Goal: Task Accomplishment & Management: Use online tool/utility

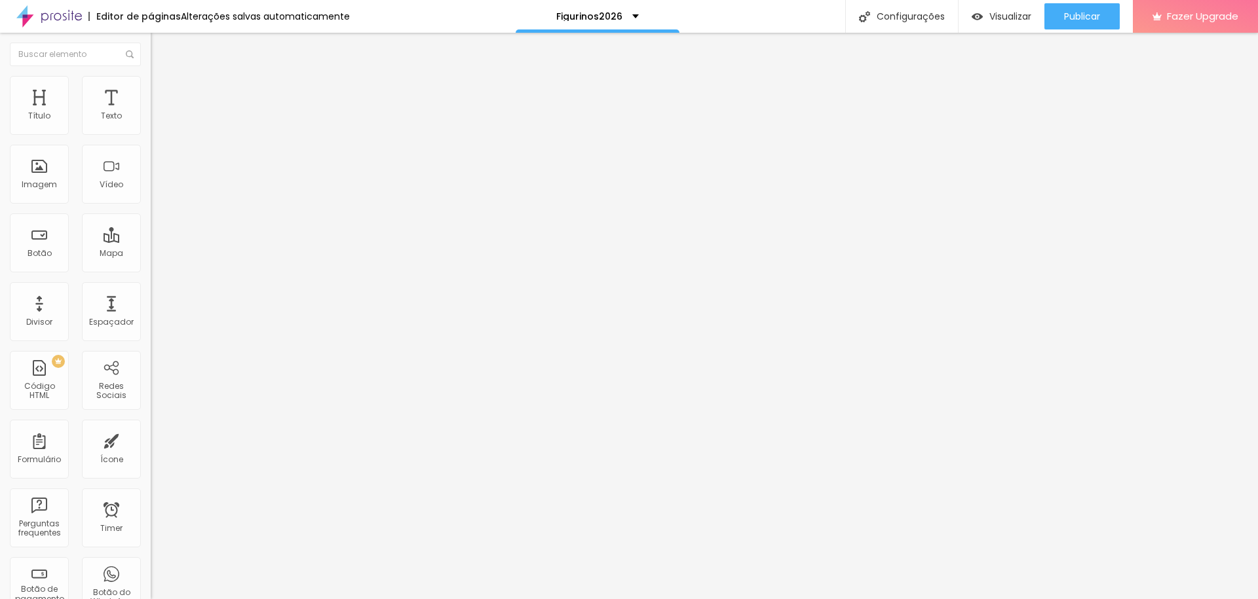
click at [151, 97] on div "Tipografia" at bounding box center [226, 93] width 151 height 8
click at [156, 122] on icon "button" at bounding box center [160, 118] width 8 height 8
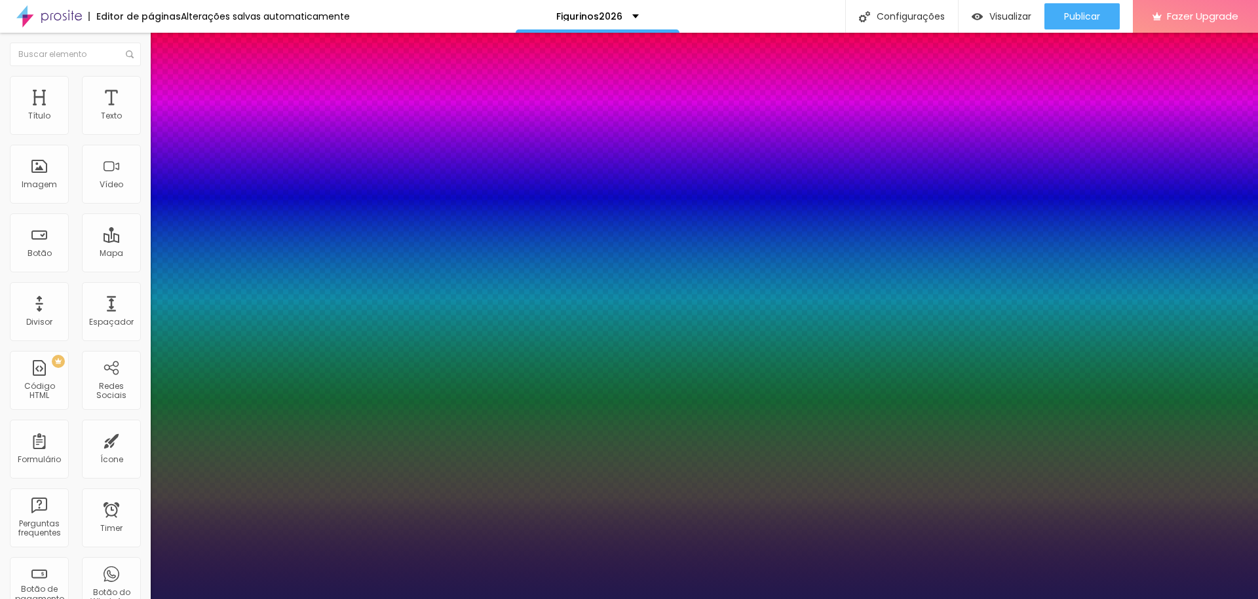
select select "Bangers-Regular"
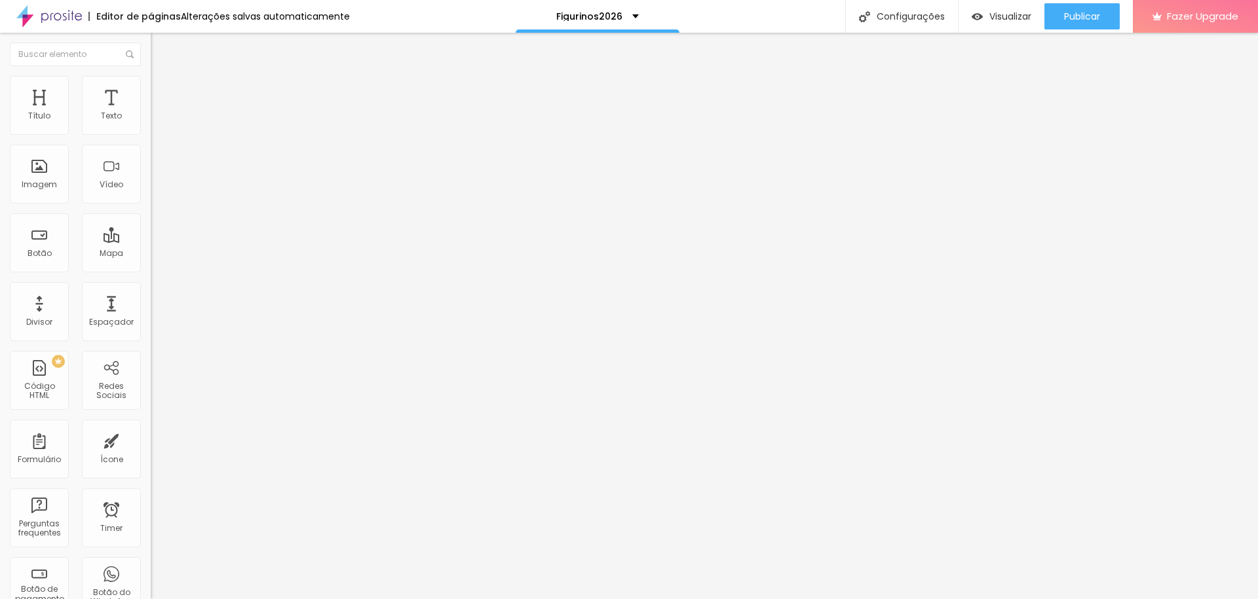
click at [151, 160] on button "button" at bounding box center [160, 163] width 18 height 14
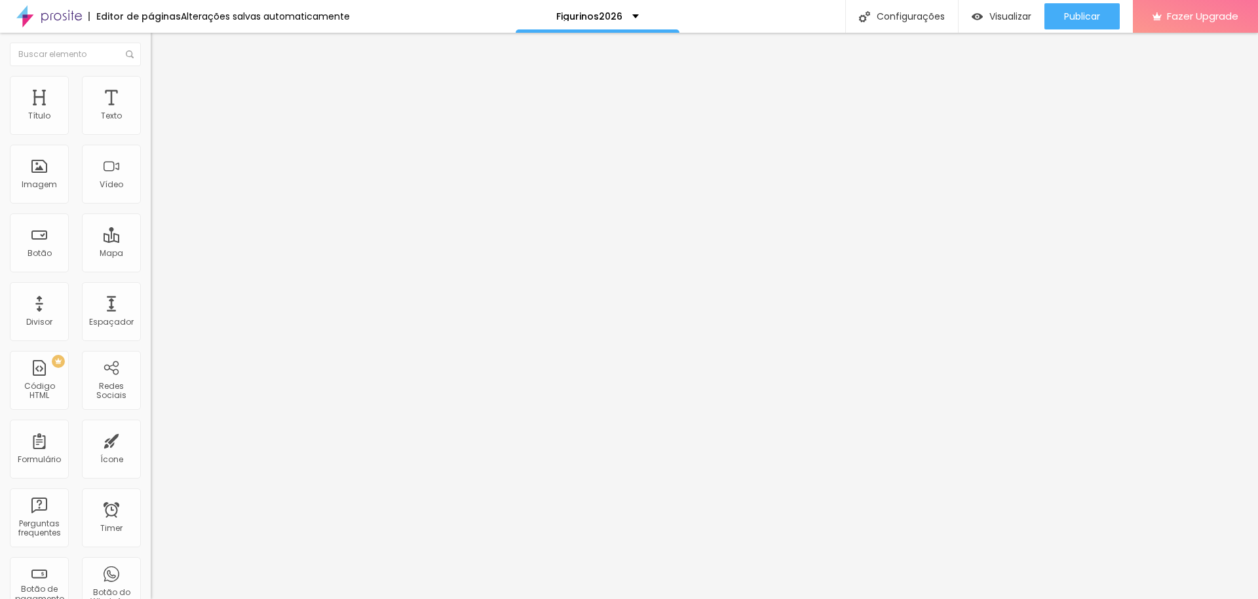
click at [156, 122] on icon "button" at bounding box center [160, 118] width 8 height 8
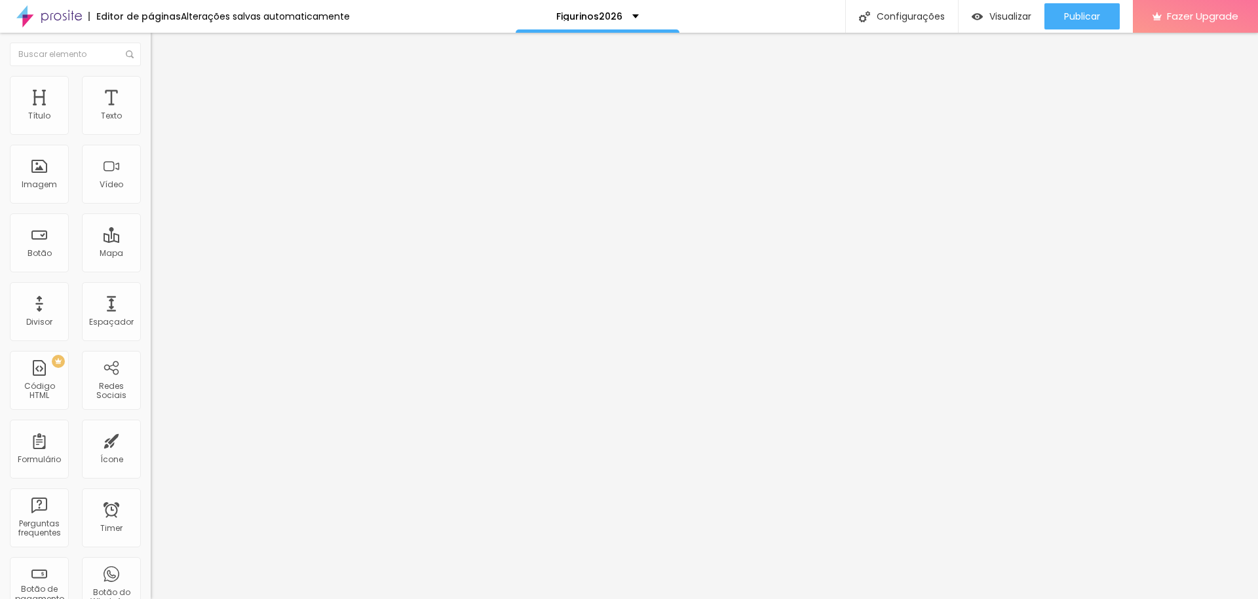
click at [156, 122] on icon "button" at bounding box center [160, 118] width 8 height 8
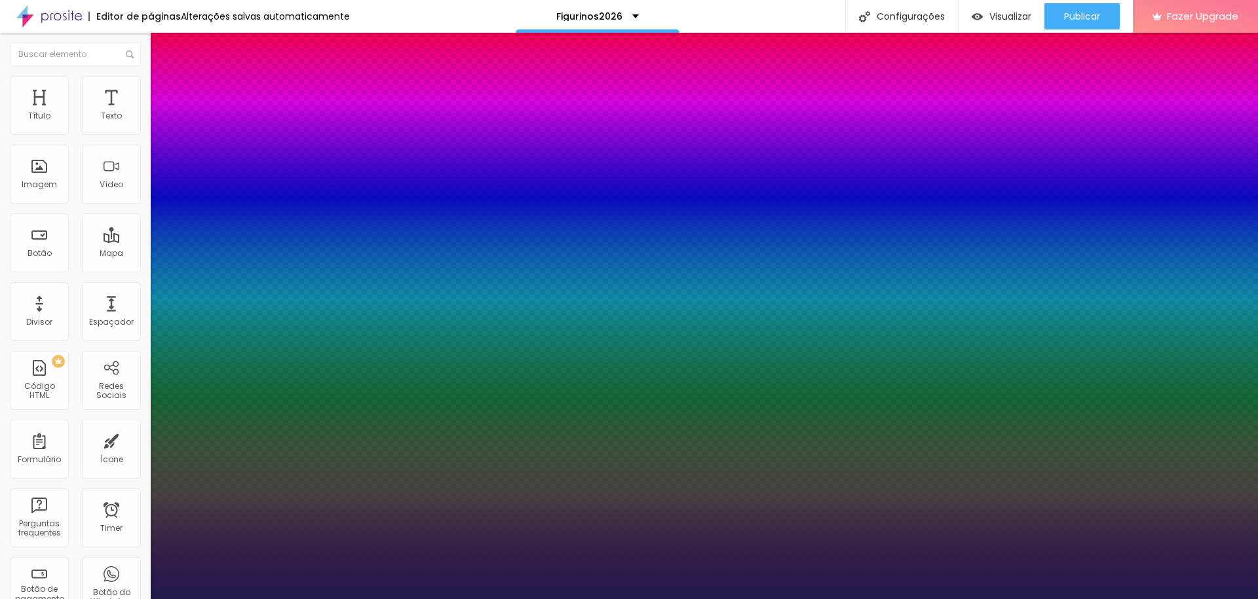
type input "2.5"
type input "1.9"
type input "1.7"
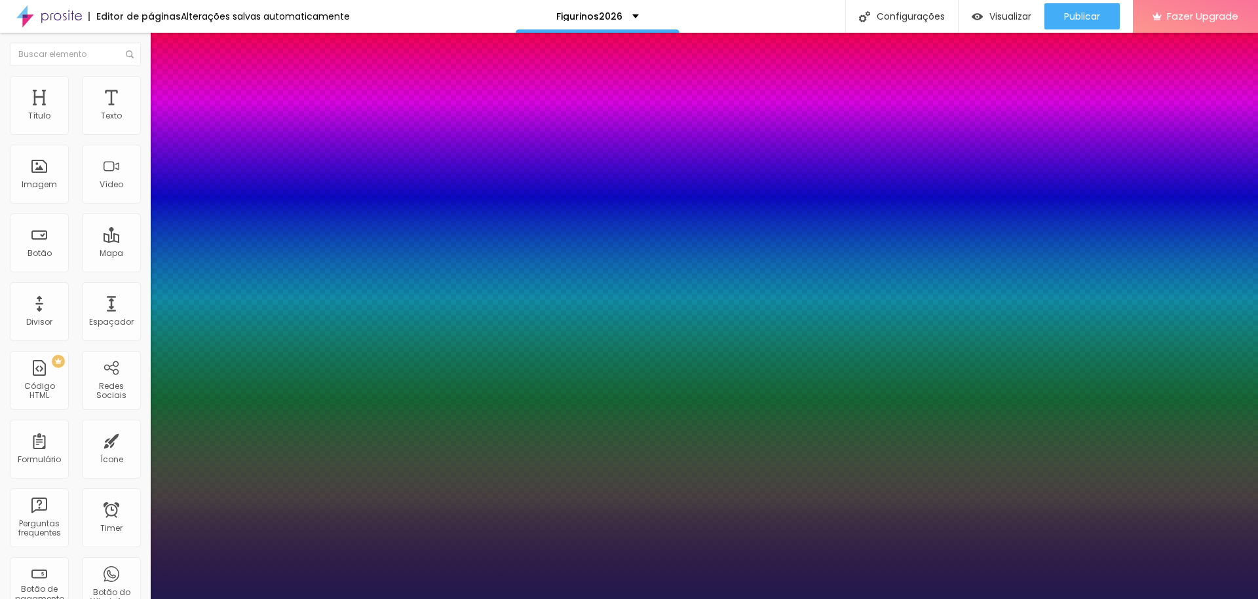
type input "1.7"
type input "1.5"
type input "1.4"
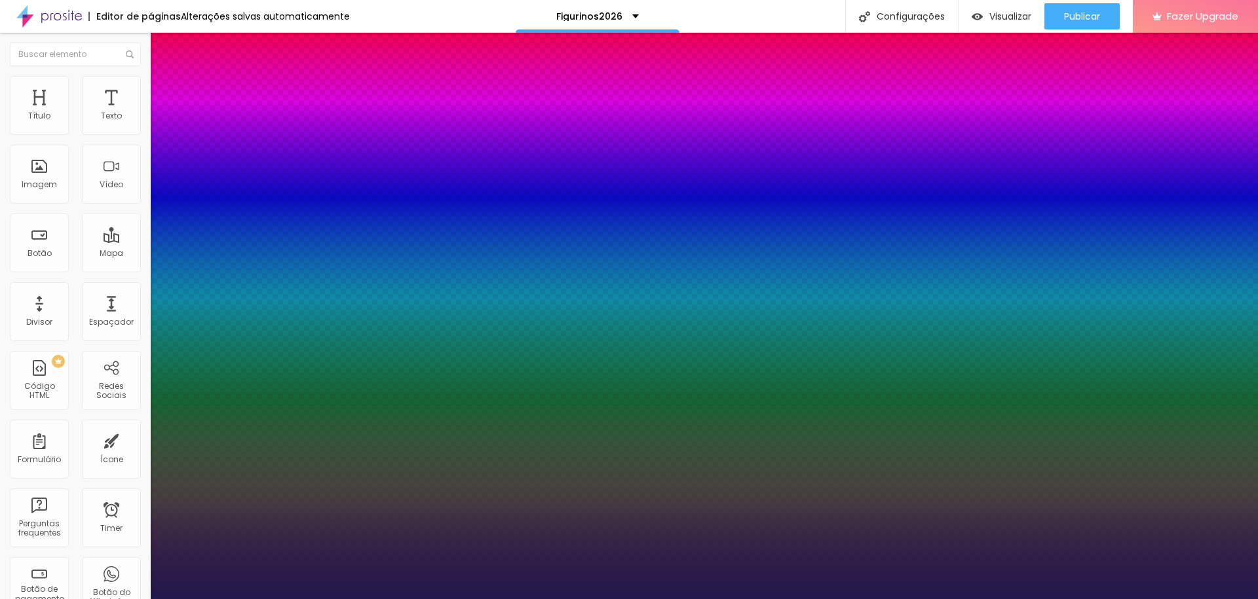
type input "1.1"
type input "1"
type input "1.1"
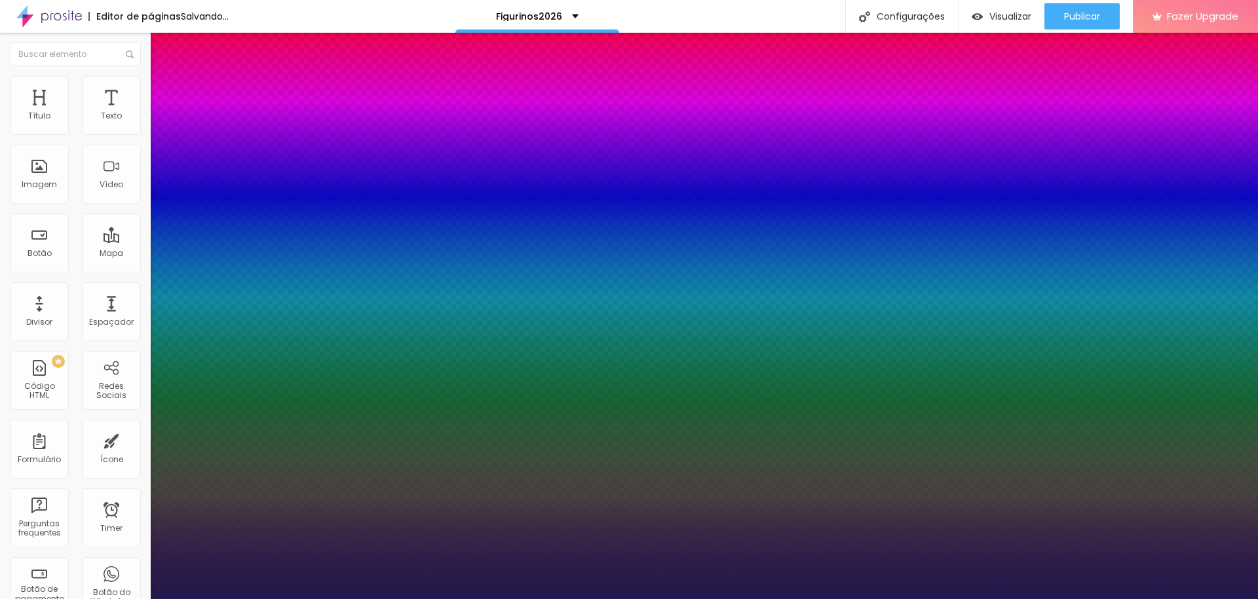
type input "1.1"
type input "1.7"
type input "2.4"
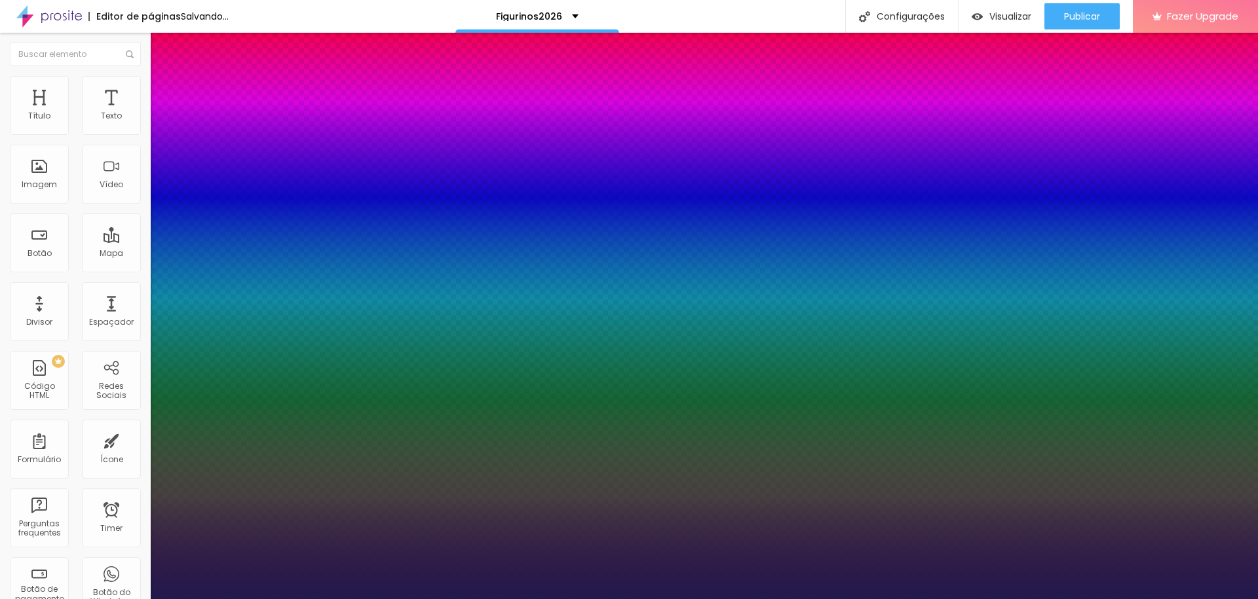
type input "2.6"
type input "2.8"
type input "2.9"
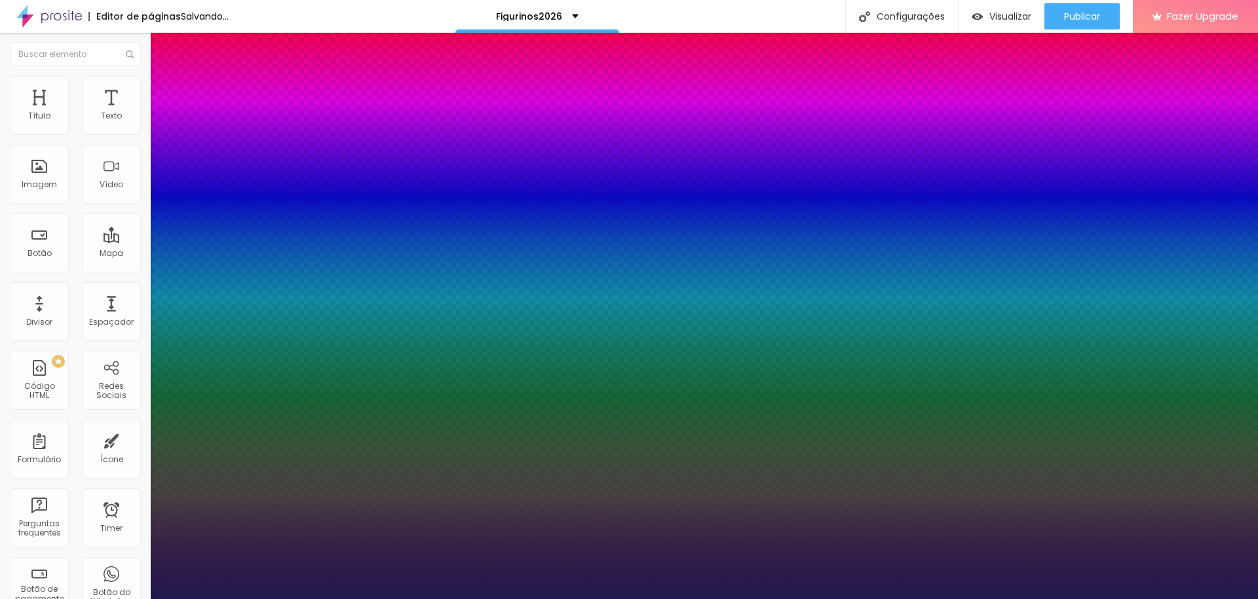
type input "2.9"
type input "2.8"
type input "2.7"
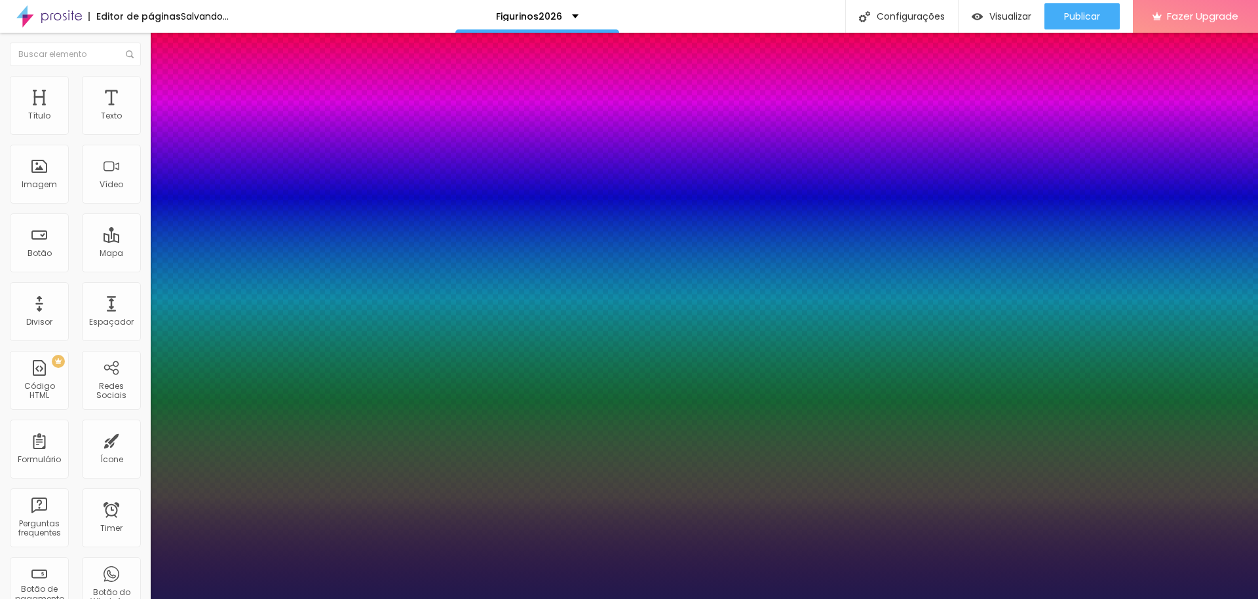
type input "2.5"
type input "2.4"
drag, startPoint x: 198, startPoint y: 253, endPoint x: 192, endPoint y: 248, distance: 8.0
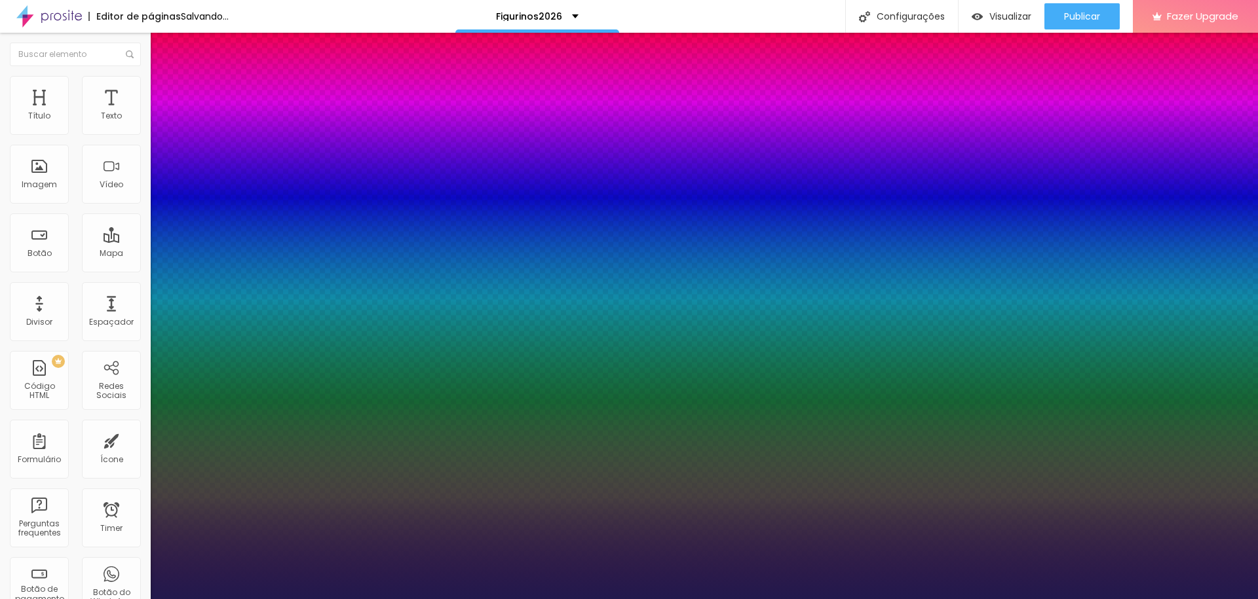
type input "2.4"
type input "14"
type input "7"
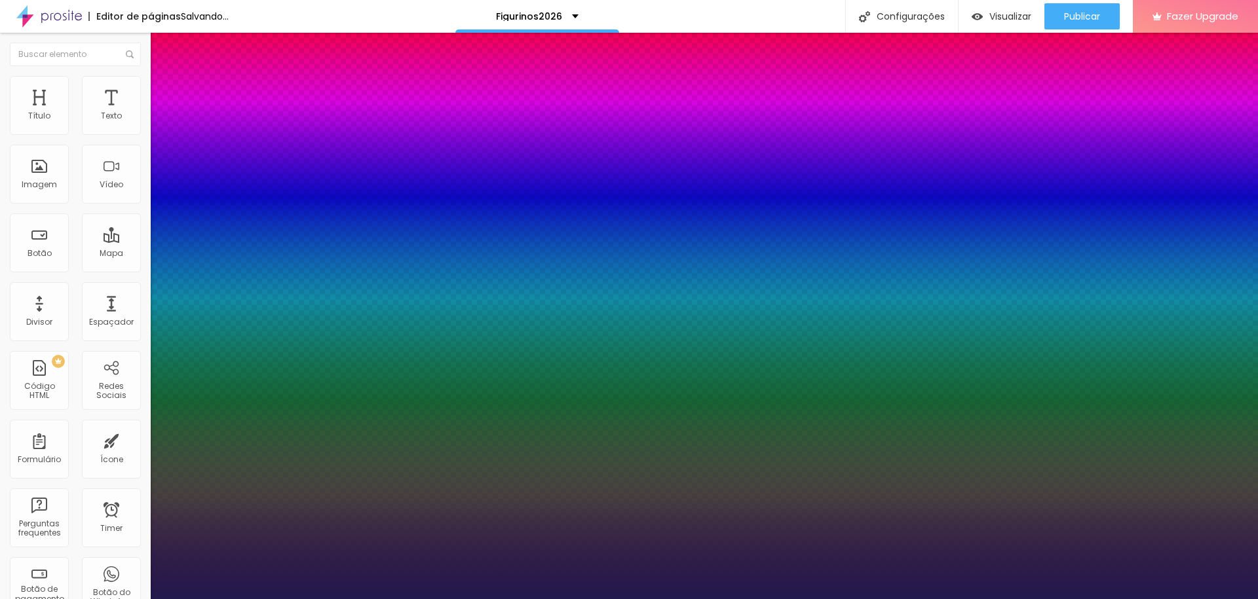
type input "7"
type input "6"
type input "5"
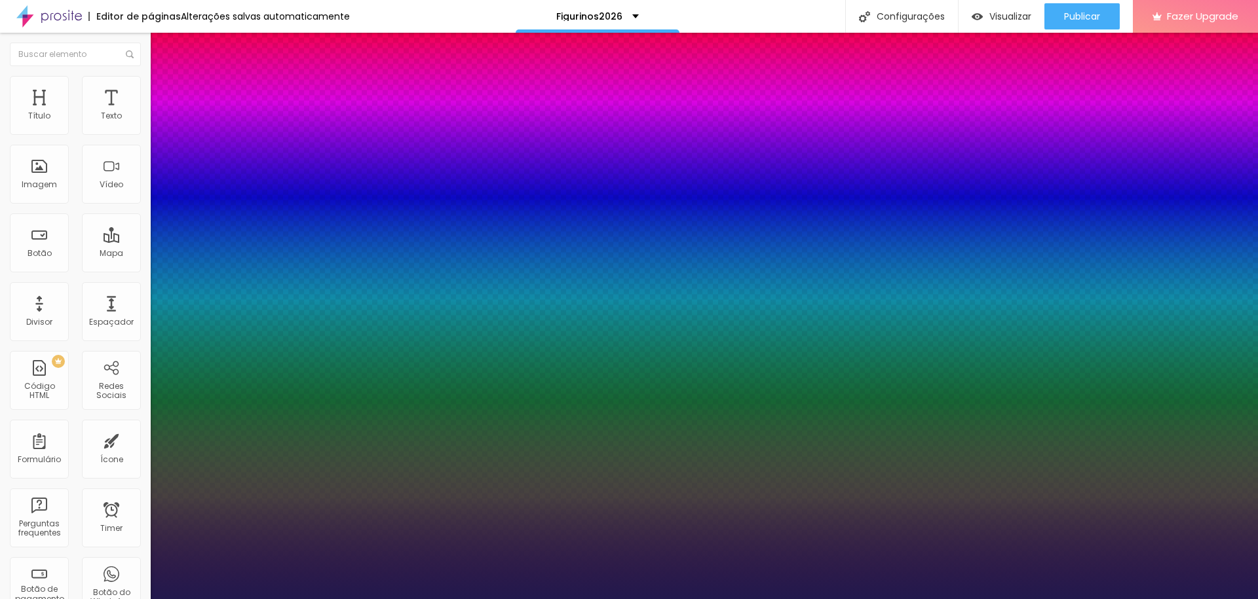
type input "4"
type input "3"
type input "2"
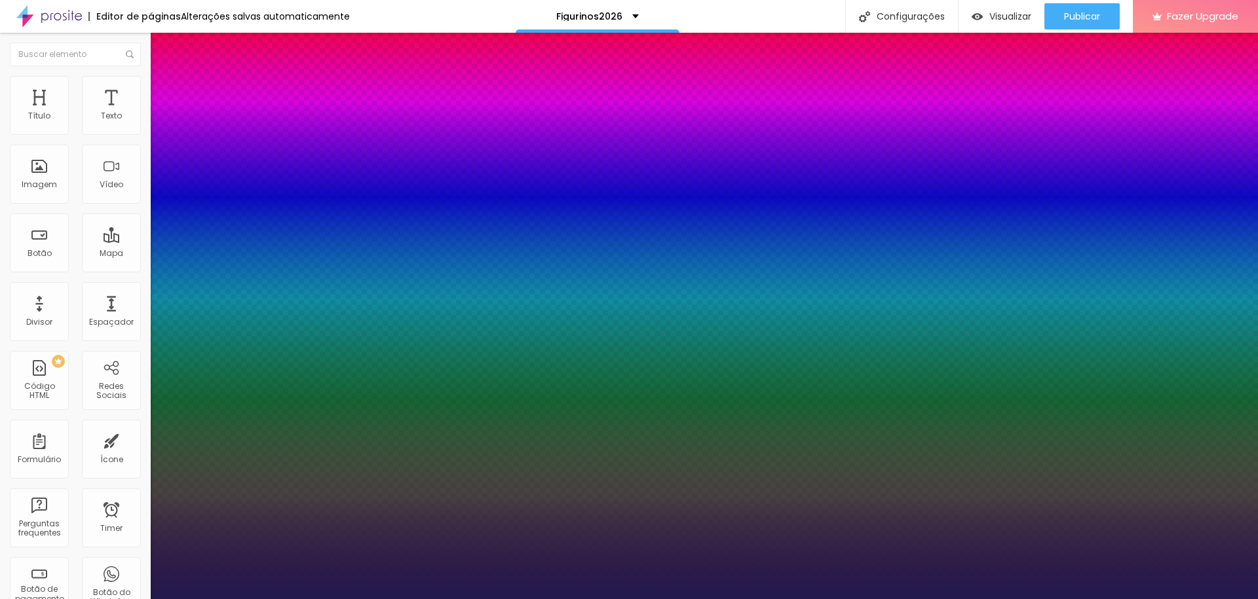
type input "2"
type input "3"
type input "4"
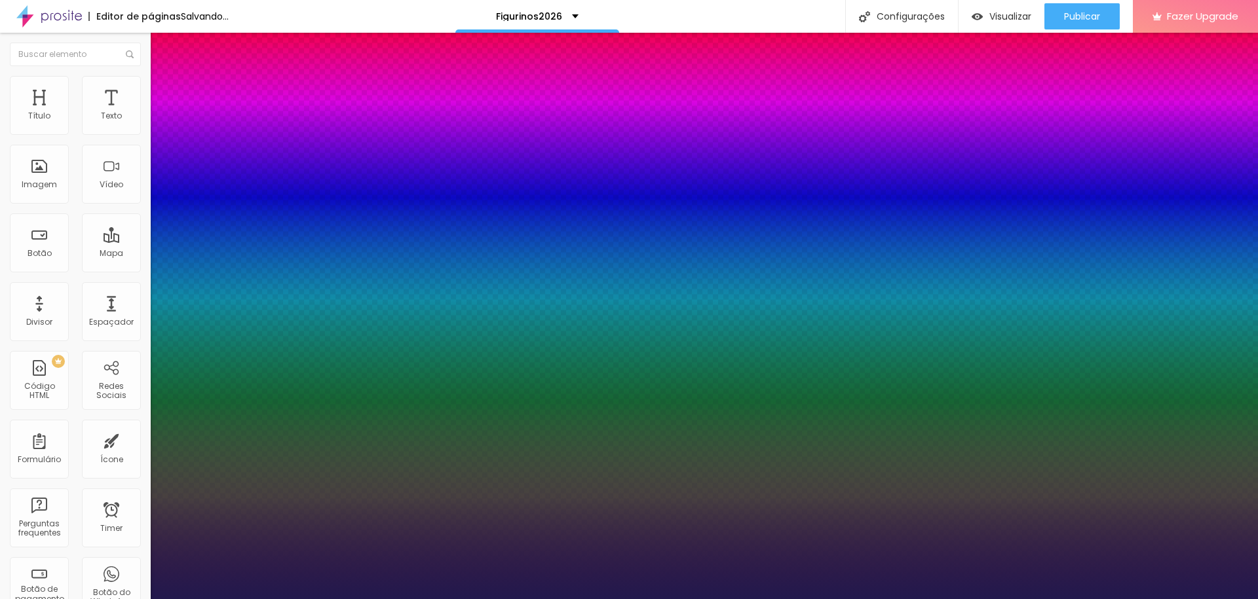
type input "5"
drag, startPoint x: 183, startPoint y: 282, endPoint x: 174, endPoint y: 281, distance: 9.3
type input "5"
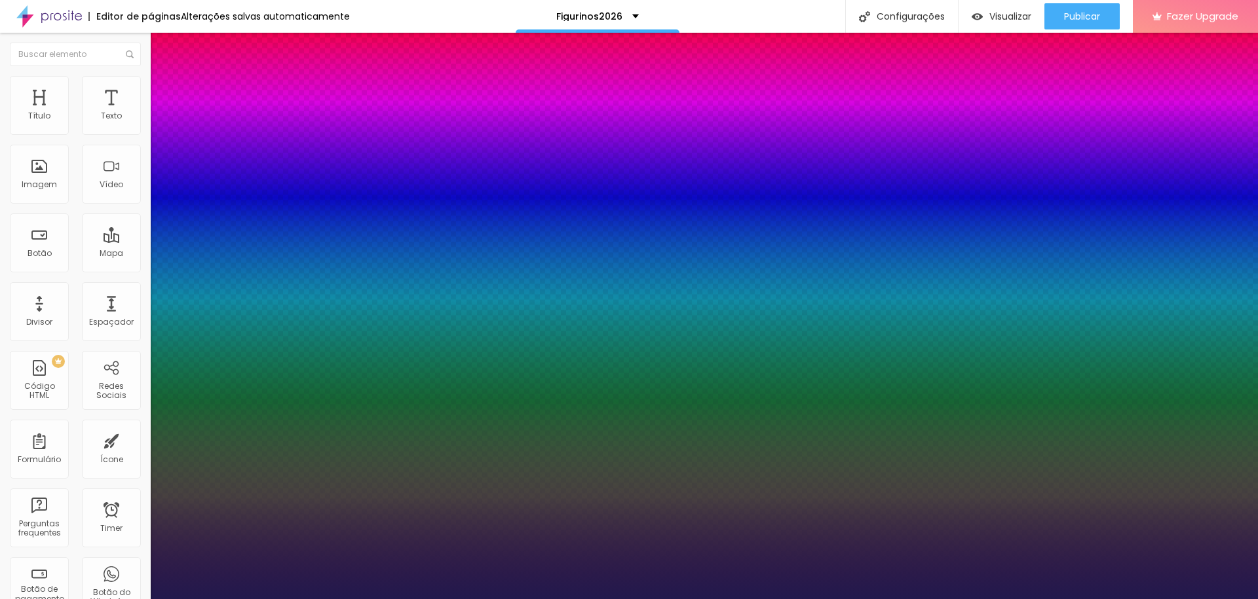
type input "2.2"
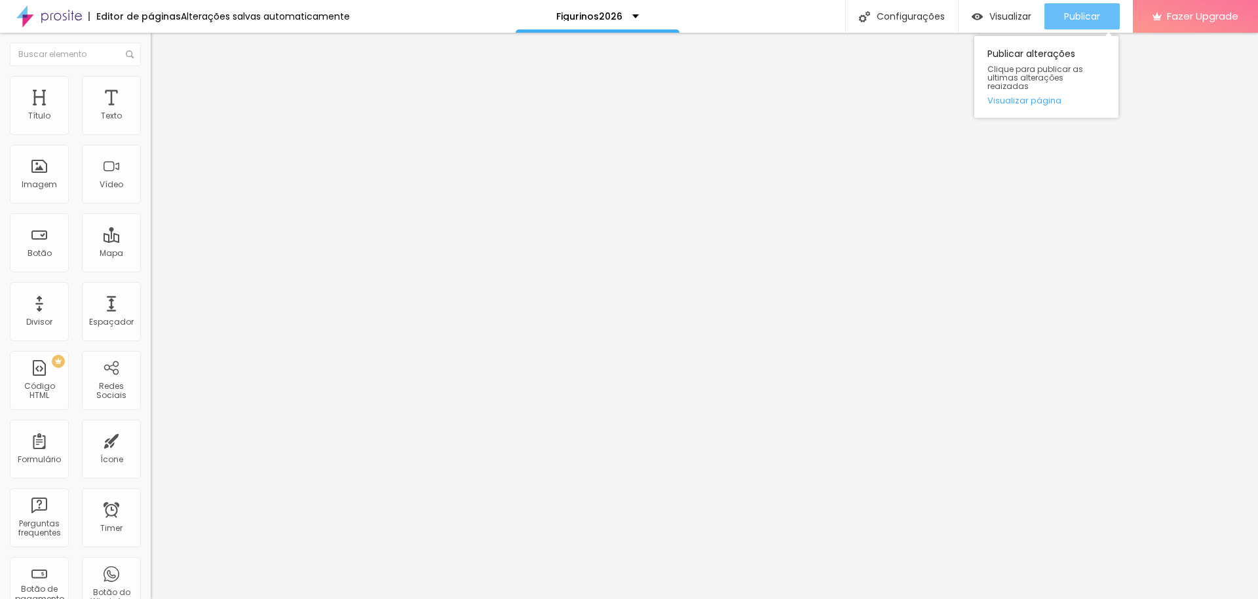
click at [1076, 15] on span "Publicar" at bounding box center [1082, 16] width 36 height 10
click at [1098, 12] on span "Publicar" at bounding box center [1082, 16] width 36 height 10
click at [156, 122] on icon "button" at bounding box center [160, 118] width 8 height 8
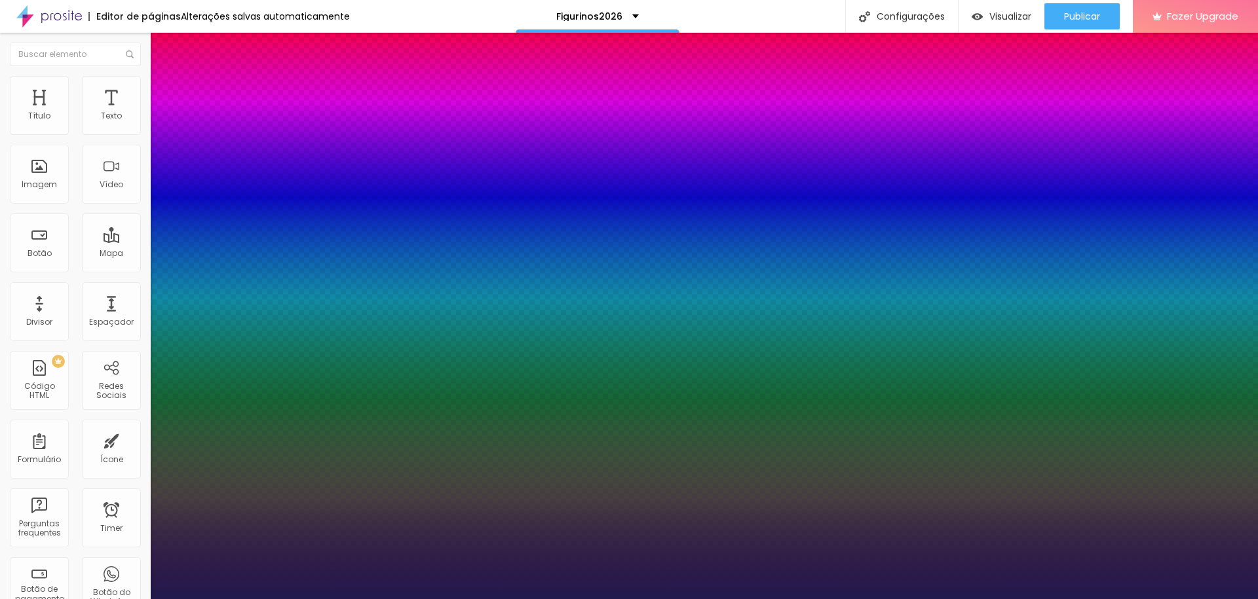
type input "1"
select select "Cookie-Regular"
type input "1"
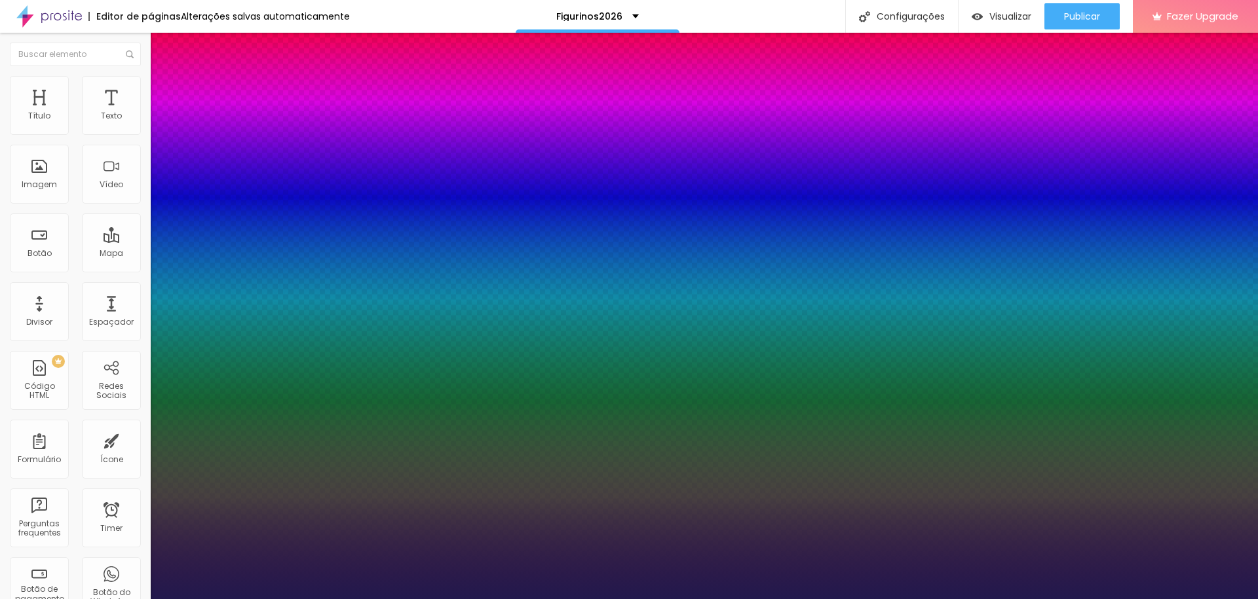
select select "CutiveMono"
type input "1"
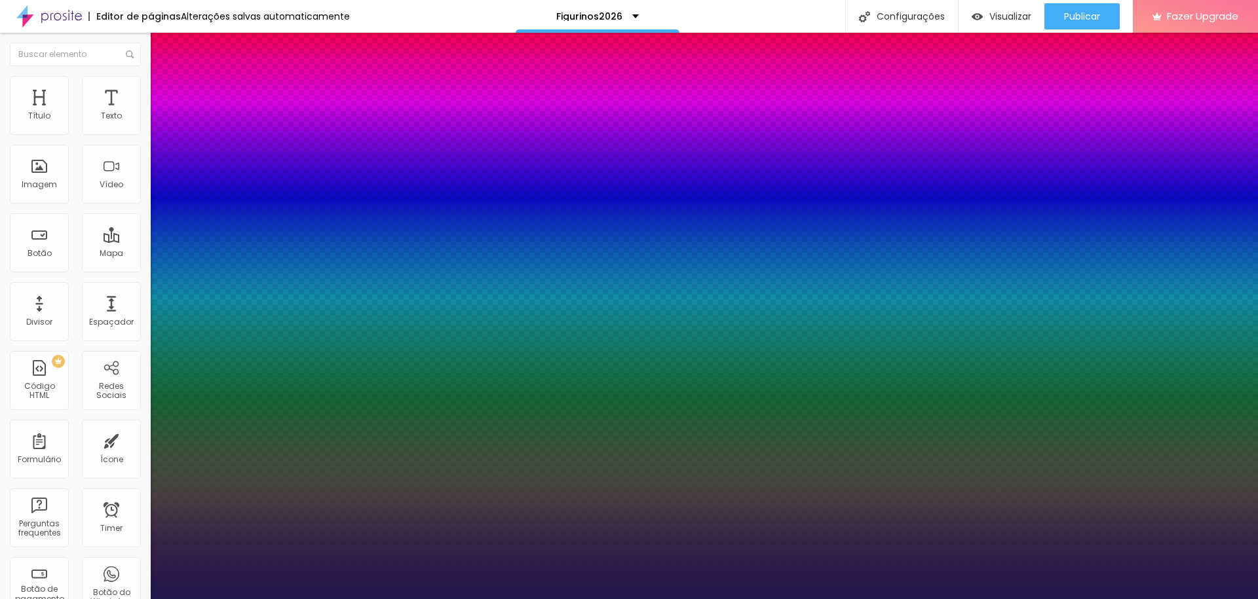
select select "LatoHairline"
type input "1"
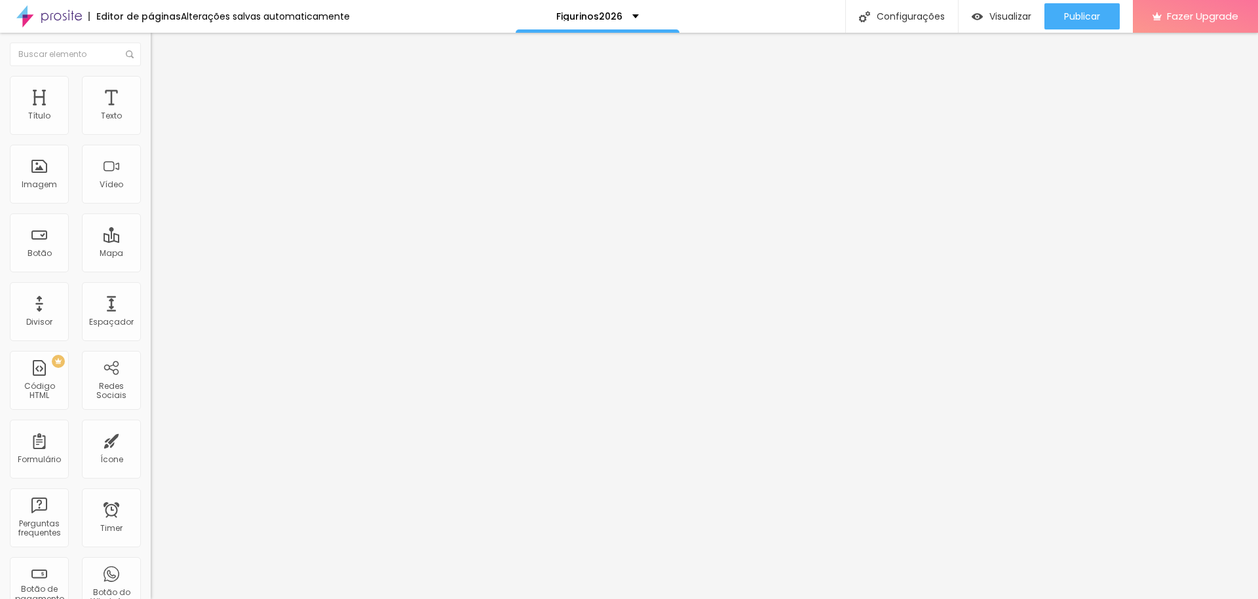
click at [156, 122] on icon "button" at bounding box center [160, 118] width 8 height 8
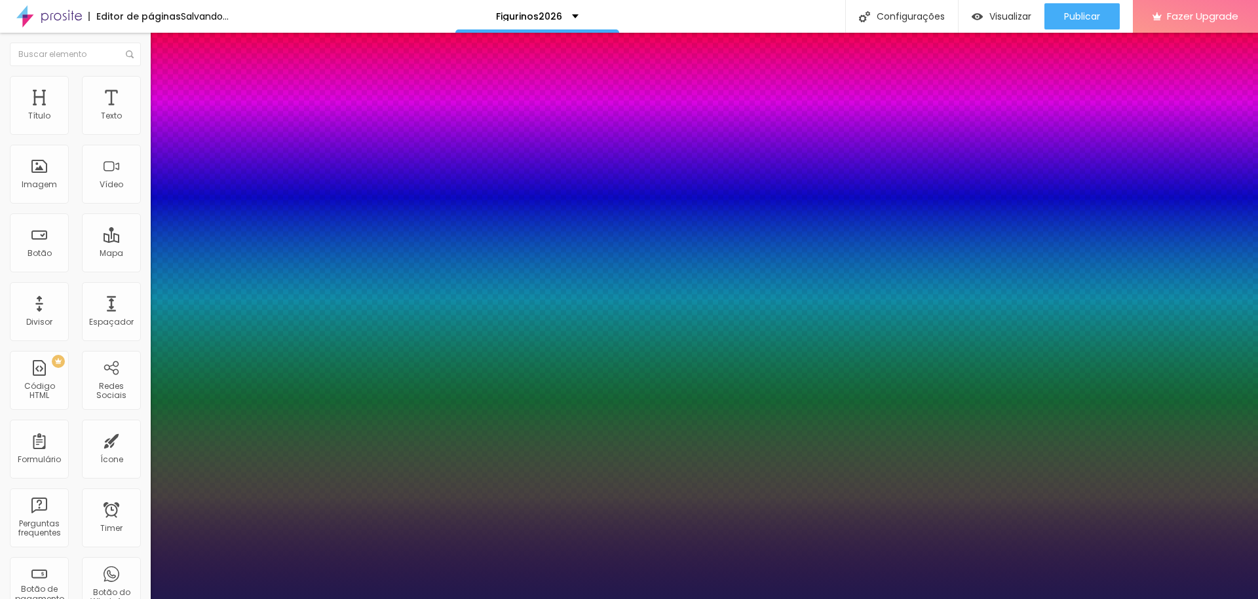
select select "ComingSoon"
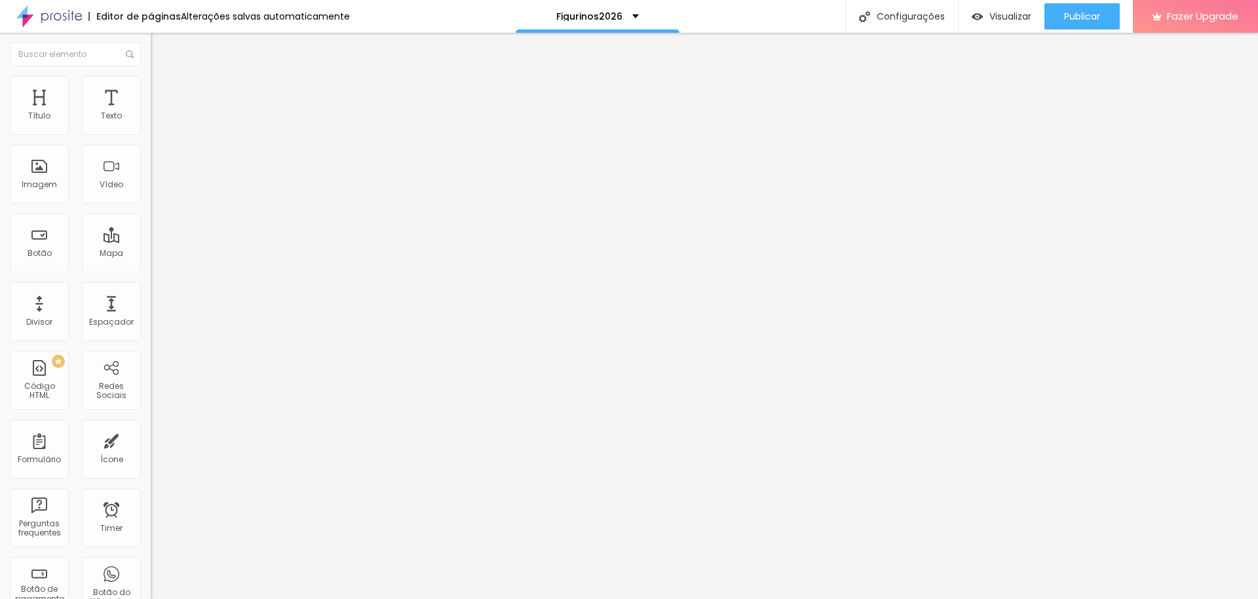
click at [156, 122] on icon "button" at bounding box center [160, 118] width 8 height 8
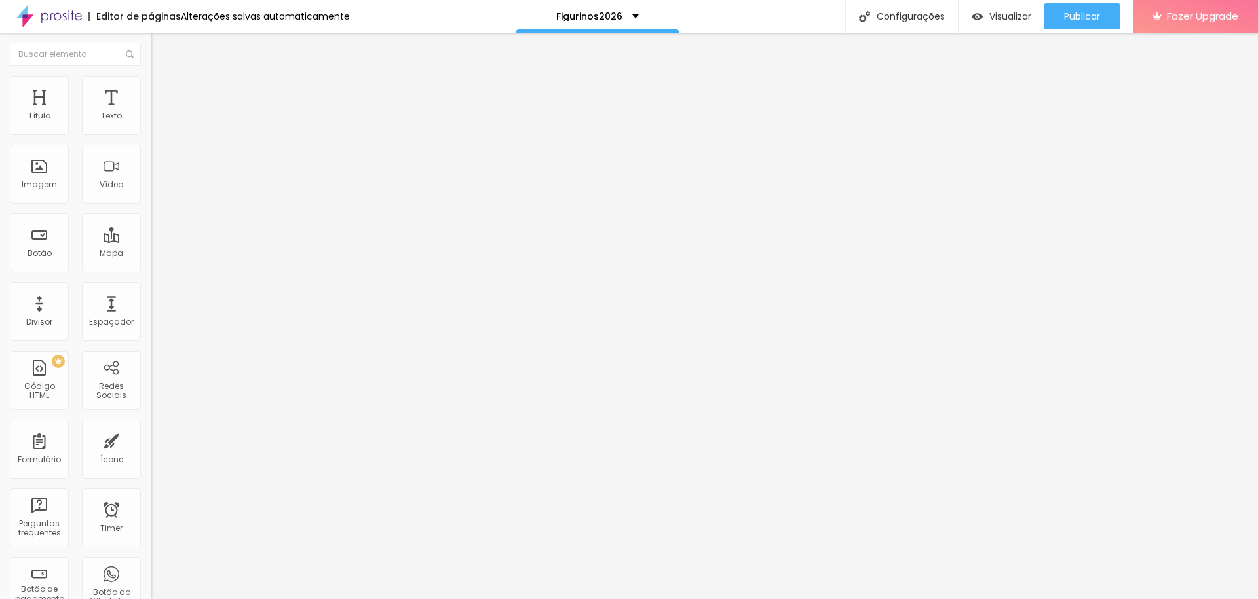
click at [157, 121] on icon "button" at bounding box center [159, 117] width 5 height 5
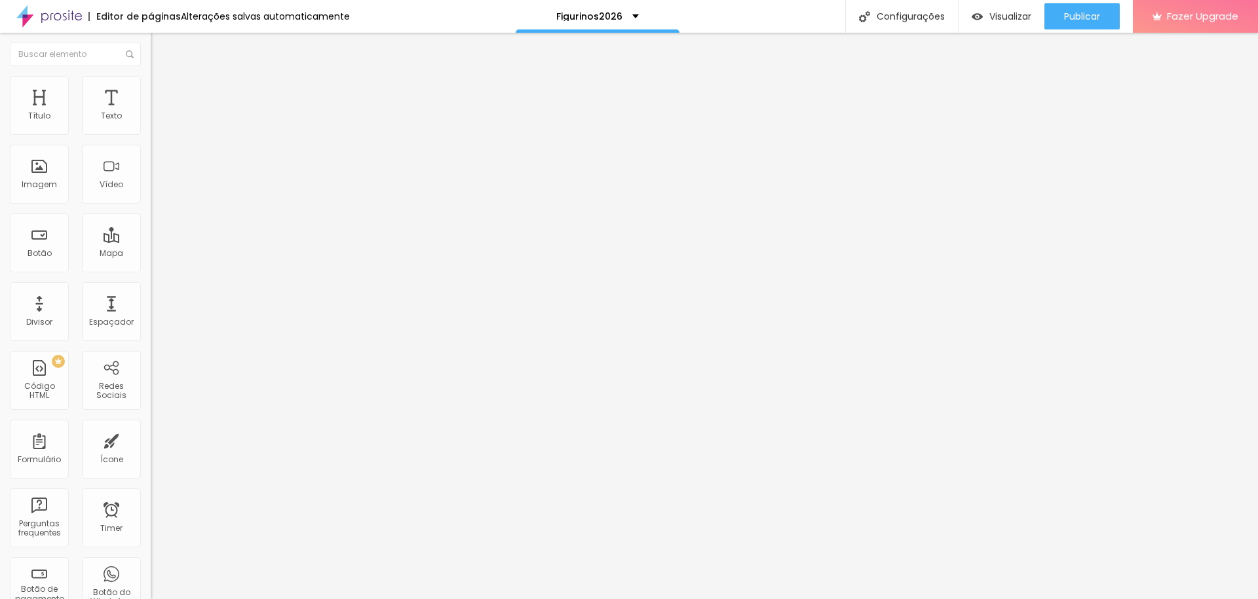
click at [156, 122] on icon "button" at bounding box center [160, 118] width 8 height 8
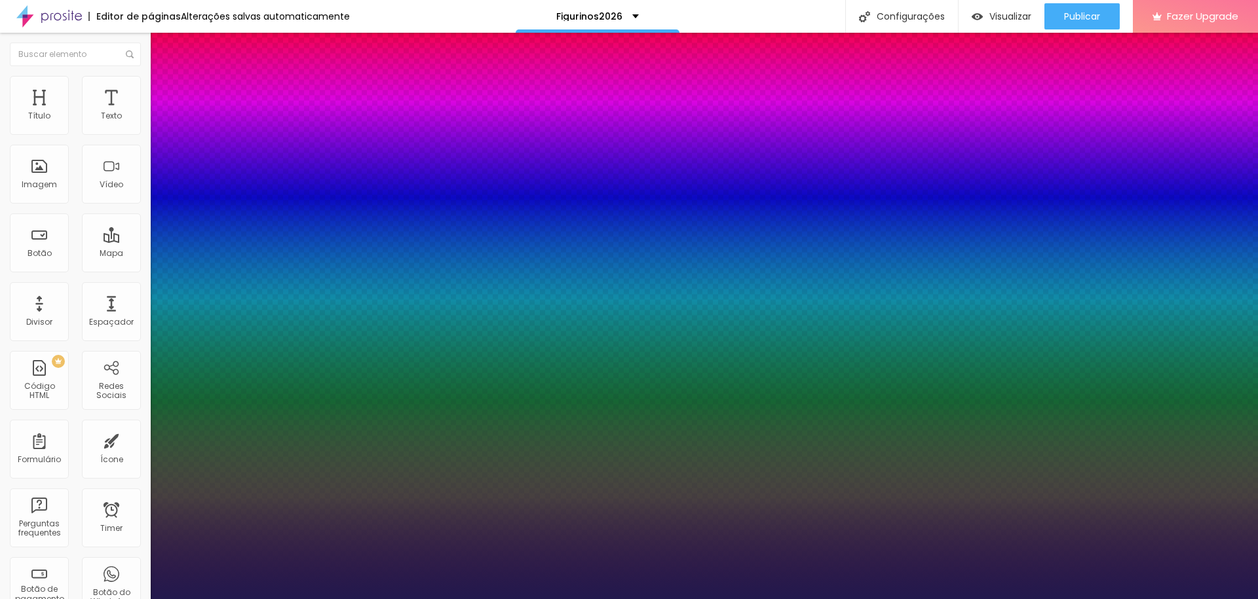
select select "ComingSoon"
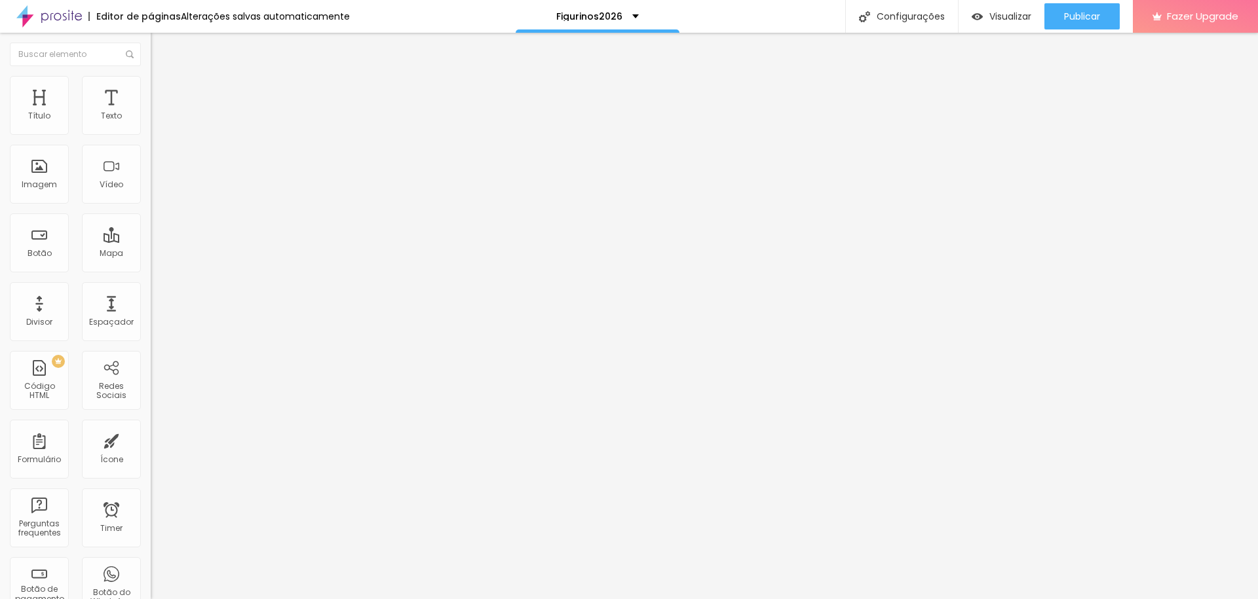
click at [156, 122] on icon "button" at bounding box center [160, 118] width 8 height 8
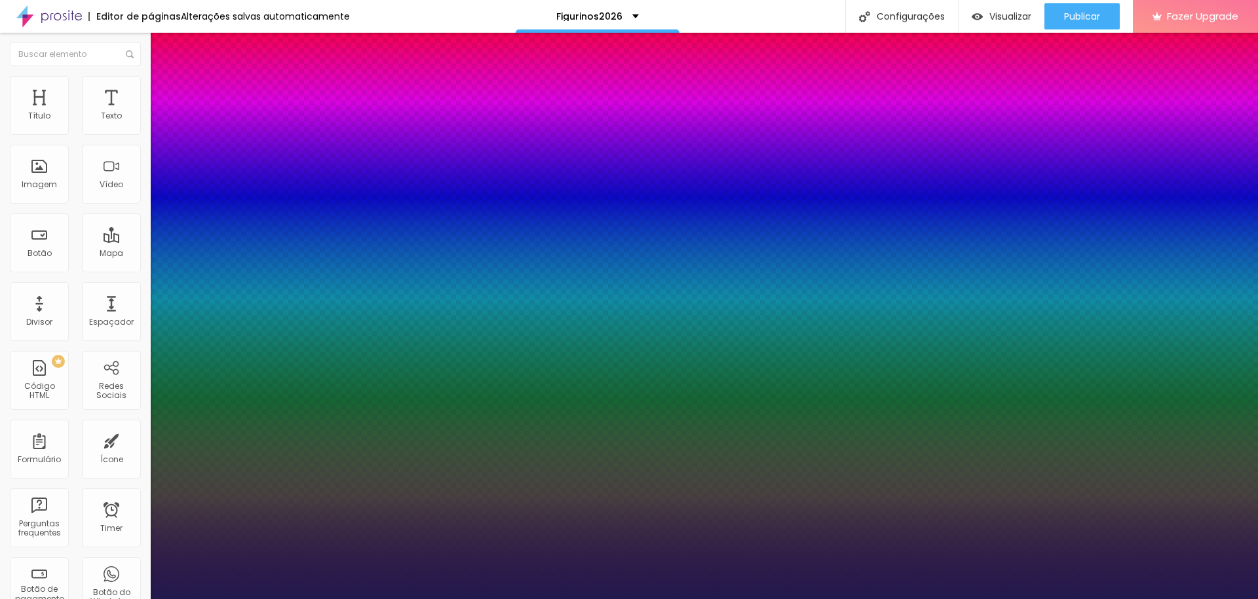
type input "3"
type input "2.1"
type input "2"
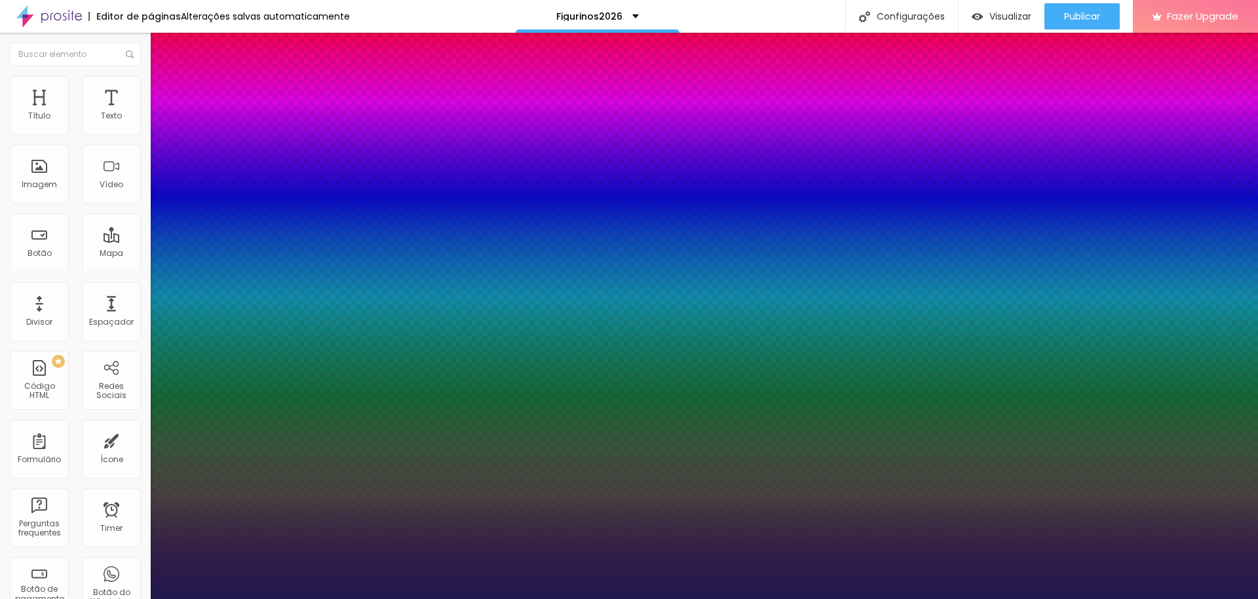
type input "2"
type input "1.9"
type input "1.8"
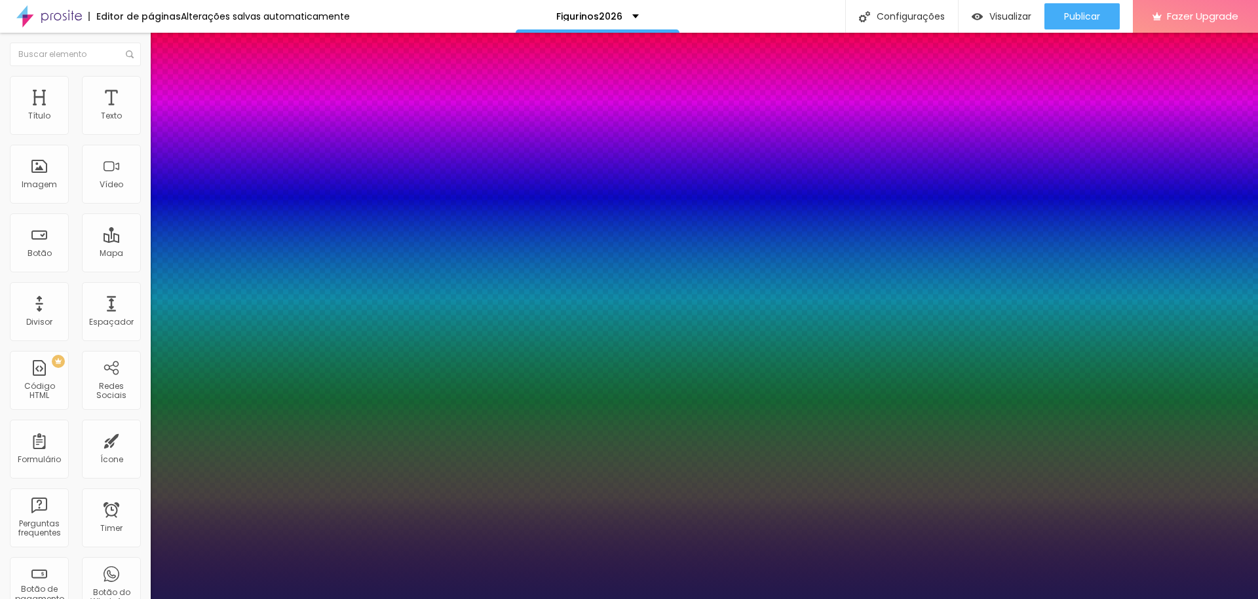
type input "1.7"
type input "1.6"
drag, startPoint x: 198, startPoint y: 253, endPoint x: 185, endPoint y: 252, distance: 13.8
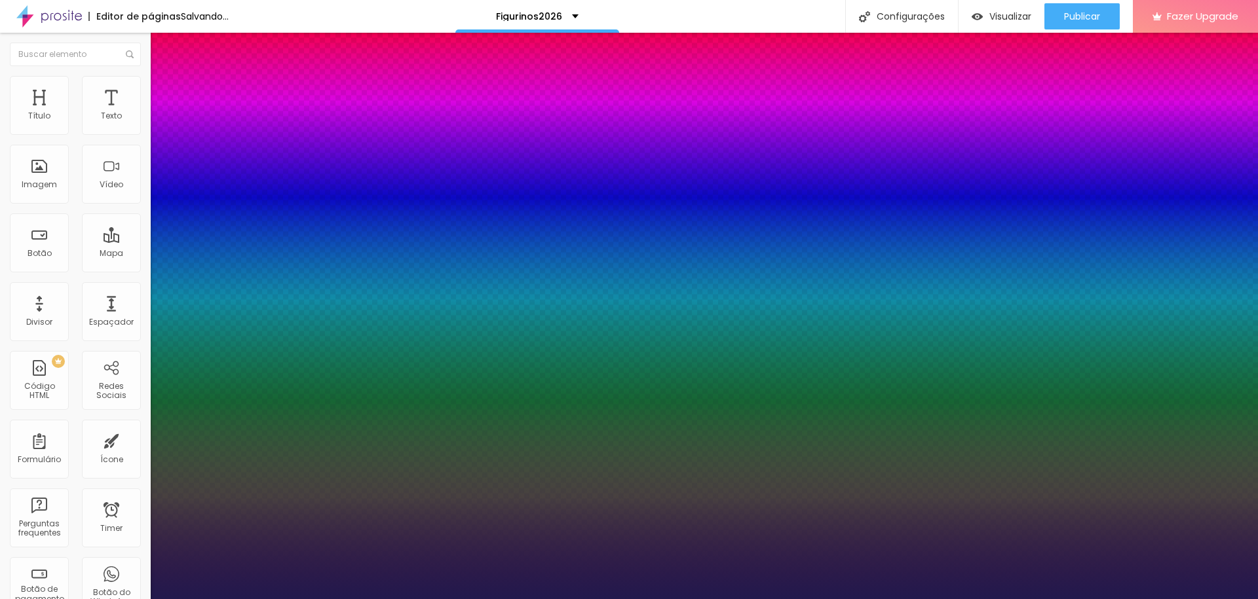
type input "1.6"
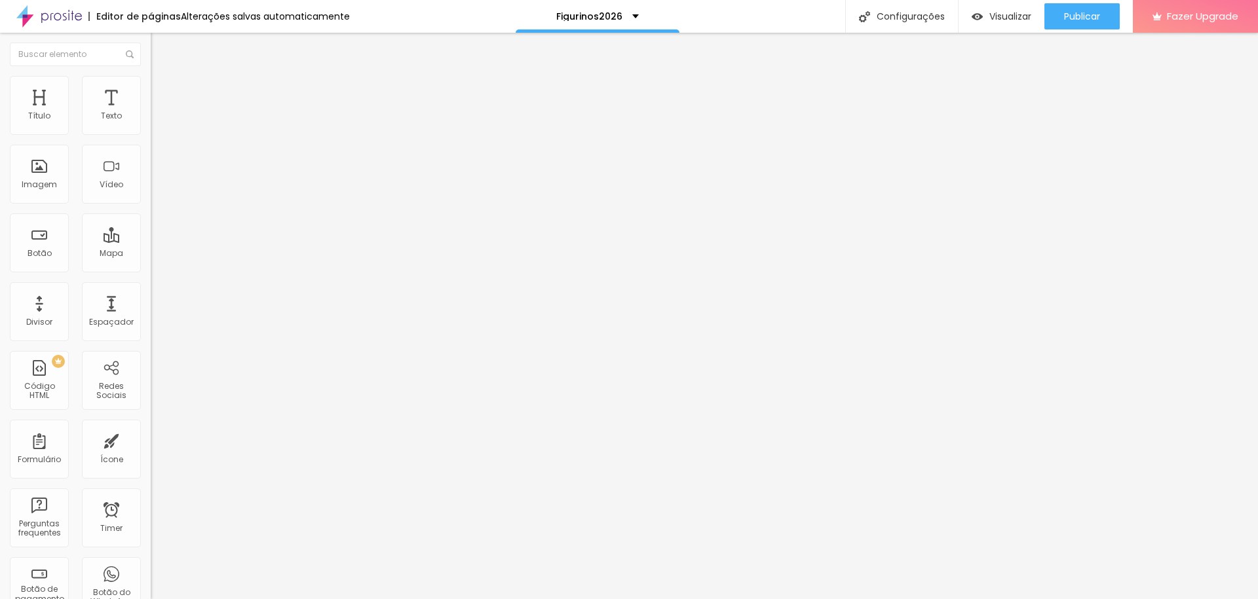
click at [156, 190] on icon "button" at bounding box center [160, 186] width 8 height 8
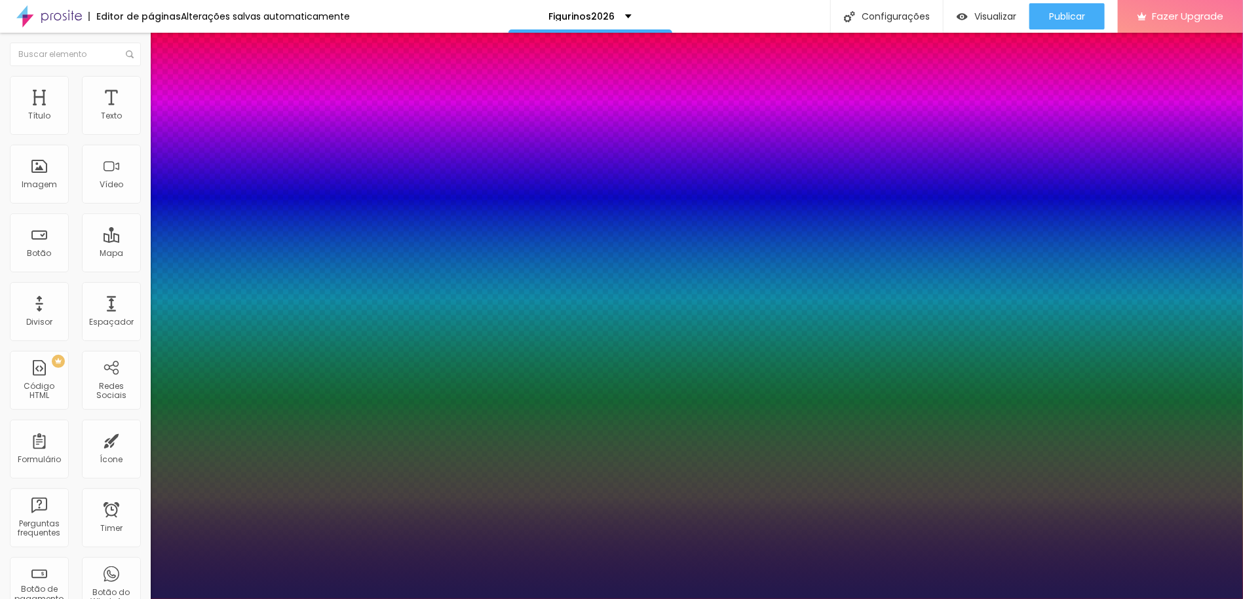
type input "1"
select select "Cormorant"
type input "1"
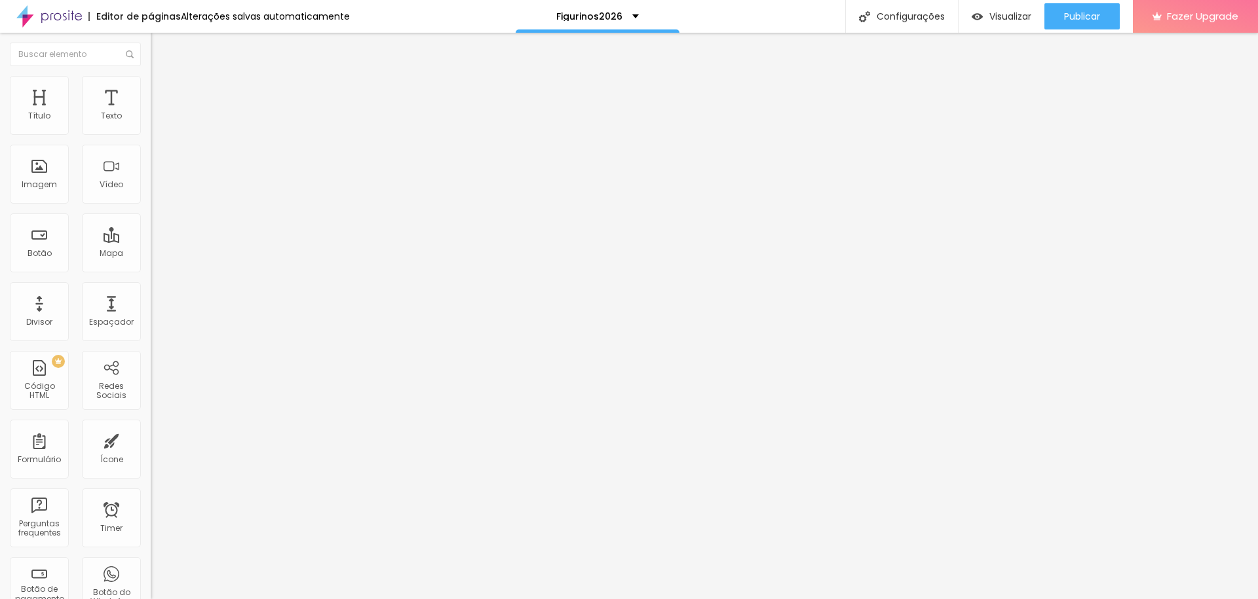
click at [151, 124] on span "Titulo 2" at bounding box center [172, 115] width 43 height 16
click at [151, 111] on span "Titulo 1" at bounding box center [172, 105] width 43 height 11
click at [156, 190] on icon "button" at bounding box center [160, 186] width 8 height 8
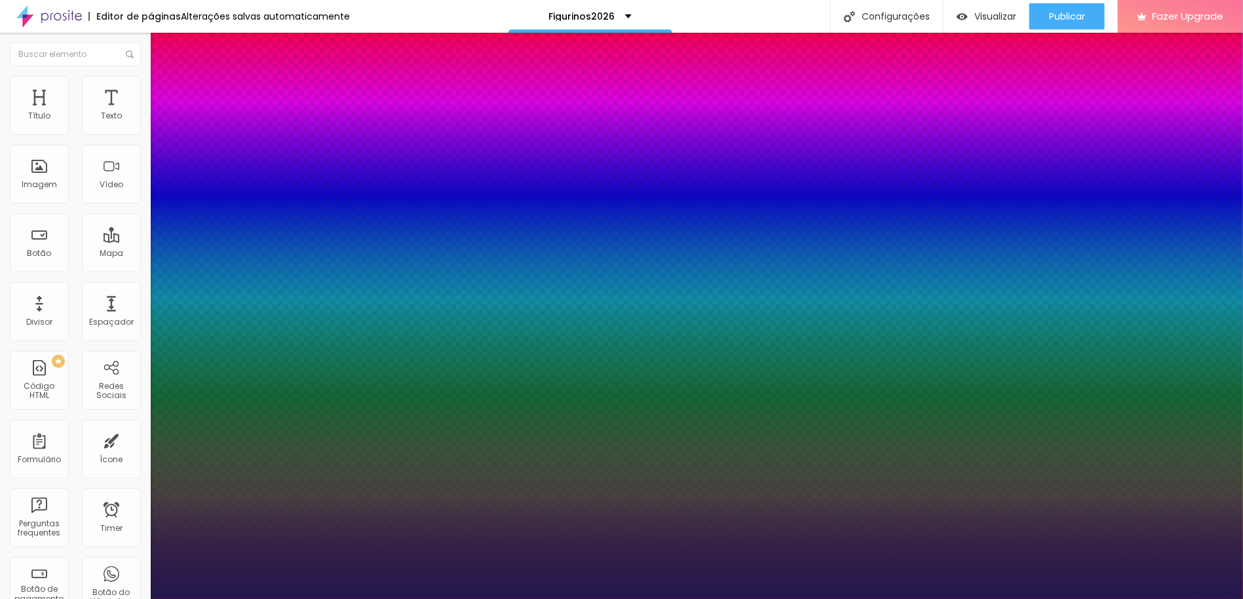
type input "1"
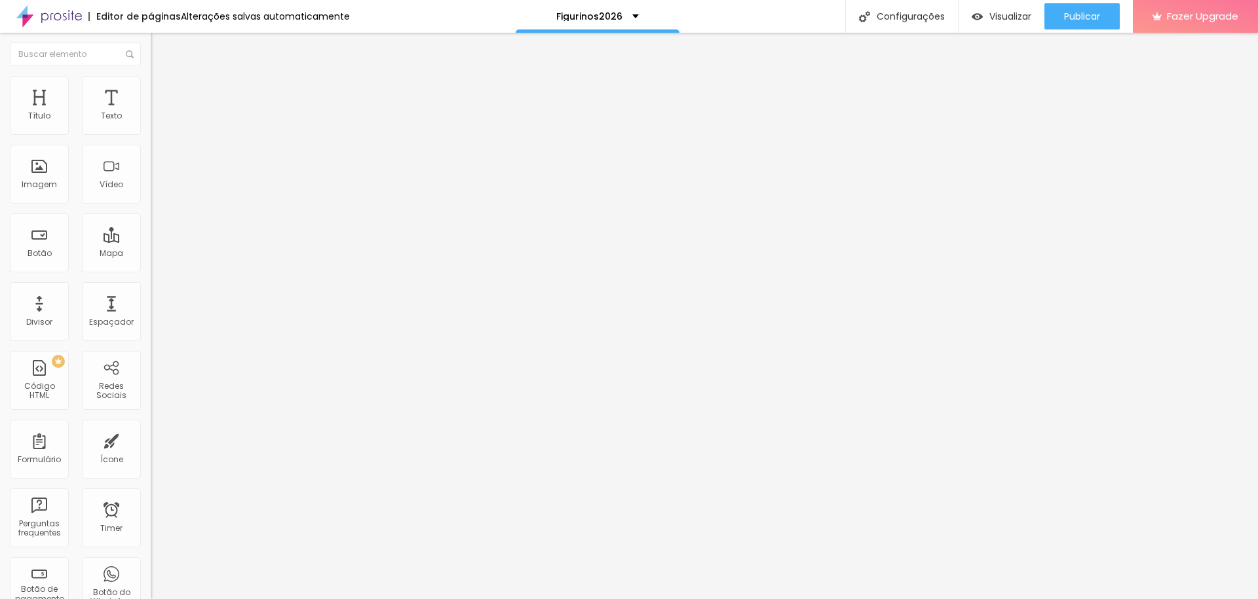
click at [151, 238] on button "button" at bounding box center [160, 231] width 18 height 14
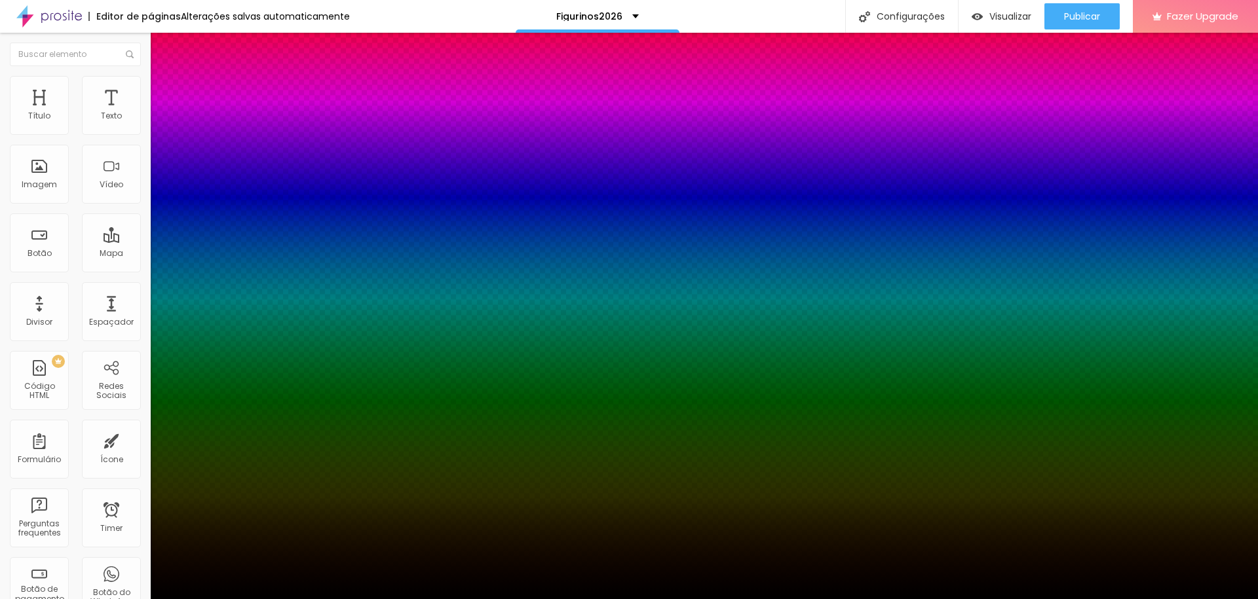
type input "7"
type input "-3"
type input "8"
type input "-5"
type input "9"
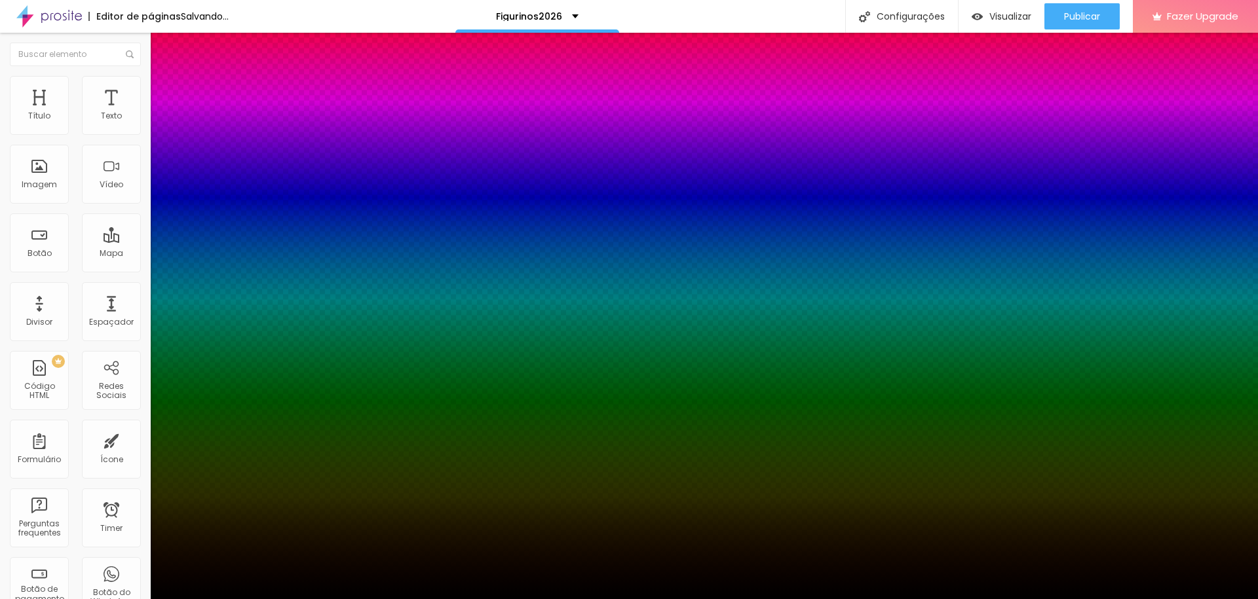
type input "-7"
type input "10"
type input "-8"
type input "11"
type input "-9"
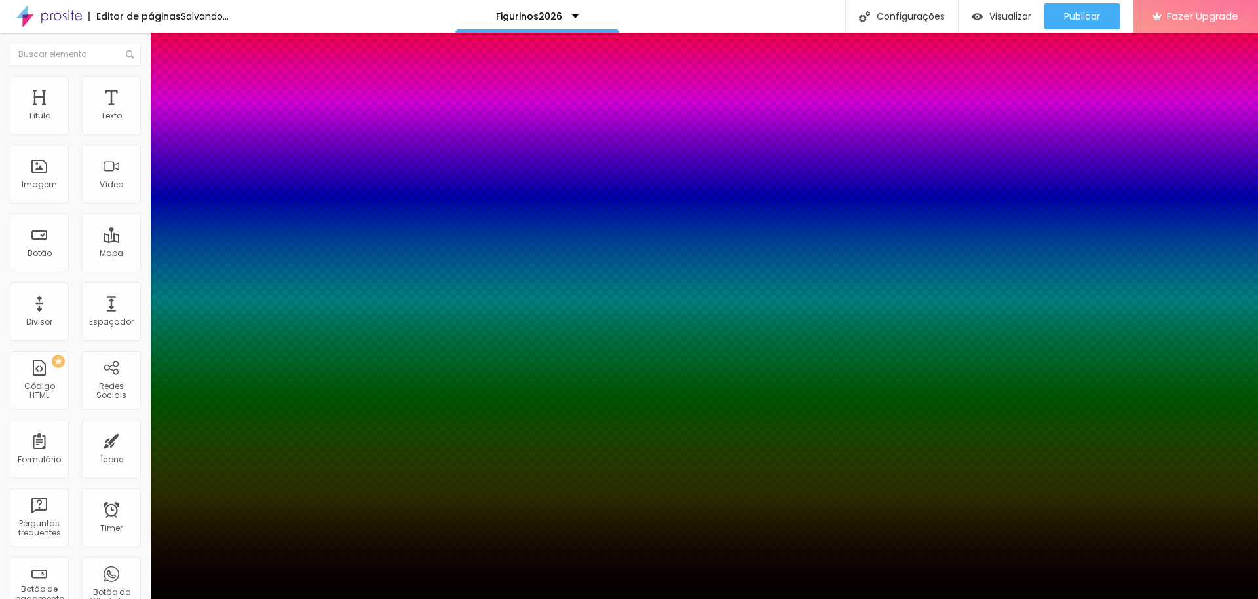
type input "12"
type input "-12"
type input "13"
type input "19"
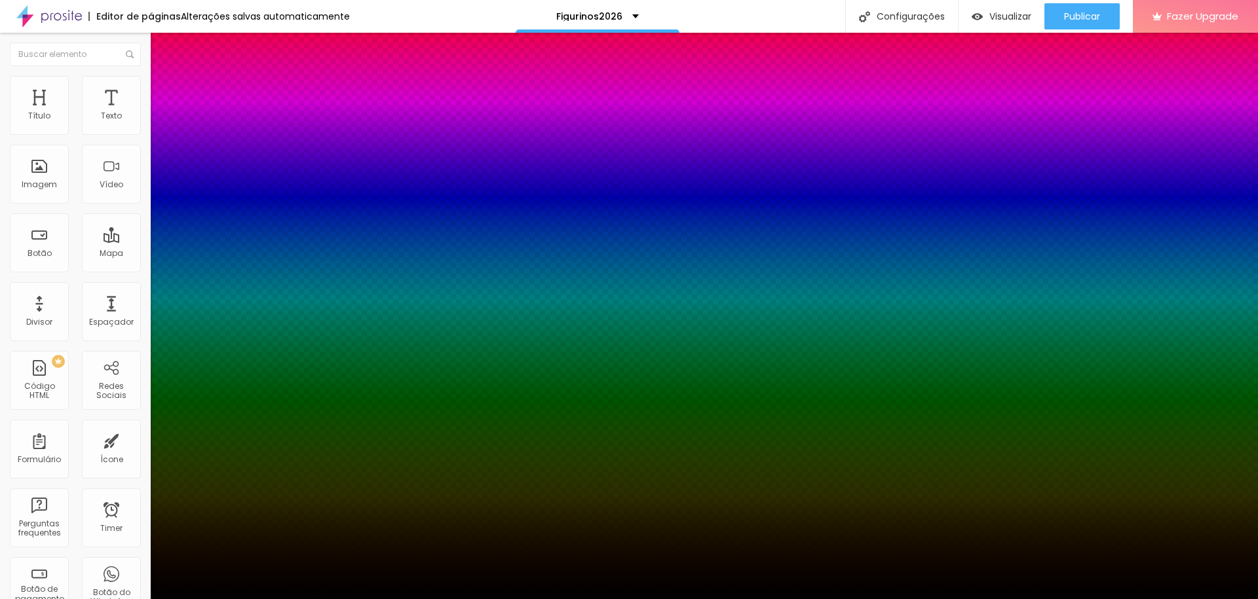
type input "19"
type input "25"
type input "24"
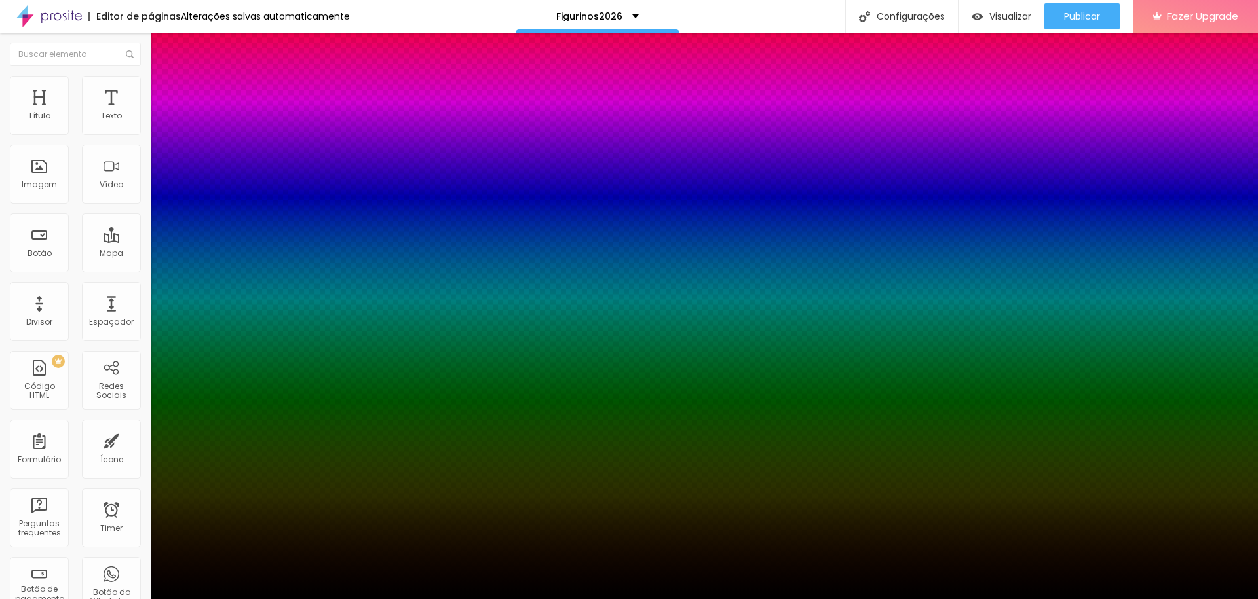
type input "23"
type input "0"
type input "-1"
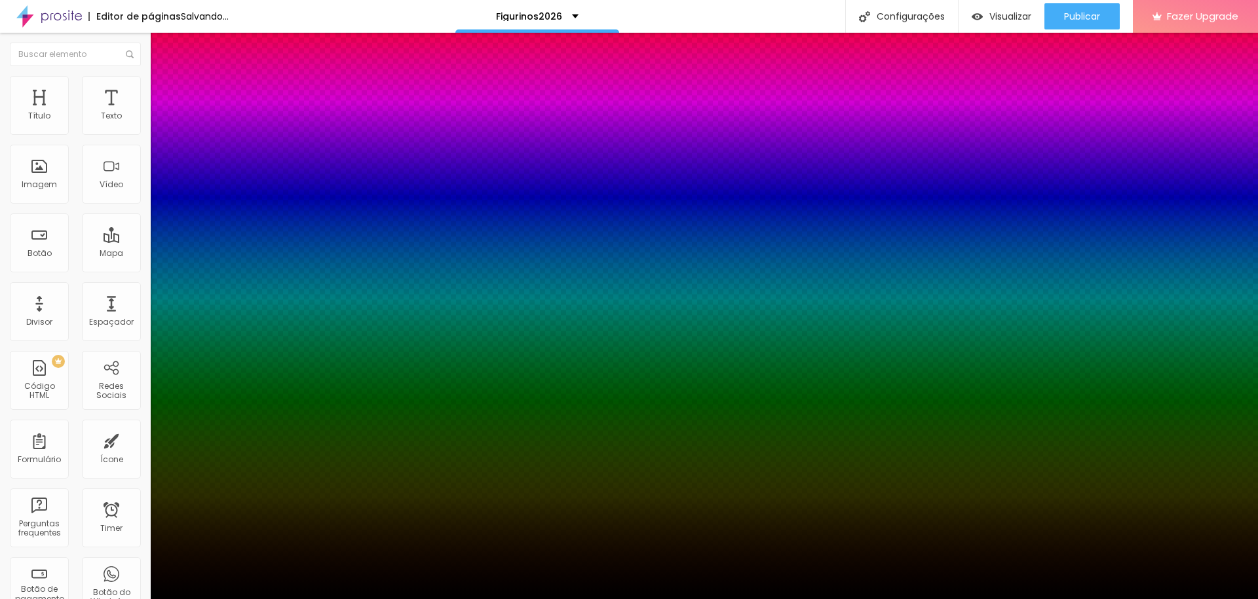
type input "4"
type input "-2"
type input "7"
type input "0"
type input "8"
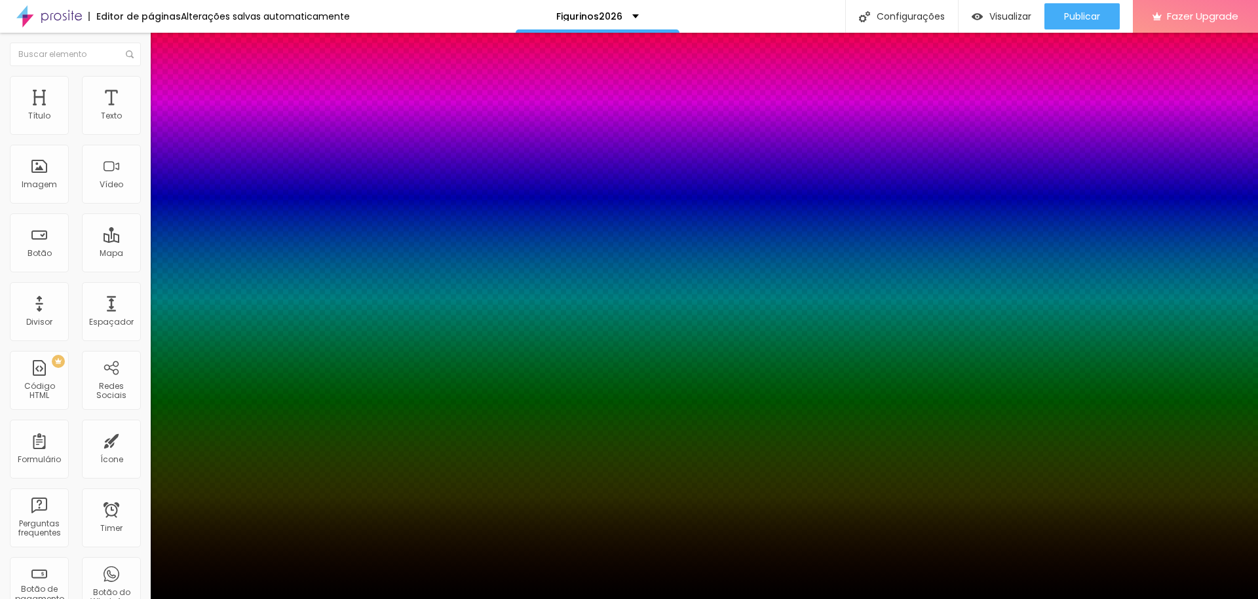
type input "1"
type input "12"
type input "5"
type input "13"
type input "6"
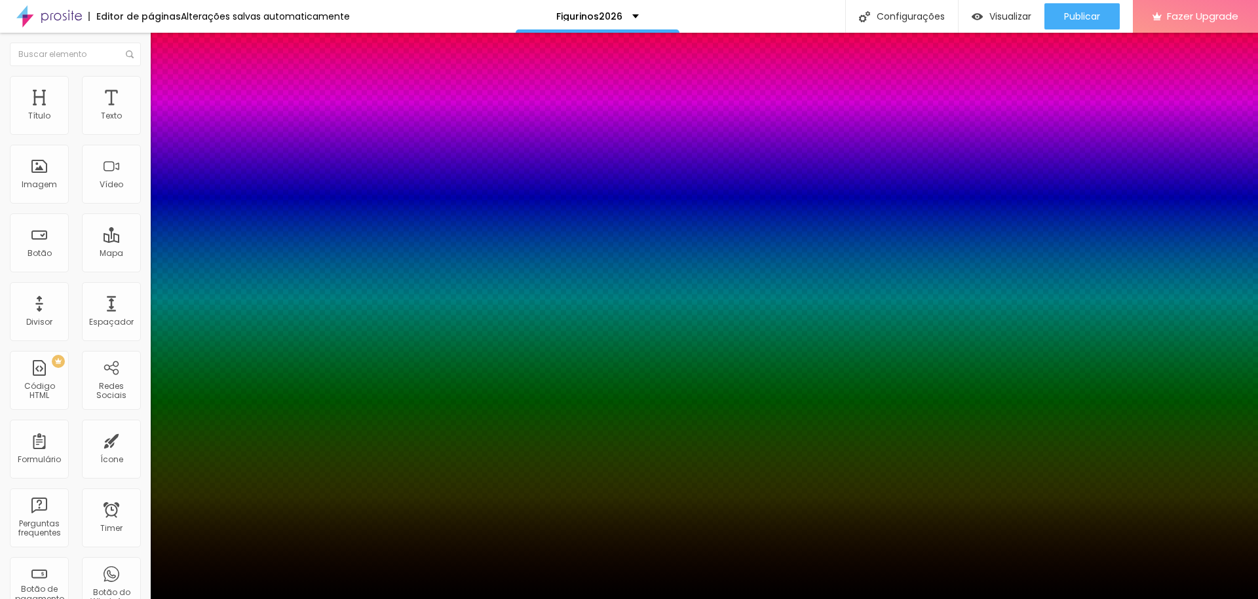
type input "9"
type input "7"
type input "8"
type input "1"
type input "9"
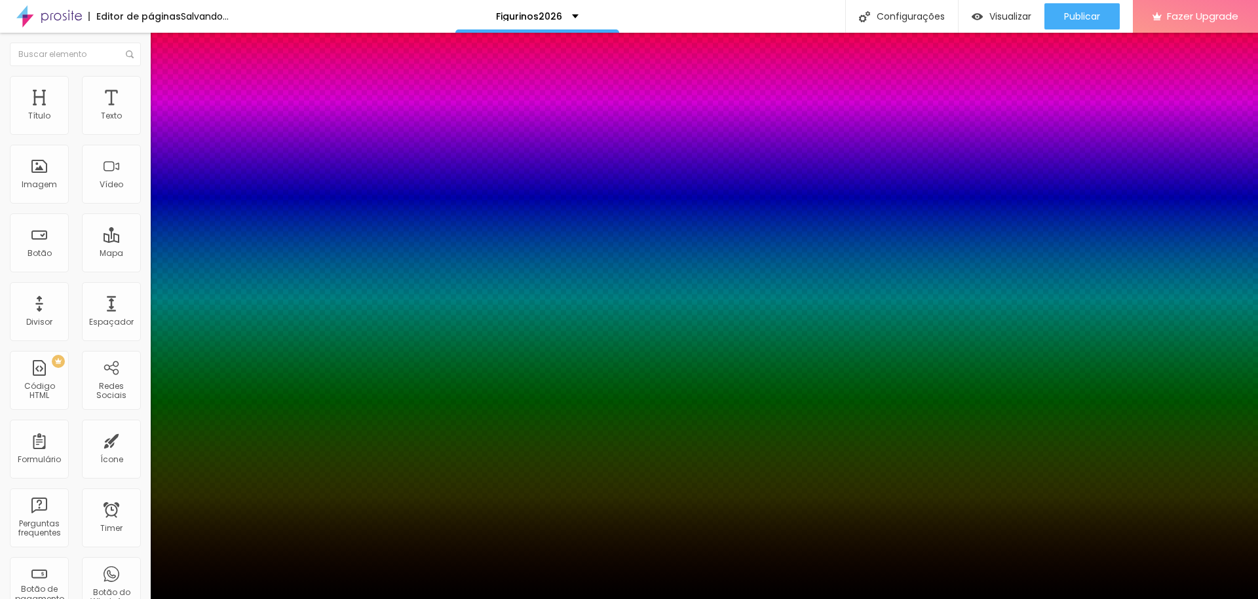
type input "-1"
type input "10"
type input "2"
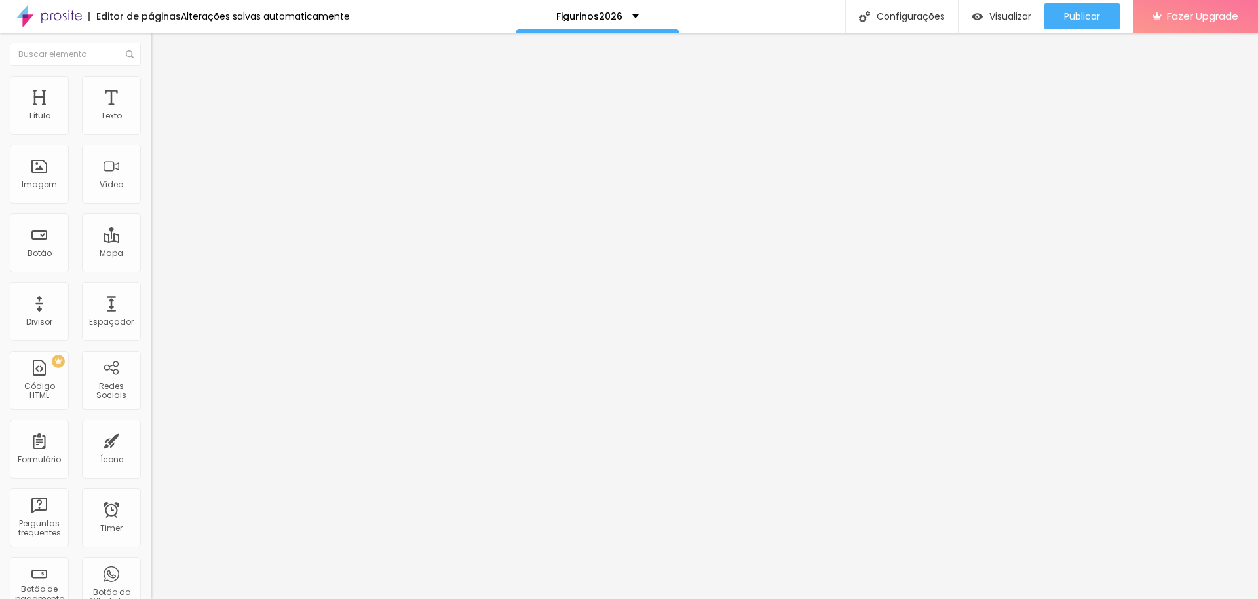
click at [156, 190] on icon "button" at bounding box center [160, 186] width 8 height 8
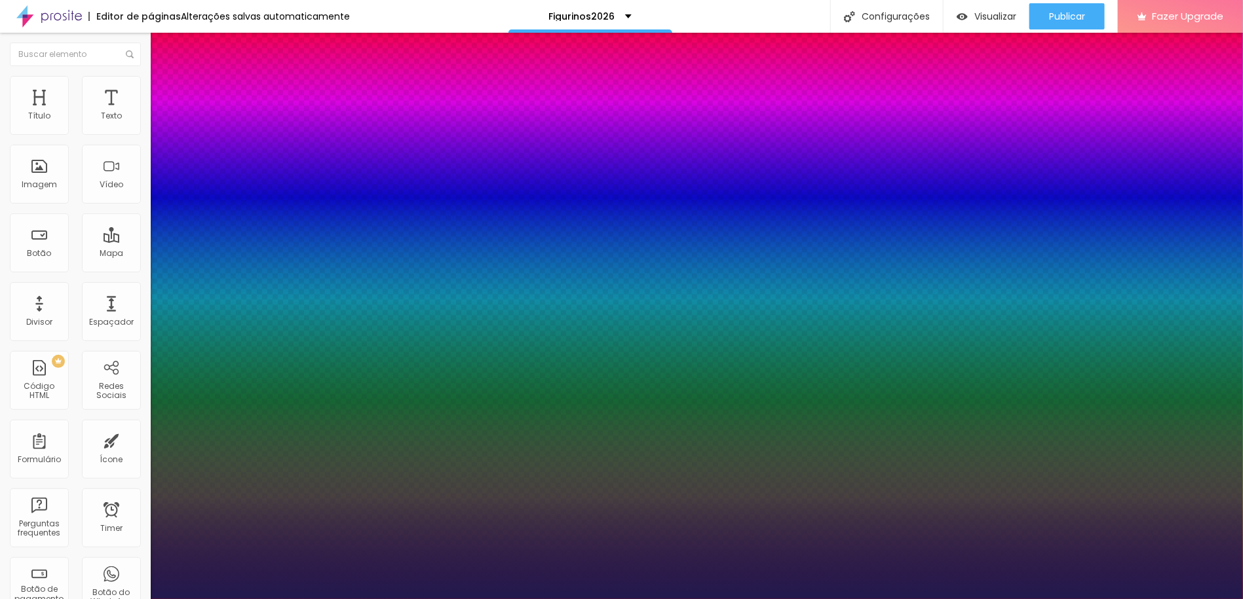
type input "1"
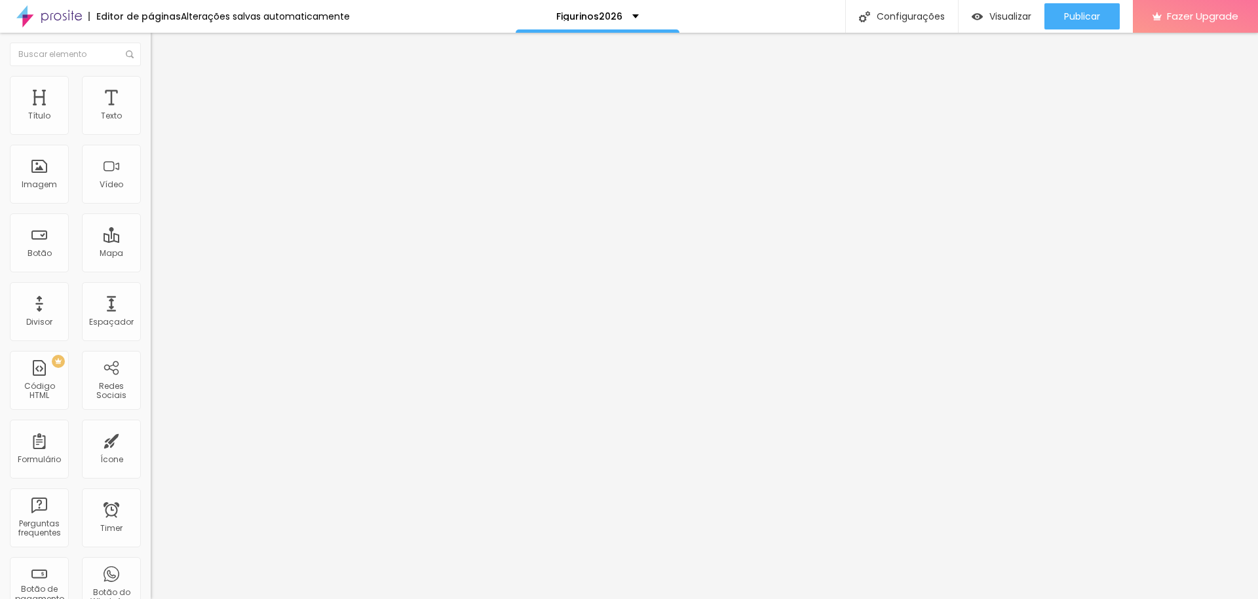
click at [156, 190] on icon "button" at bounding box center [160, 186] width 8 height 8
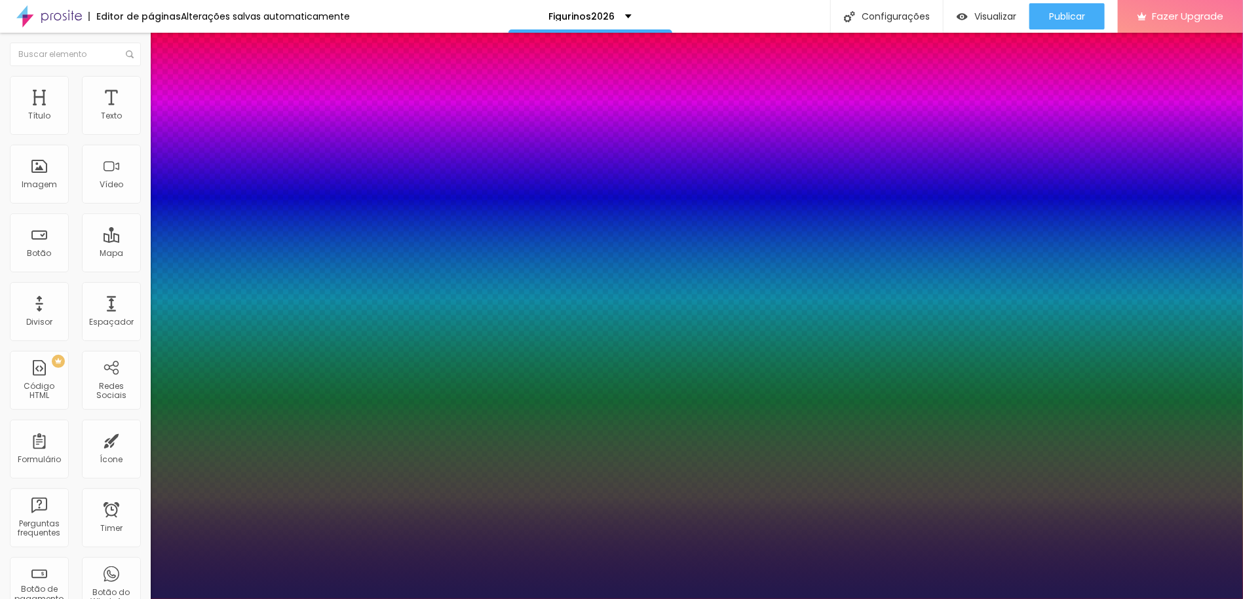
type input "1"
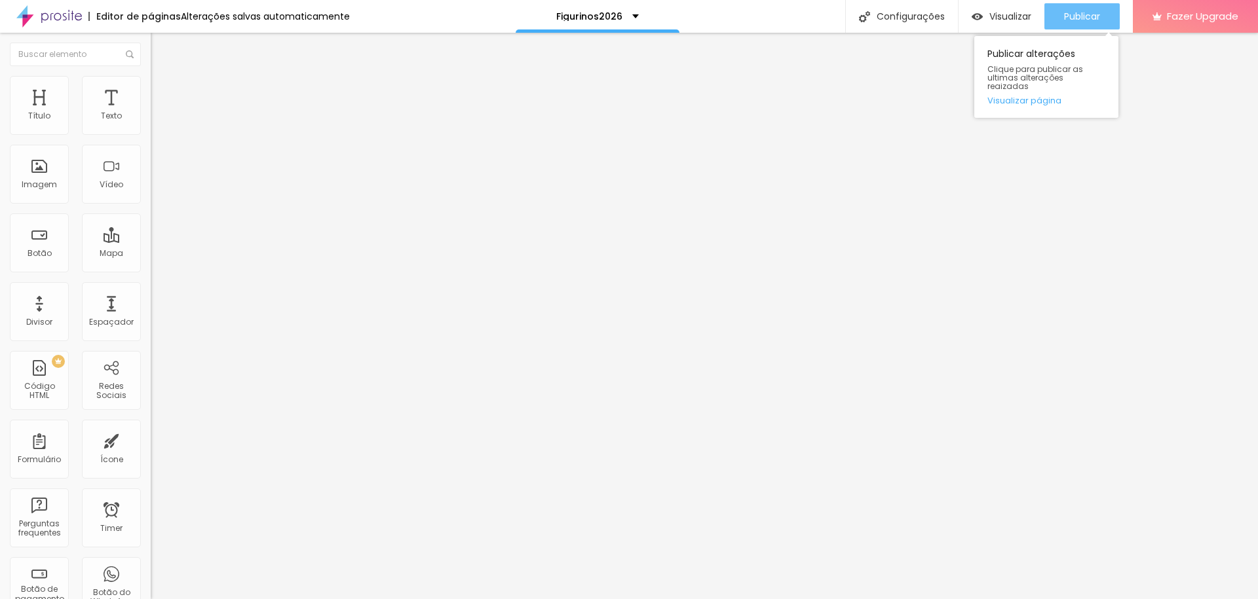
click at [1071, 11] on span "Publicar" at bounding box center [1082, 16] width 36 height 10
click at [156, 190] on icon "button" at bounding box center [160, 186] width 8 height 8
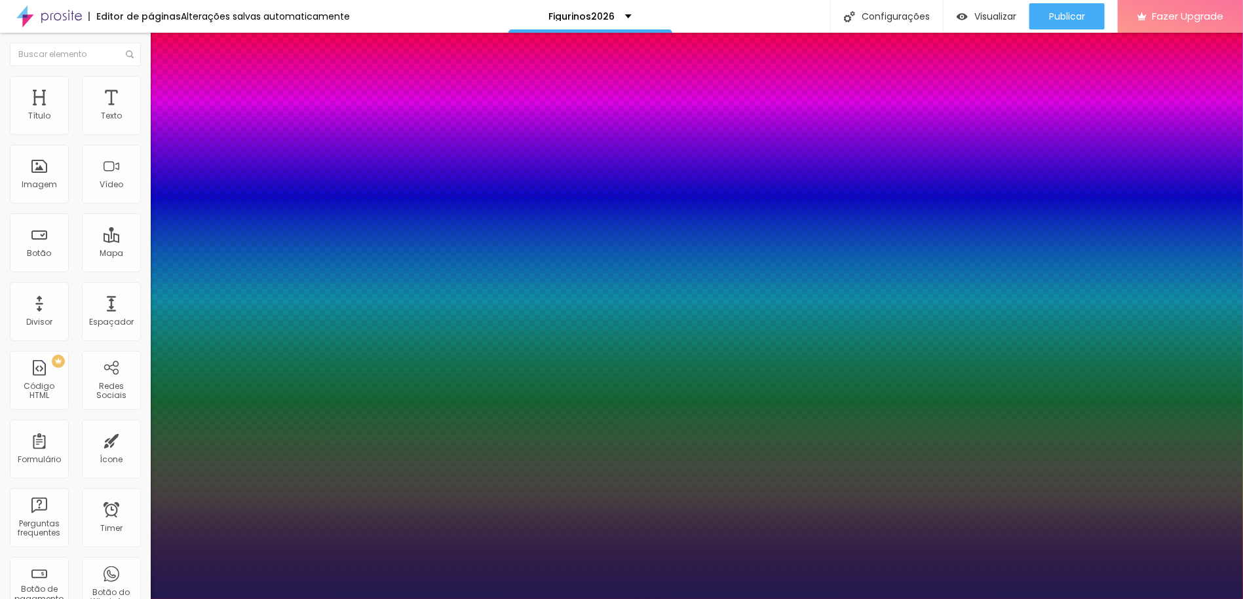
type input "1"
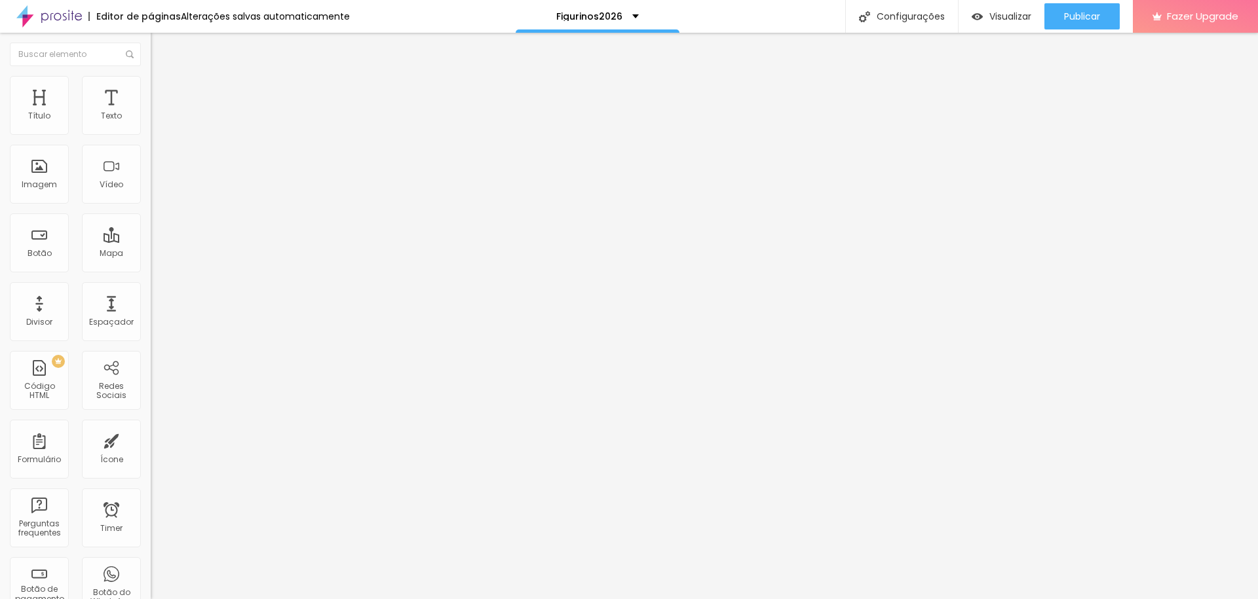
click at [151, 87] on li "Avançado" at bounding box center [226, 82] width 151 height 13
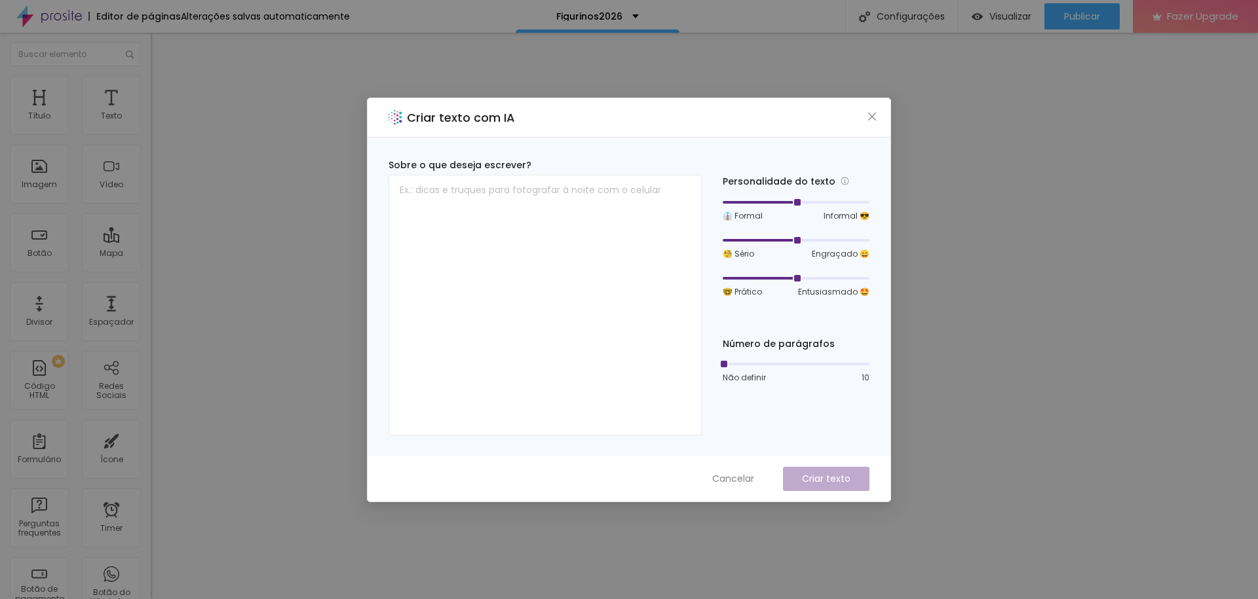
click at [1002, 407] on div "Criar texto com IA Sobre o que deseja escrever? Personalidade do texto 👔 Formal…" at bounding box center [629, 299] width 1258 height 599
click at [746, 472] on span "Cancelar" at bounding box center [733, 479] width 42 height 14
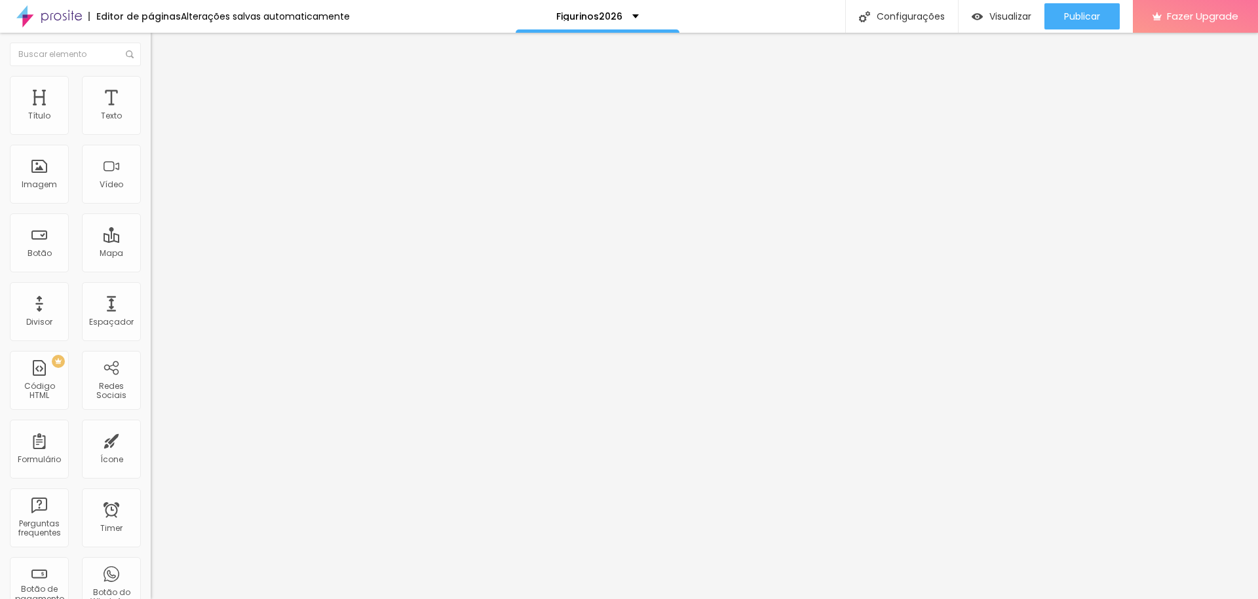
click at [151, 194] on button "button" at bounding box center [160, 187] width 18 height 14
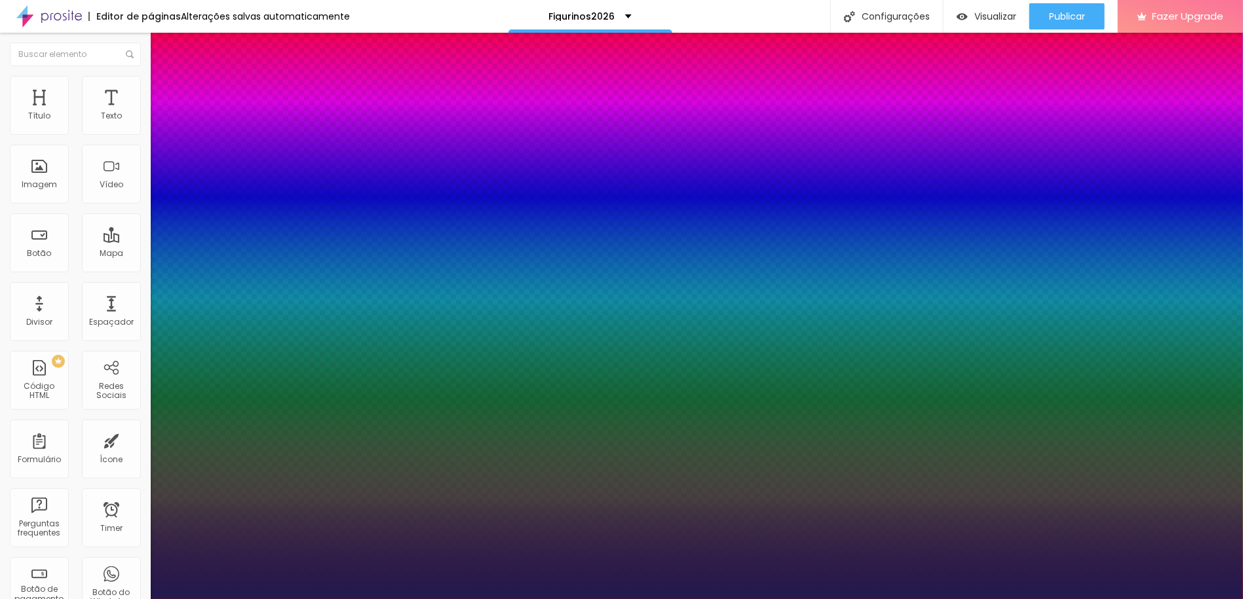
type input "1"
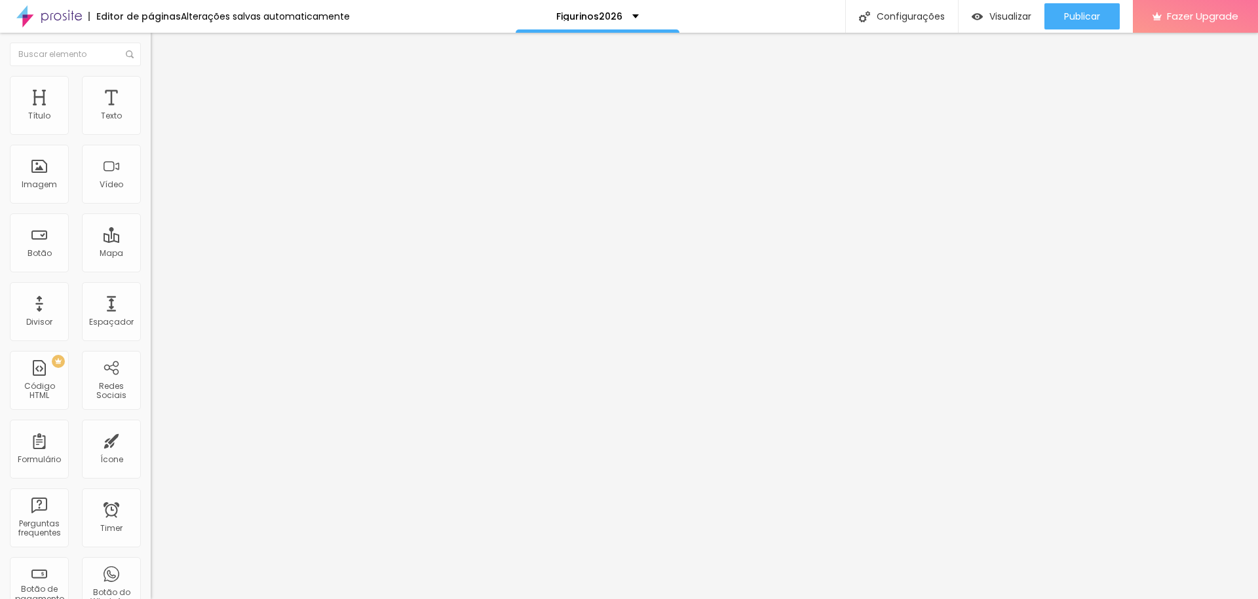
click at [157, 233] on icon "button" at bounding box center [159, 229] width 5 height 5
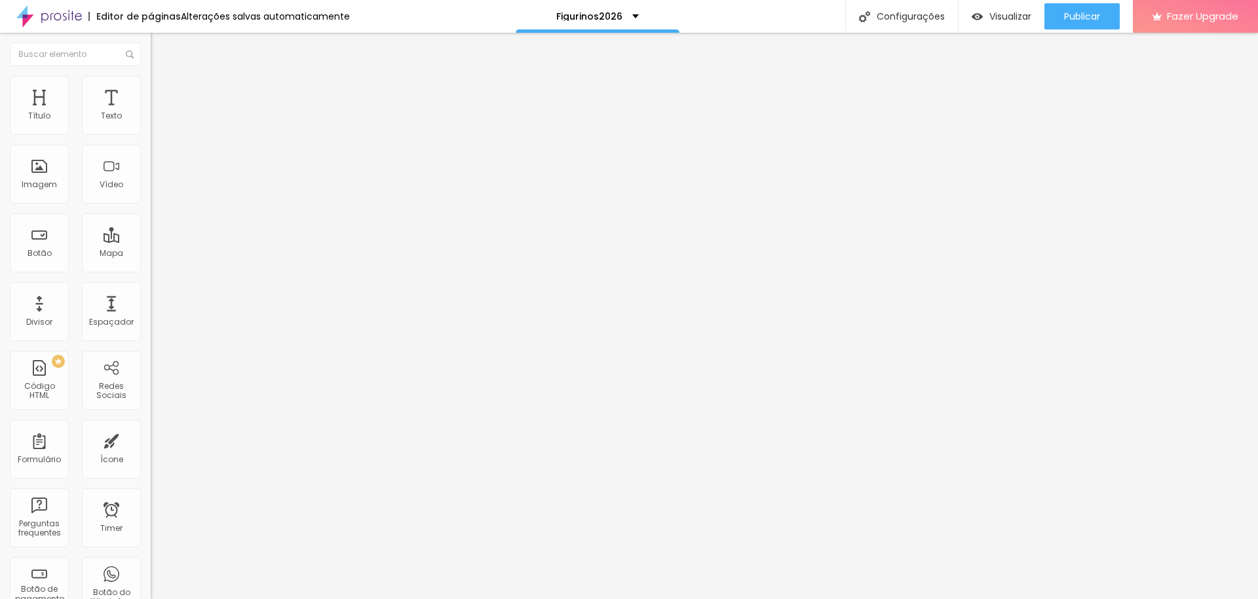
click at [157, 189] on icon "button" at bounding box center [159, 185] width 5 height 5
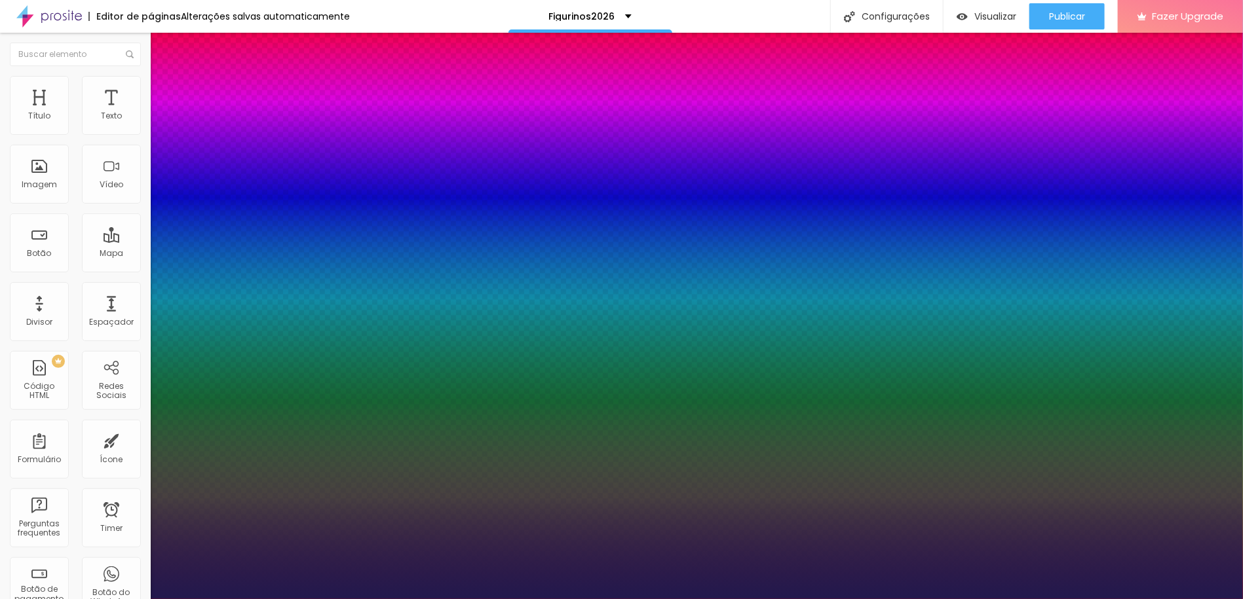
type input "1"
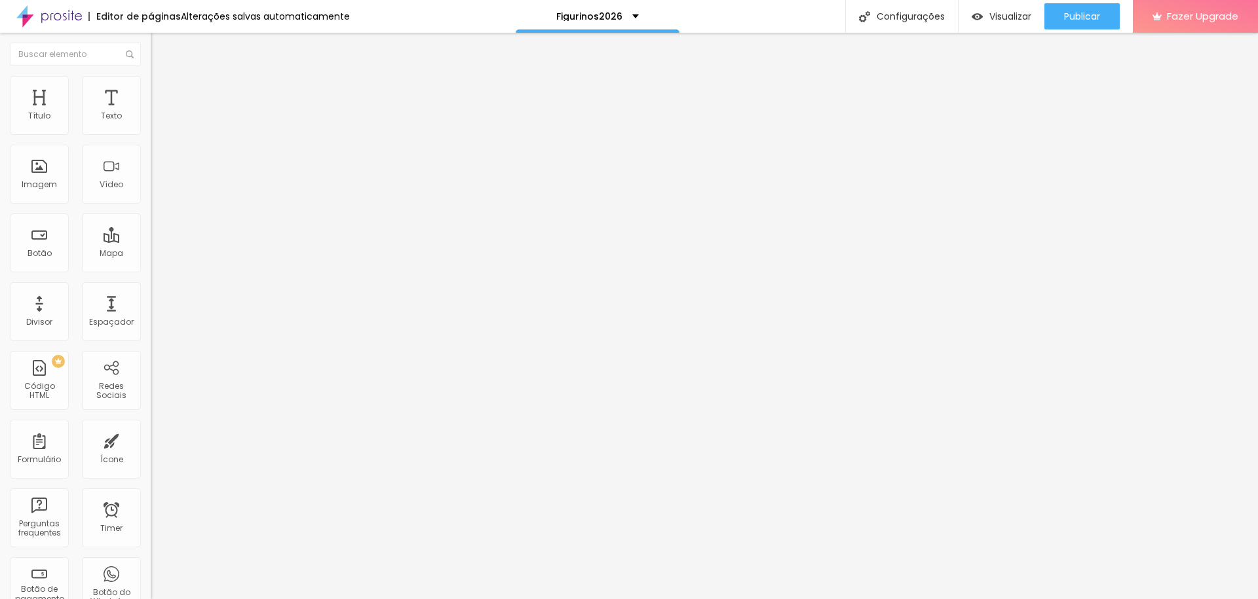
click at [151, 86] on li "Avançado" at bounding box center [226, 82] width 151 height 13
click at [151, 79] on img at bounding box center [157, 82] width 12 height 12
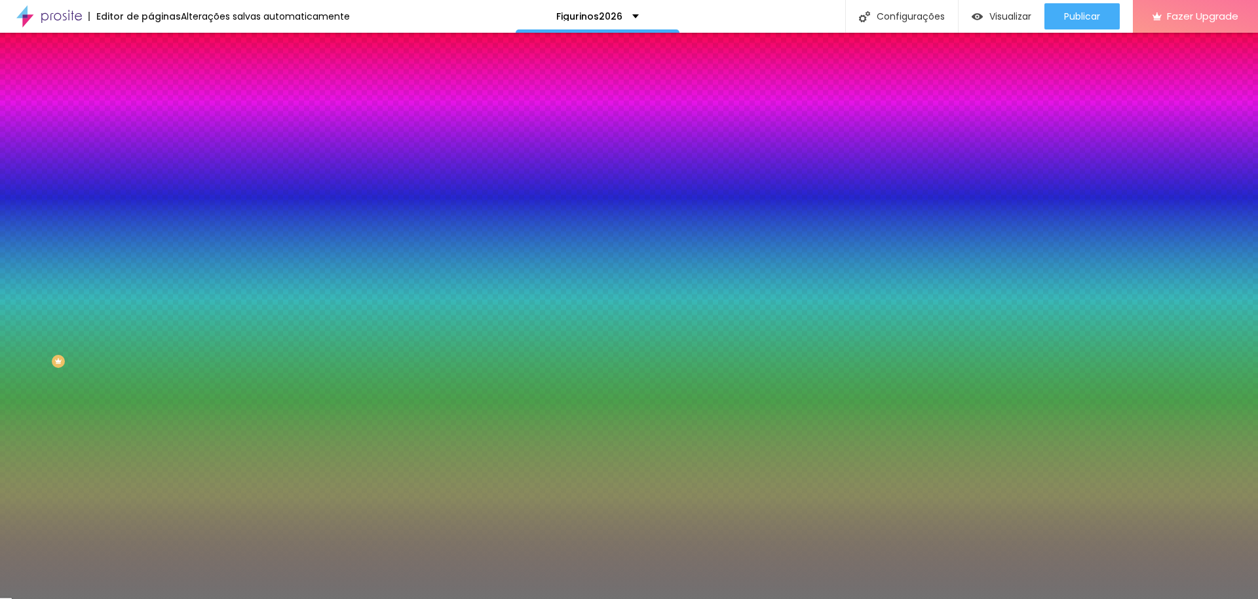
click at [151, 75] on img at bounding box center [157, 69] width 12 height 12
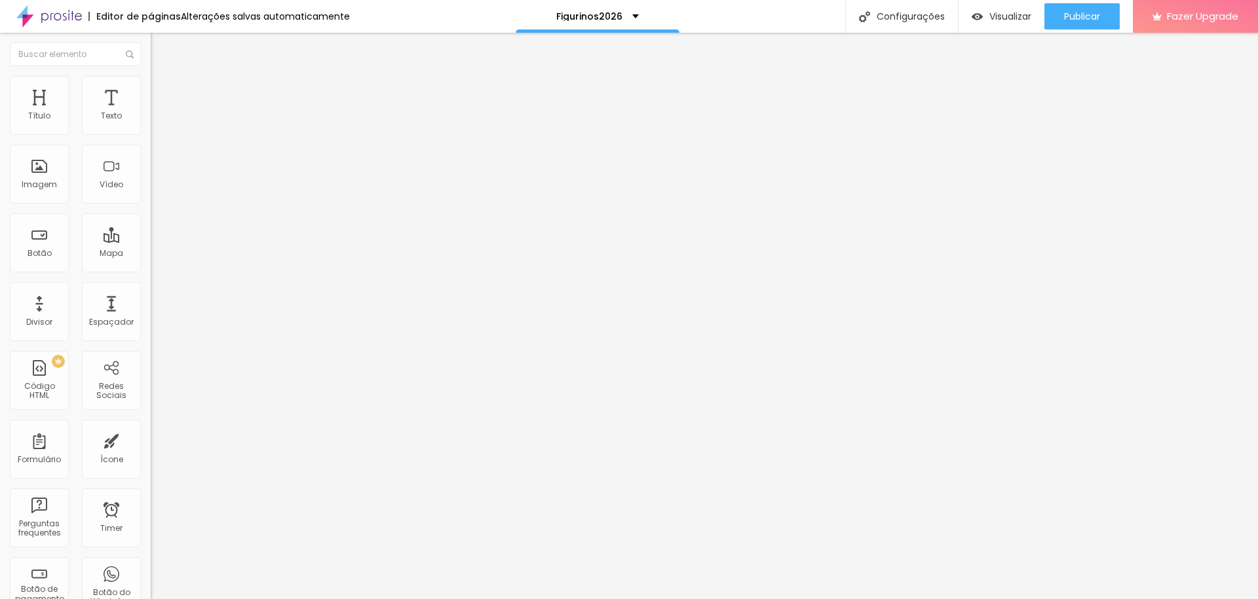
click at [151, 153] on span "Sólido" at bounding box center [164, 152] width 26 height 11
click at [151, 226] on span "Coração 1" at bounding box center [171, 220] width 41 height 11
click at [151, 83] on img at bounding box center [157, 82] width 12 height 12
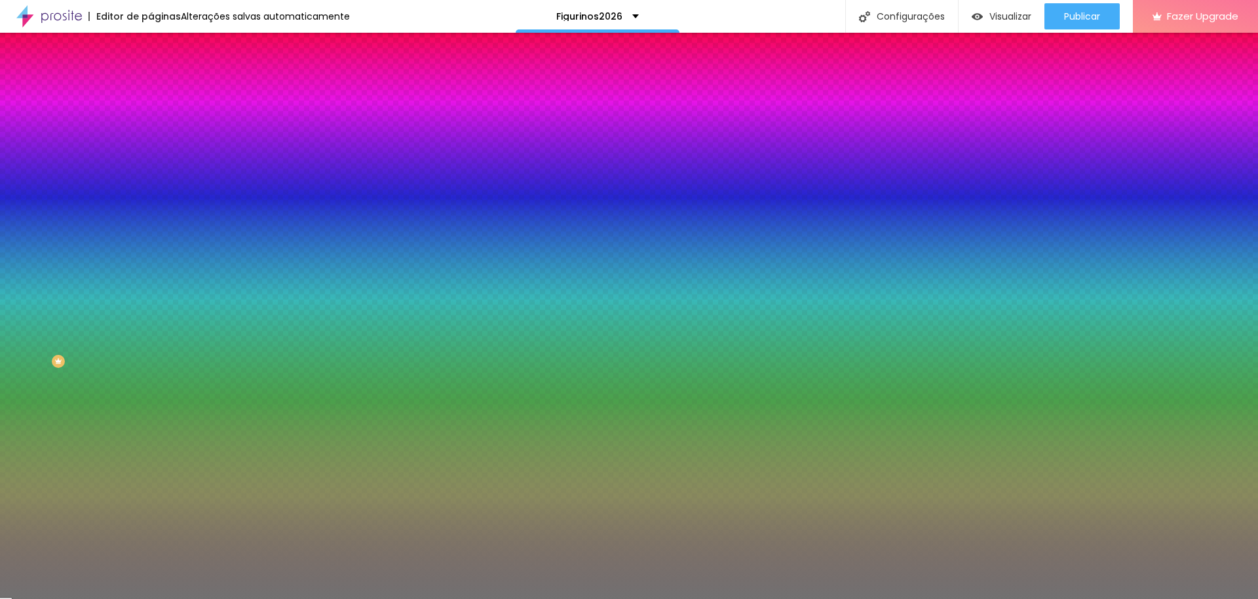
type input "16"
type input "17"
type input "18"
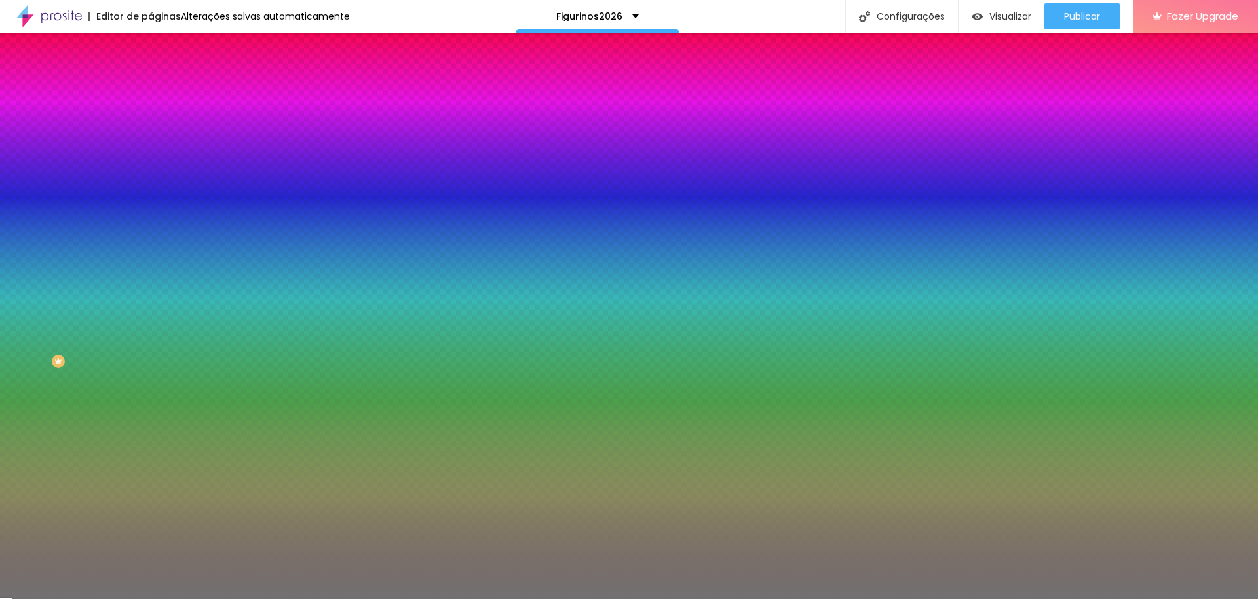
type input "18"
type input "19"
type input "18"
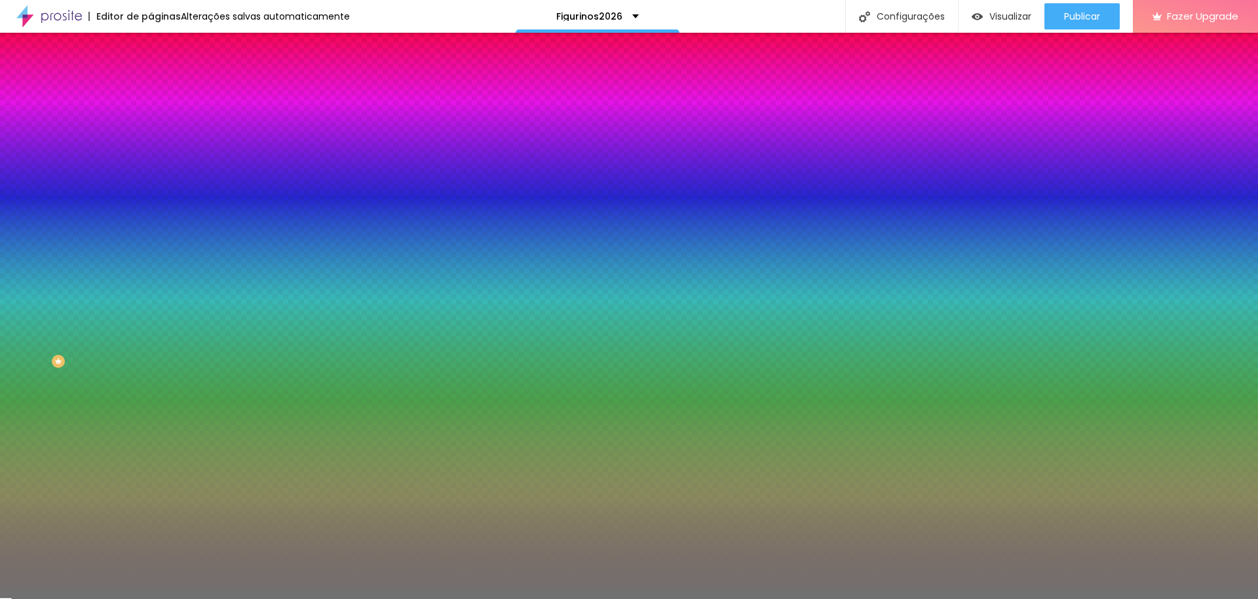
type input "14"
type input "3"
type input "1"
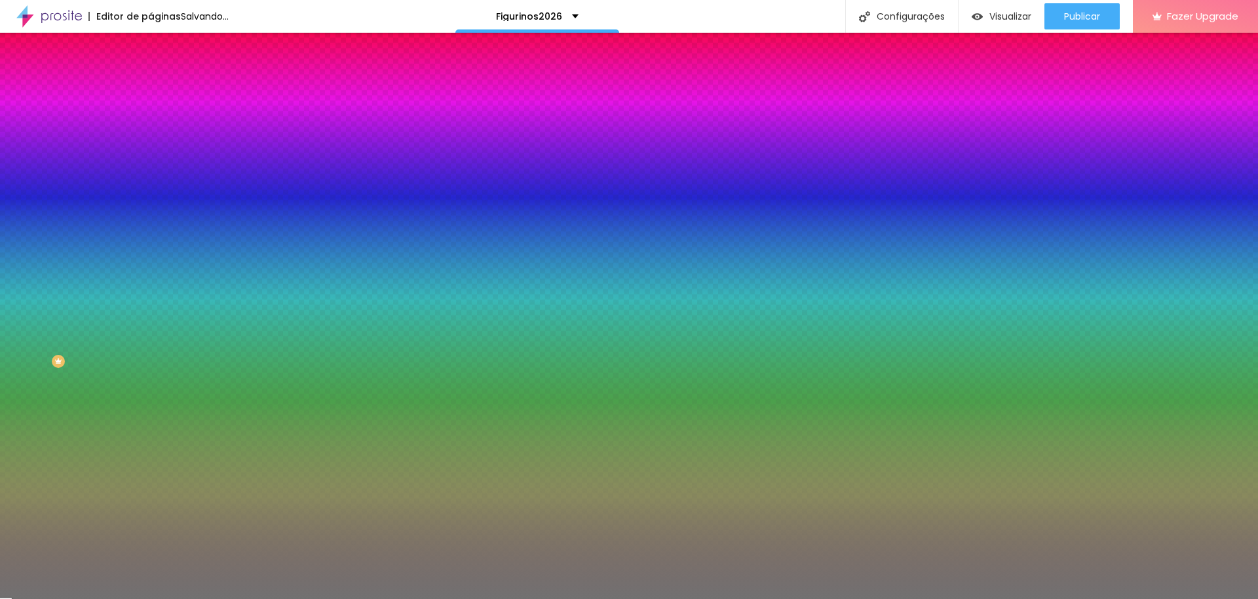
type input "1"
type input "2"
type input "3"
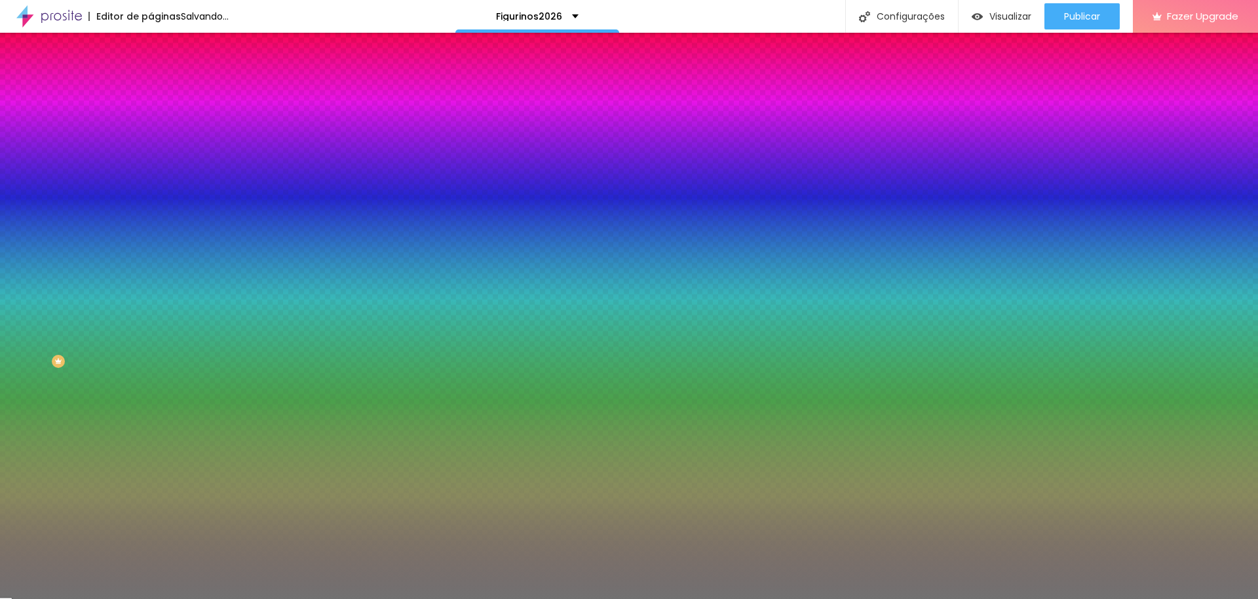
type input "4"
type input "5"
type input "6"
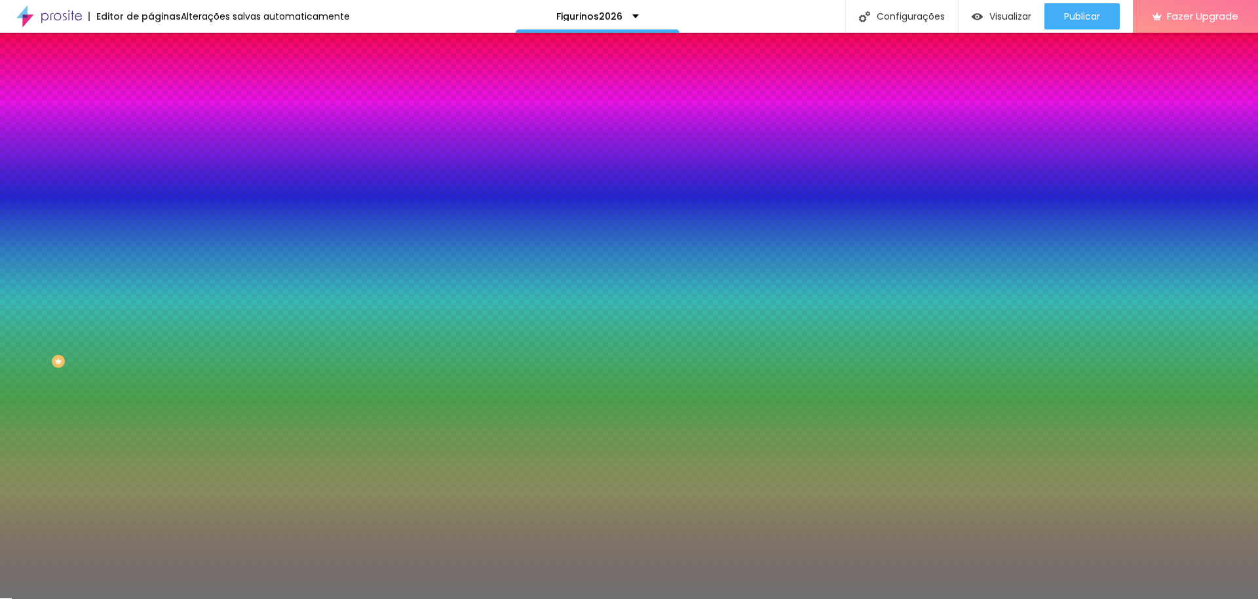
type input "6"
type input "7"
type input "10"
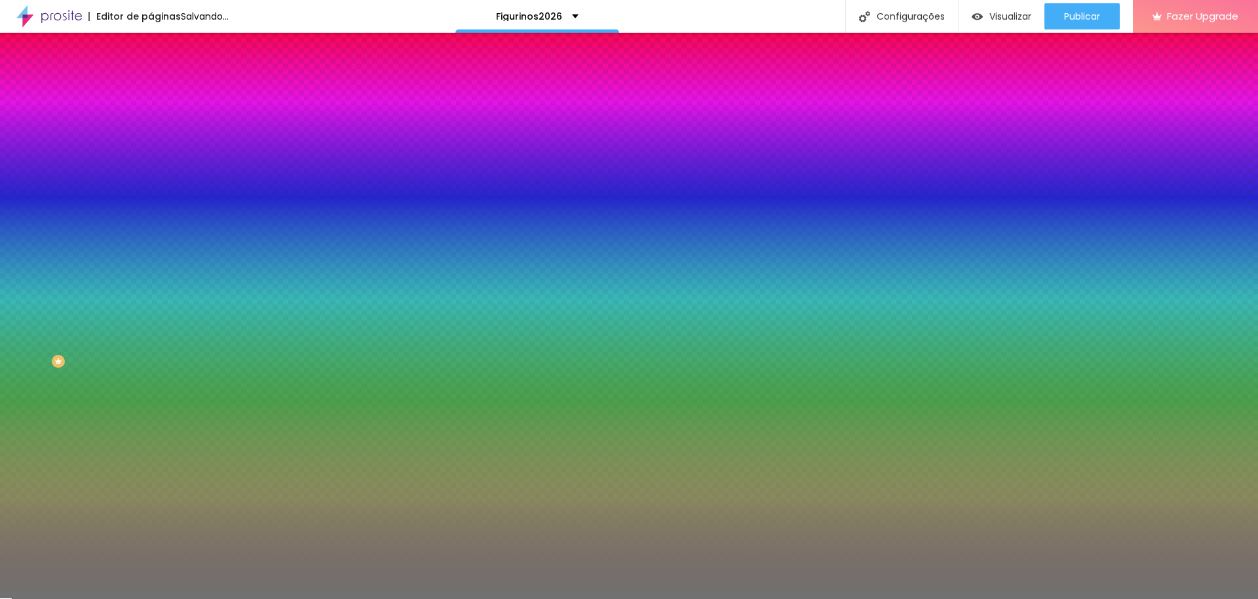
click at [151, 204] on input "range" at bounding box center [193, 198] width 84 height 10
type input "54"
type input "66"
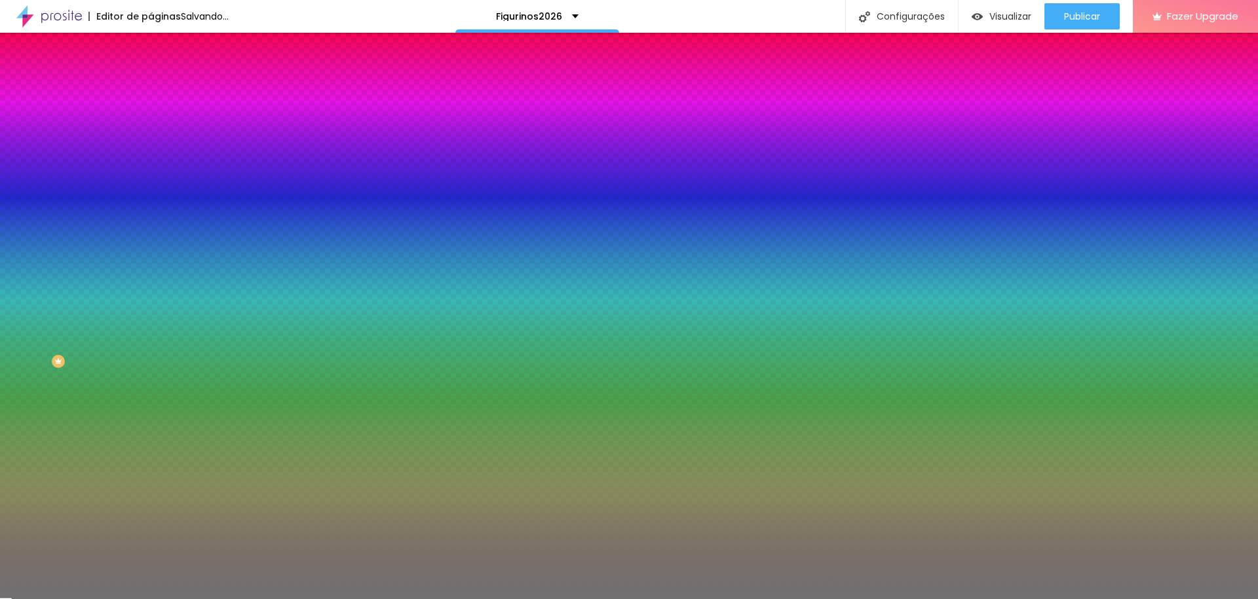
type input "77"
type input "85"
type input "90"
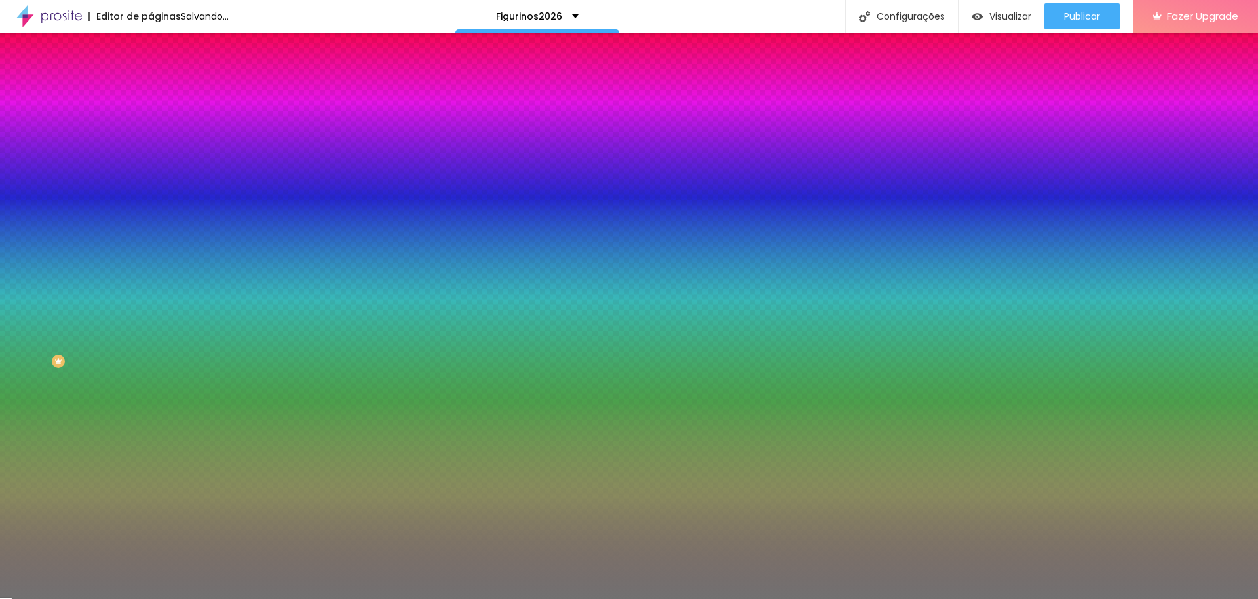
type input "90"
type input "95"
type input "96"
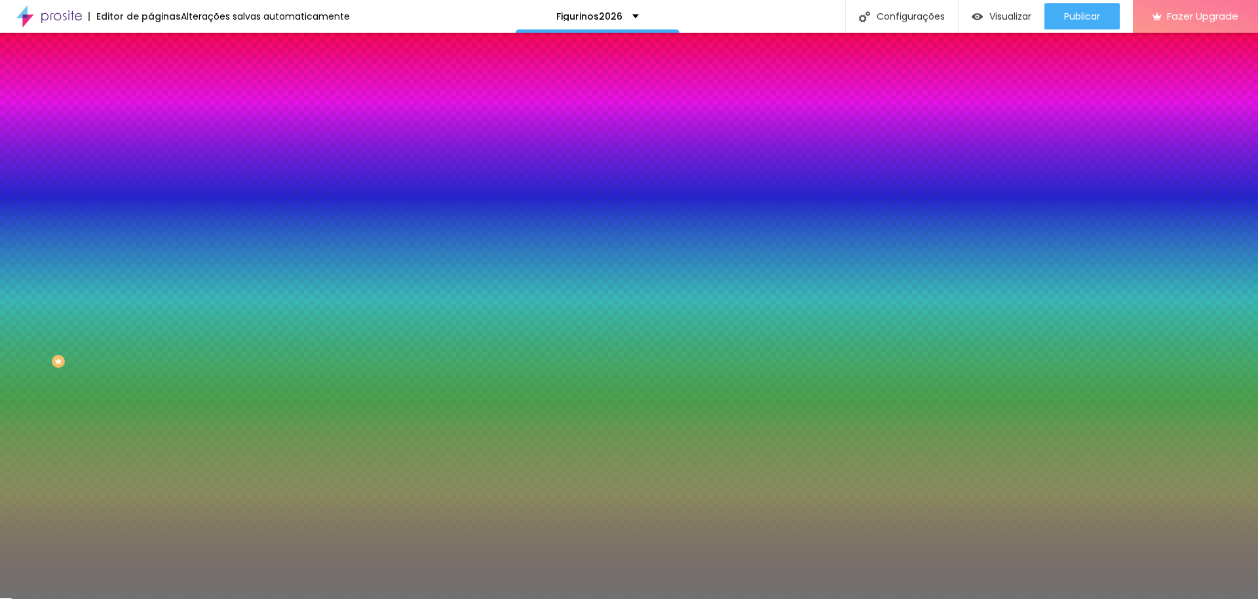
type input "97"
type input "99"
type input "100"
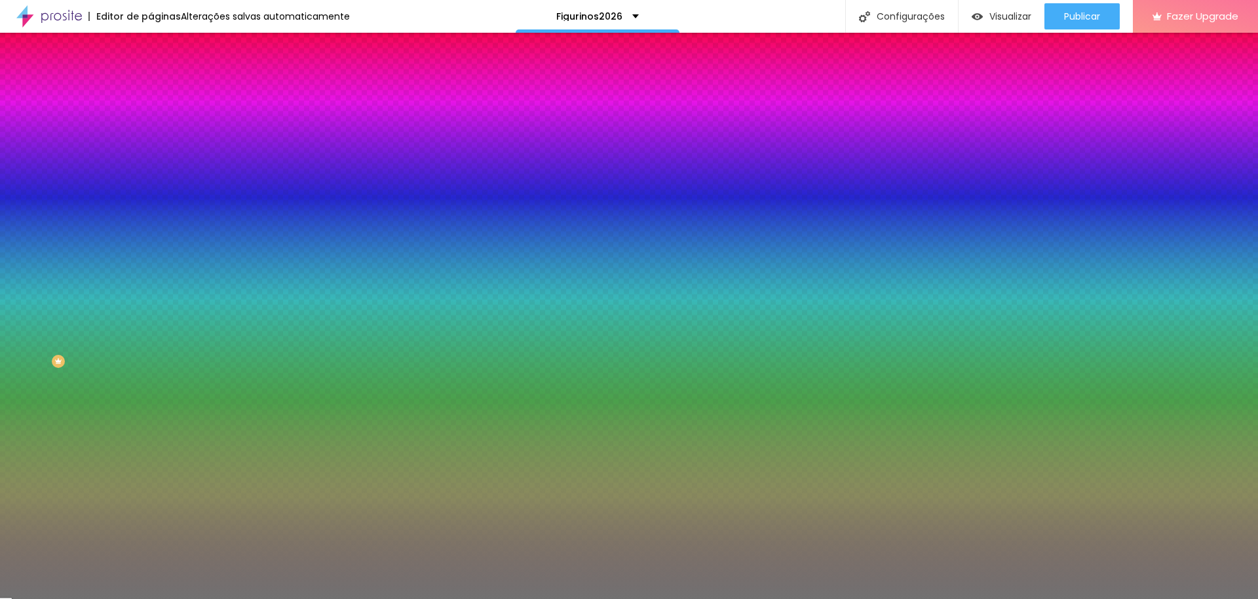
type input "100"
type input "99"
type input "92"
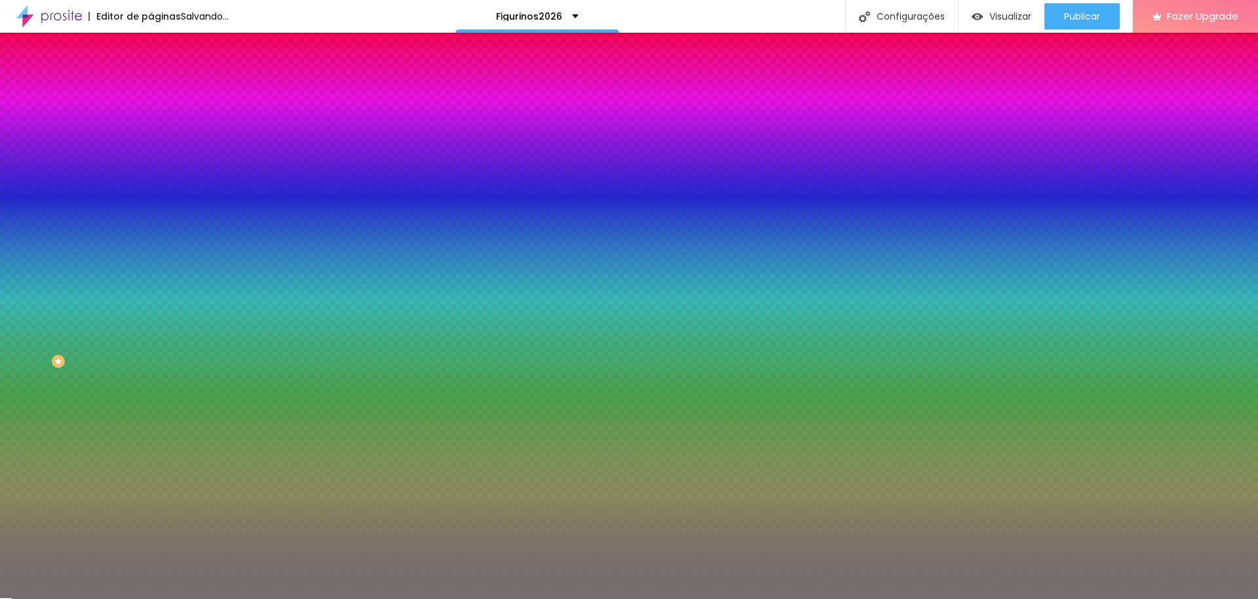
type input "91"
type input "87"
type input "88"
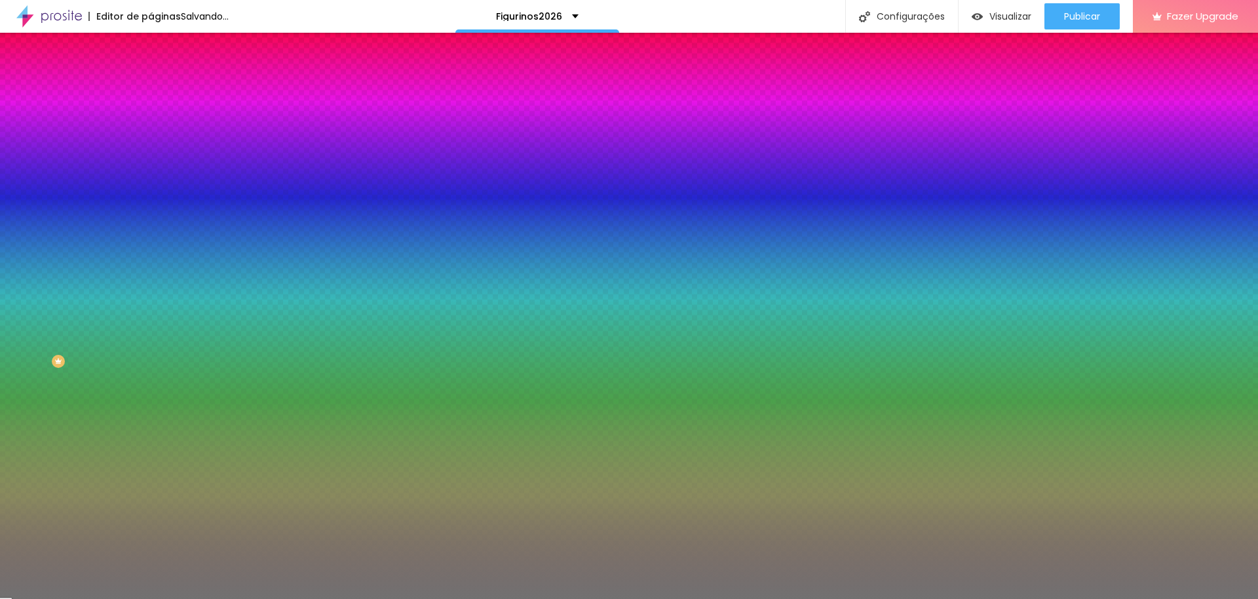
type input "88"
type input "94"
type input "96"
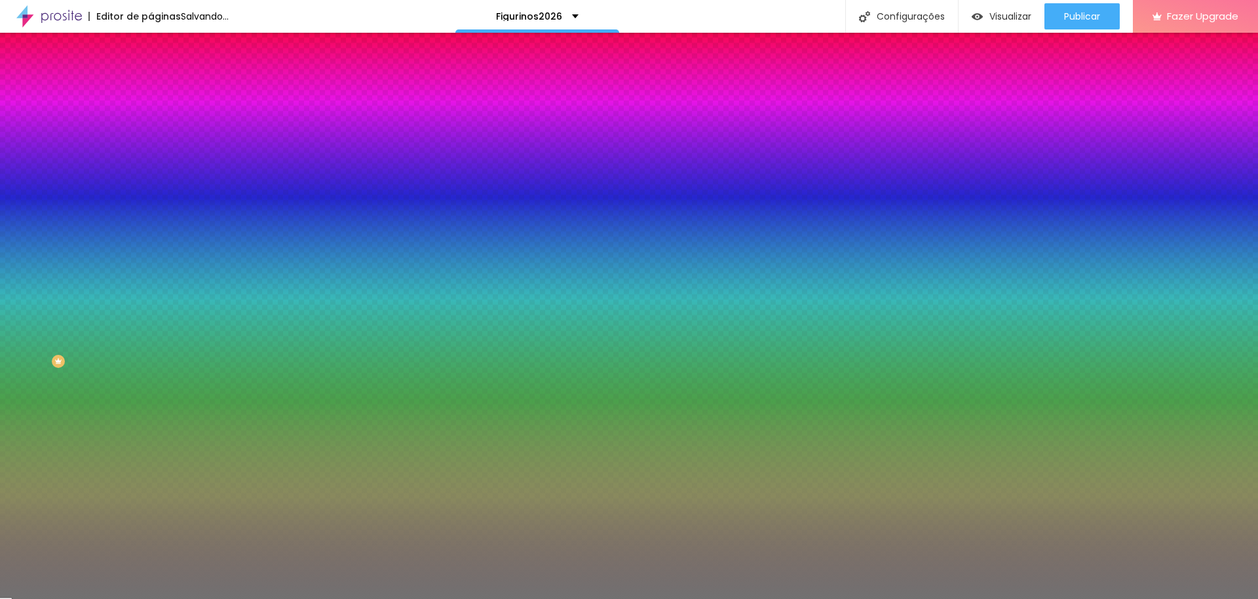
type input "97"
drag, startPoint x: 68, startPoint y: 170, endPoint x: 139, endPoint y: 166, distance: 70.8
click at [151, 166] on input "range" at bounding box center [193, 165] width 84 height 10
click at [151, 76] on li "Conteúdo" at bounding box center [226, 69] width 151 height 13
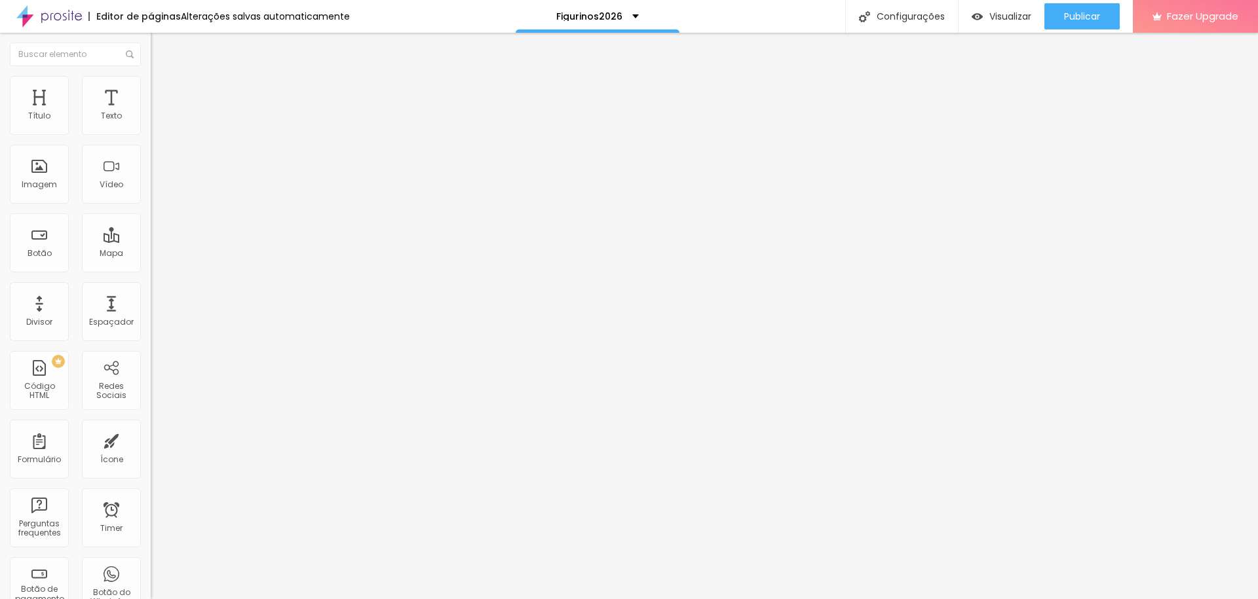
click at [151, 159] on span "Coração 1" at bounding box center [171, 152] width 41 height 11
click at [151, 396] on div "Editar Divisor Conteúdo Estilo Avançado Alinhamento Tipo Coração 1 Sólido Ponti…" at bounding box center [226, 316] width 151 height 567
click at [151, 155] on span "Coração 1" at bounding box center [171, 152] width 41 height 11
click at [1078, 20] on span "Publicar" at bounding box center [1082, 16] width 36 height 10
click at [157, 161] on icon "button" at bounding box center [159, 161] width 5 height 5
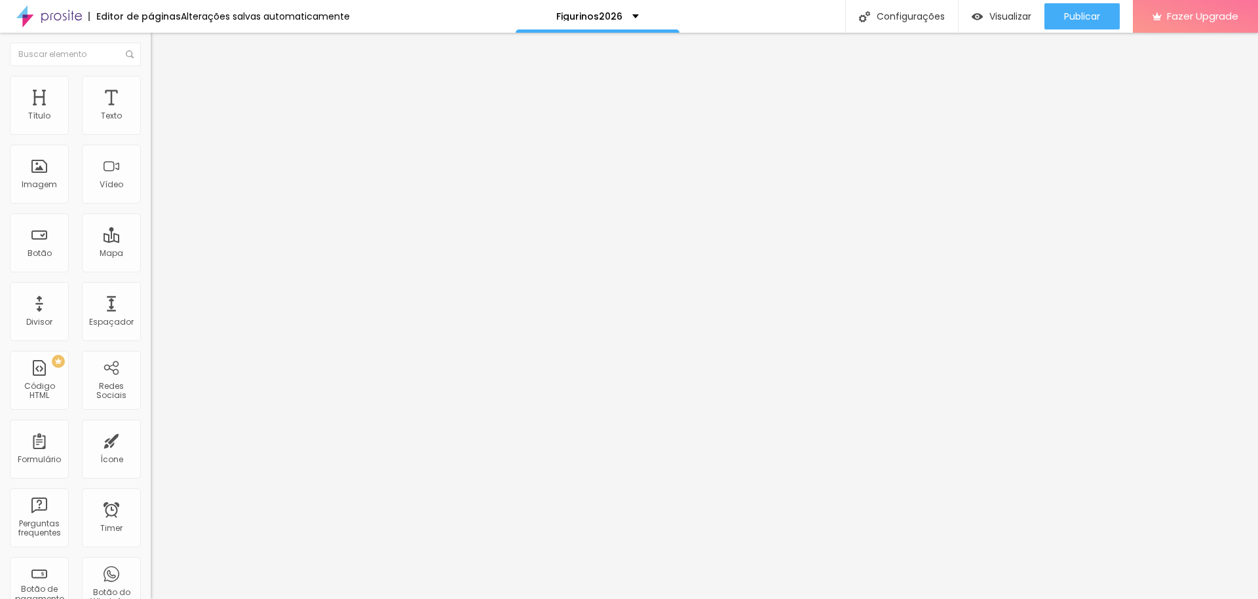
click at [156, 122] on icon "button" at bounding box center [157, 120] width 3 height 3
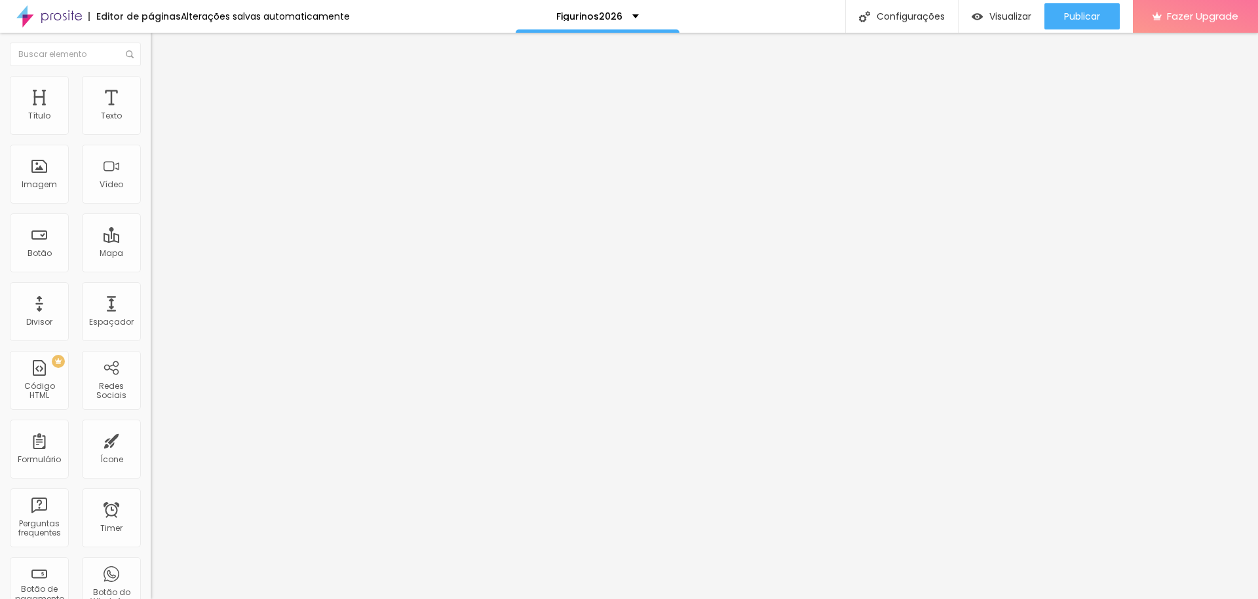
click at [161, 185] on icon "button" at bounding box center [162, 183] width 3 height 3
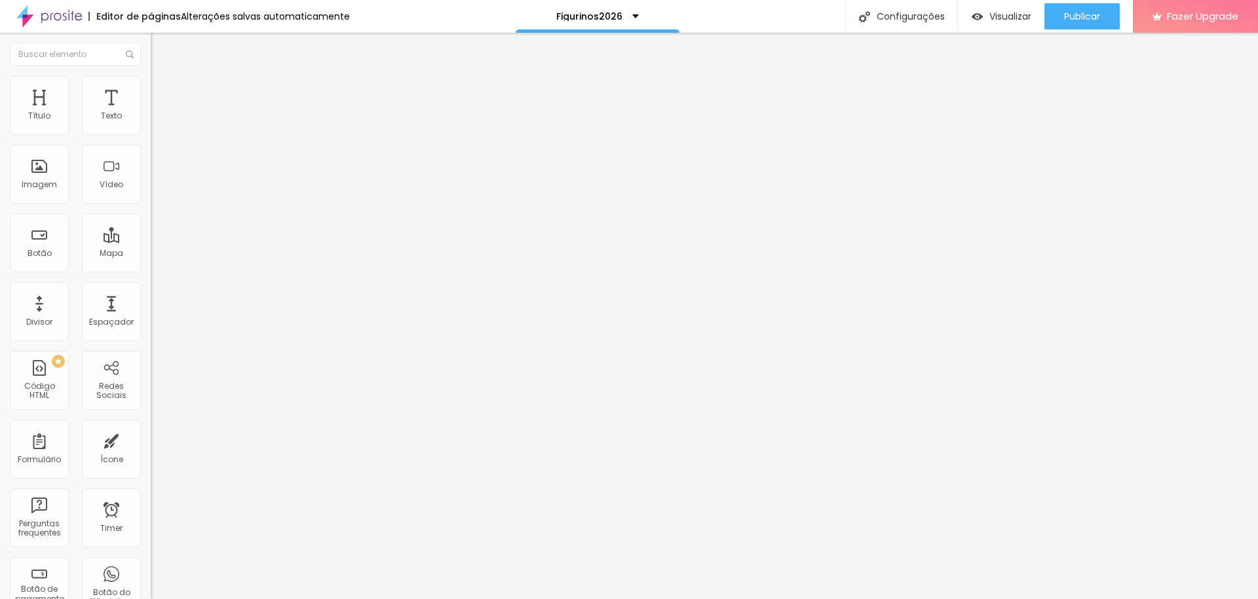
click at [151, 77] on img at bounding box center [157, 82] width 12 height 12
drag, startPoint x: 41, startPoint y: 130, endPoint x: 76, endPoint y: 132, distance: 35.4
click at [151, 241] on input "range" at bounding box center [193, 246] width 84 height 10
click at [1085, 12] on span "Publicar" at bounding box center [1082, 16] width 36 height 10
click at [1087, 18] on span "Publicar" at bounding box center [1082, 16] width 36 height 10
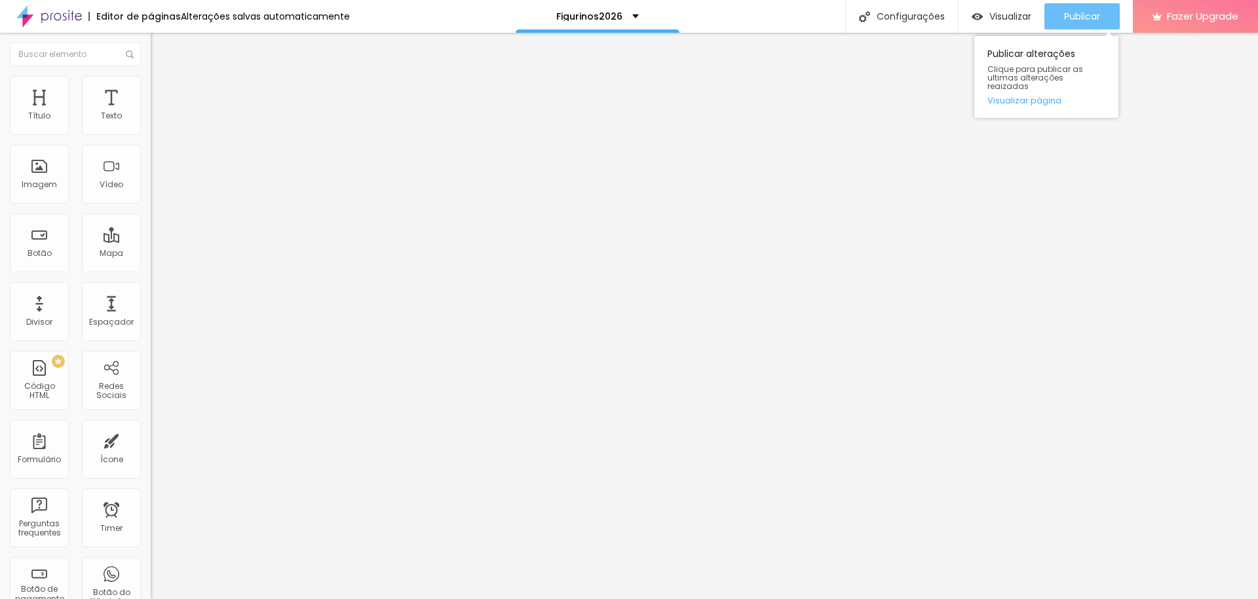
click at [1077, 19] on span "Publicar" at bounding box center [1082, 16] width 36 height 10
click at [1077, 16] on span "Publicar" at bounding box center [1082, 16] width 36 height 10
click at [151, 295] on div "Editar Texto Estilo Avançado Tipografia Voltar ao padrão Sombra DESATIVADO Volt…" at bounding box center [226, 316] width 151 height 567
click at [233, 599] on div "Subindo 6/6 arquivos" at bounding box center [629, 603] width 1258 height 8
click at [156, 122] on icon "button" at bounding box center [160, 118] width 8 height 8
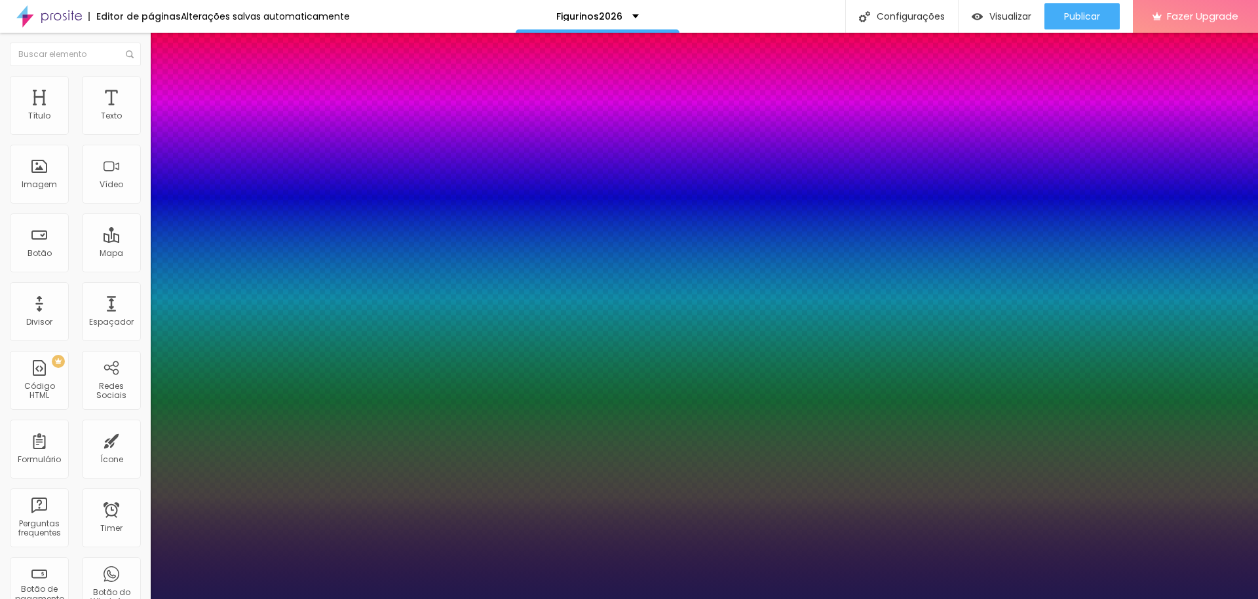
click at [607, 599] on div at bounding box center [629, 607] width 1258 height 0
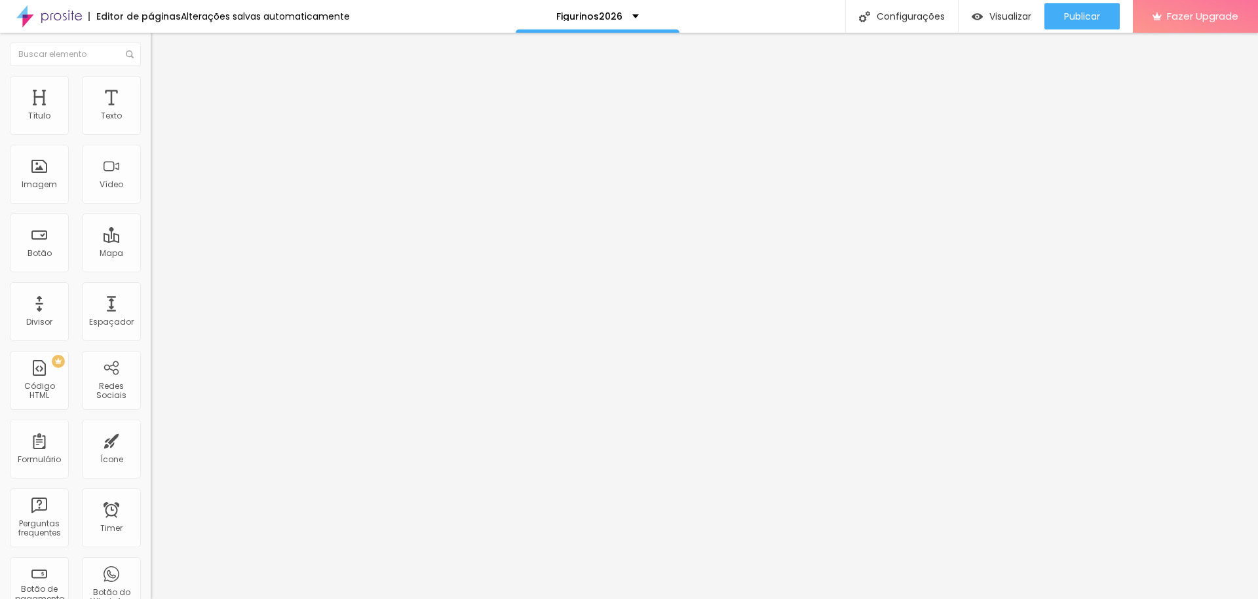
click at [151, 126] on button "button" at bounding box center [160, 119] width 18 height 14
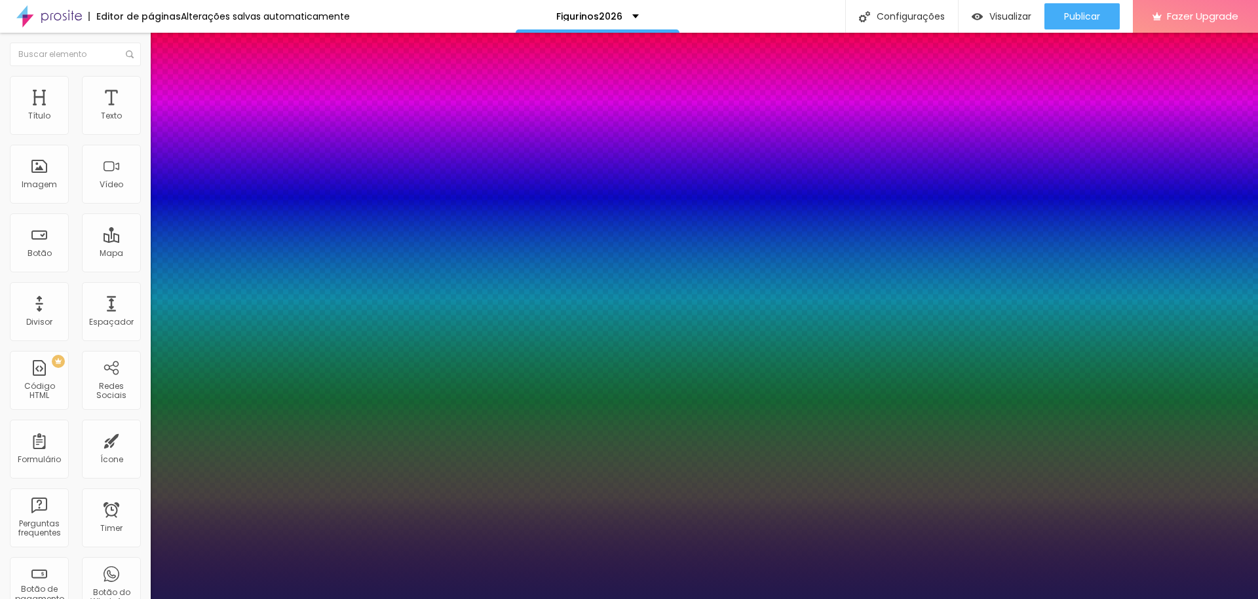
click at [618, 599] on div at bounding box center [629, 607] width 1258 height 0
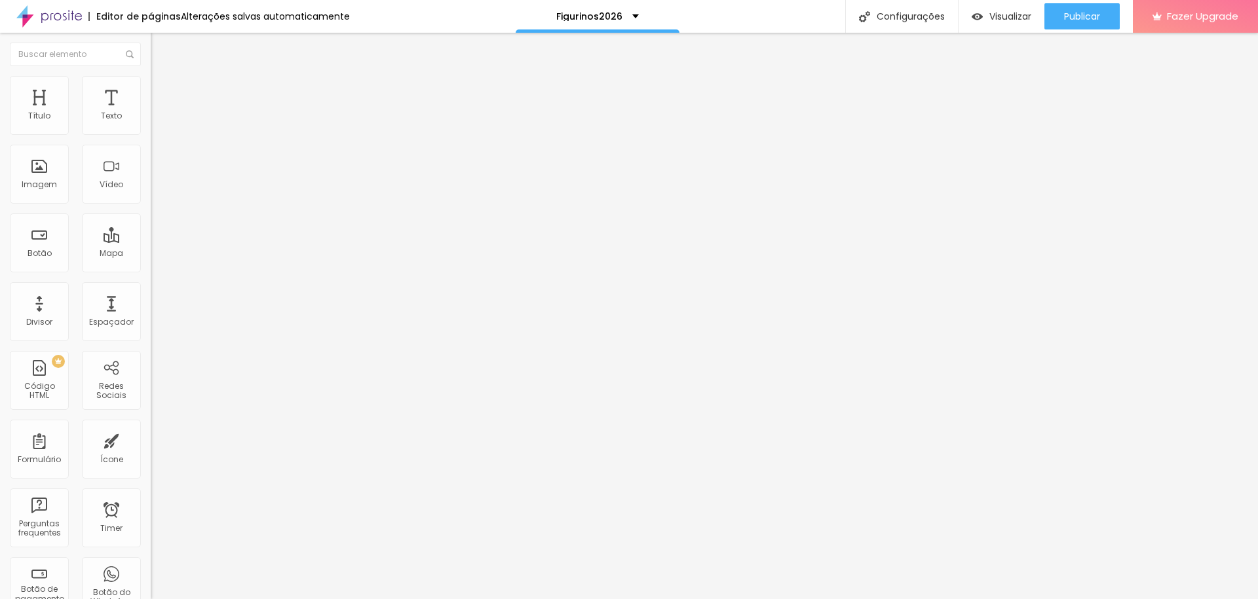
click at [151, 126] on button "button" at bounding box center [160, 119] width 18 height 14
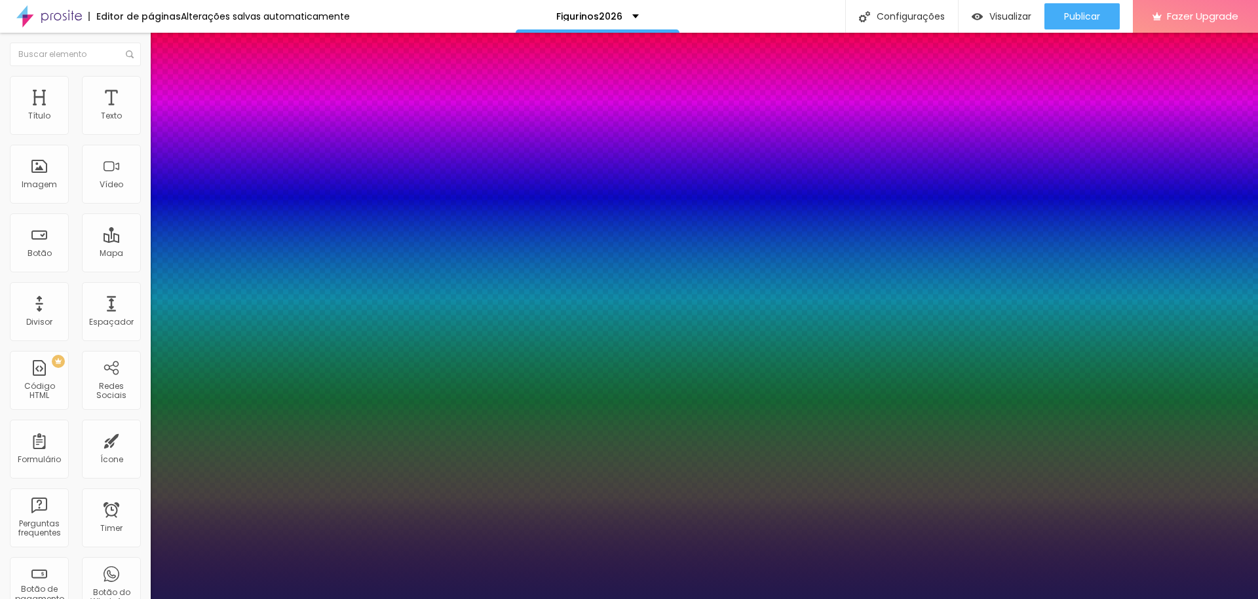
click at [136, 599] on div at bounding box center [629, 607] width 1258 height 0
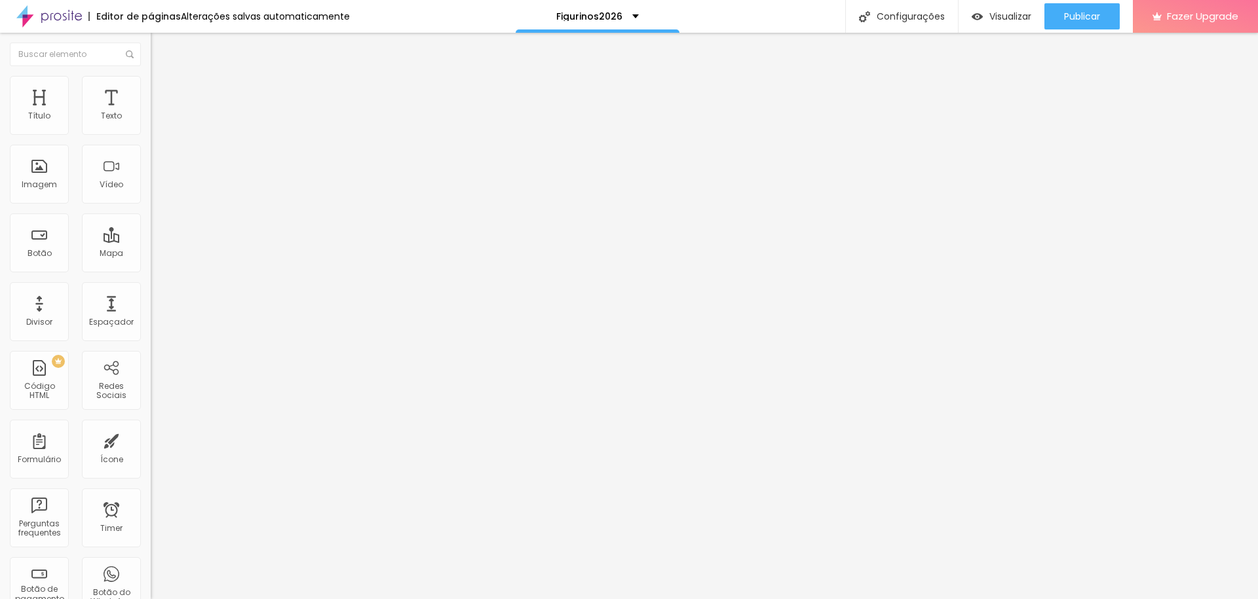
click at [157, 121] on icon "button" at bounding box center [159, 117] width 5 height 5
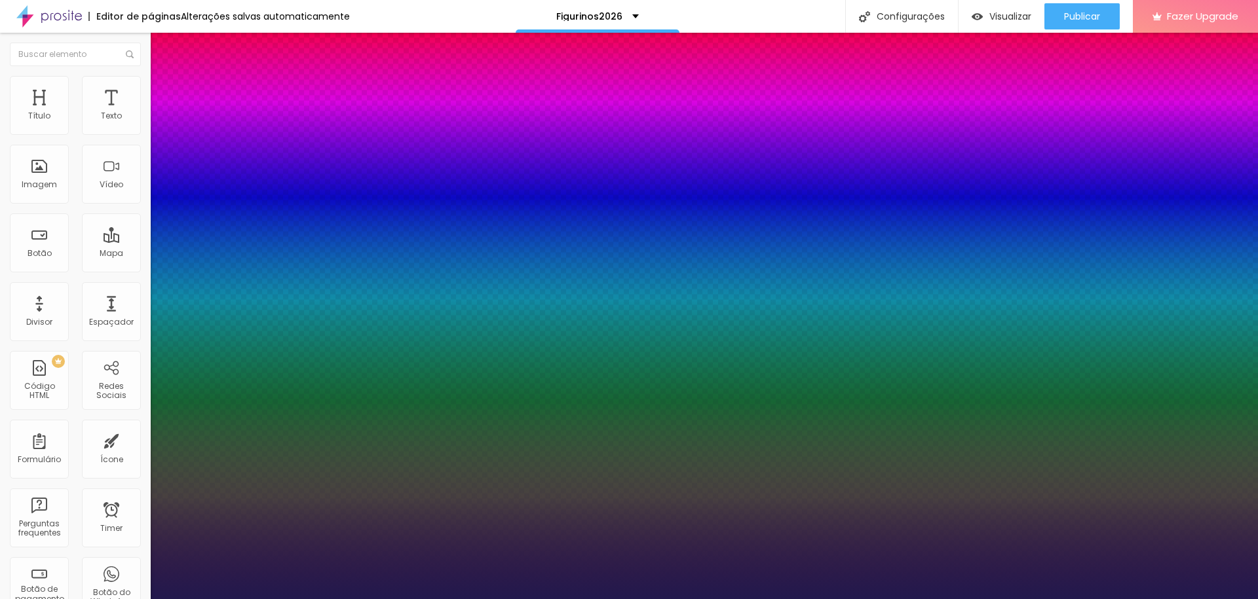
click at [584, 599] on div at bounding box center [629, 607] width 1258 height 0
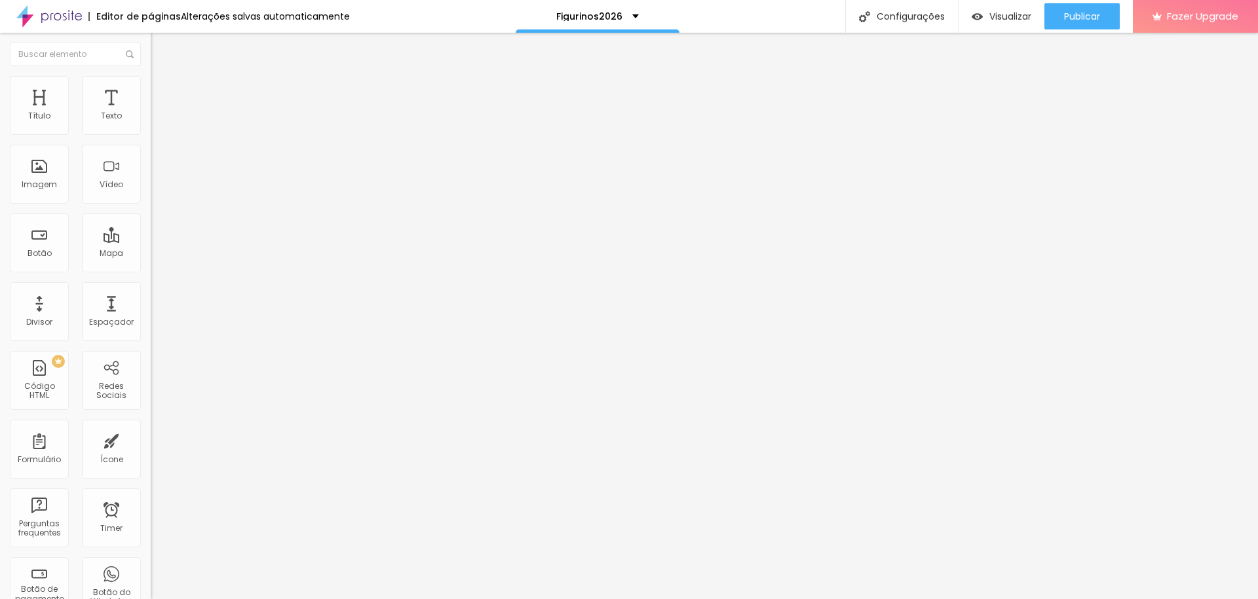
click at [156, 122] on icon "button" at bounding box center [160, 118] width 8 height 8
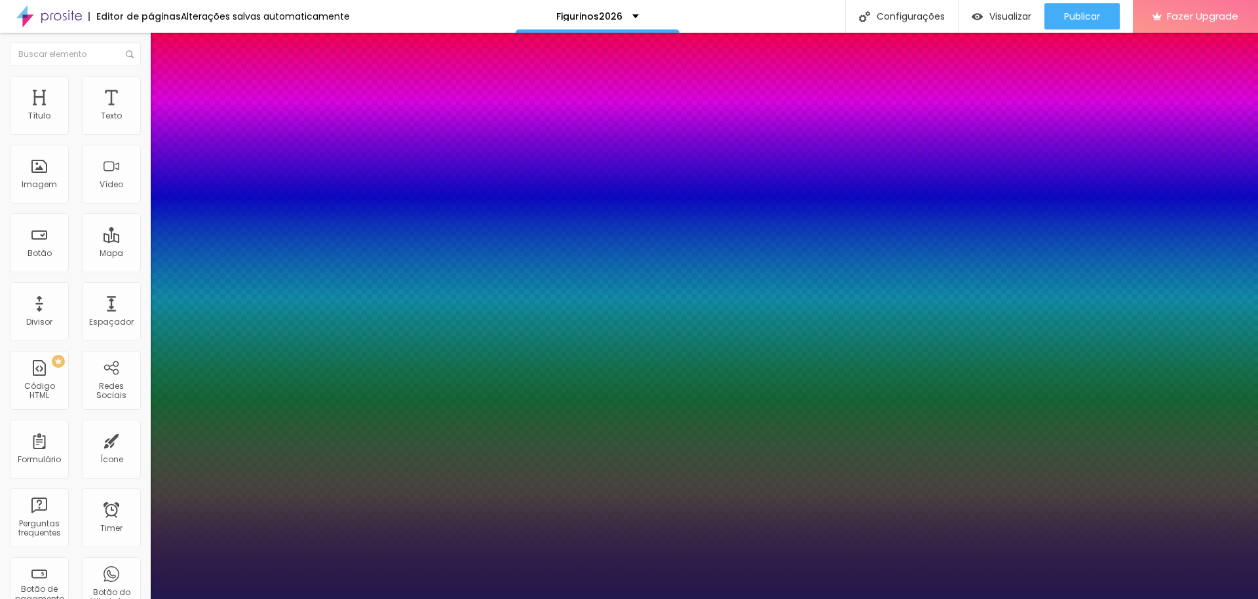
click at [527, 599] on div at bounding box center [629, 607] width 1258 height 0
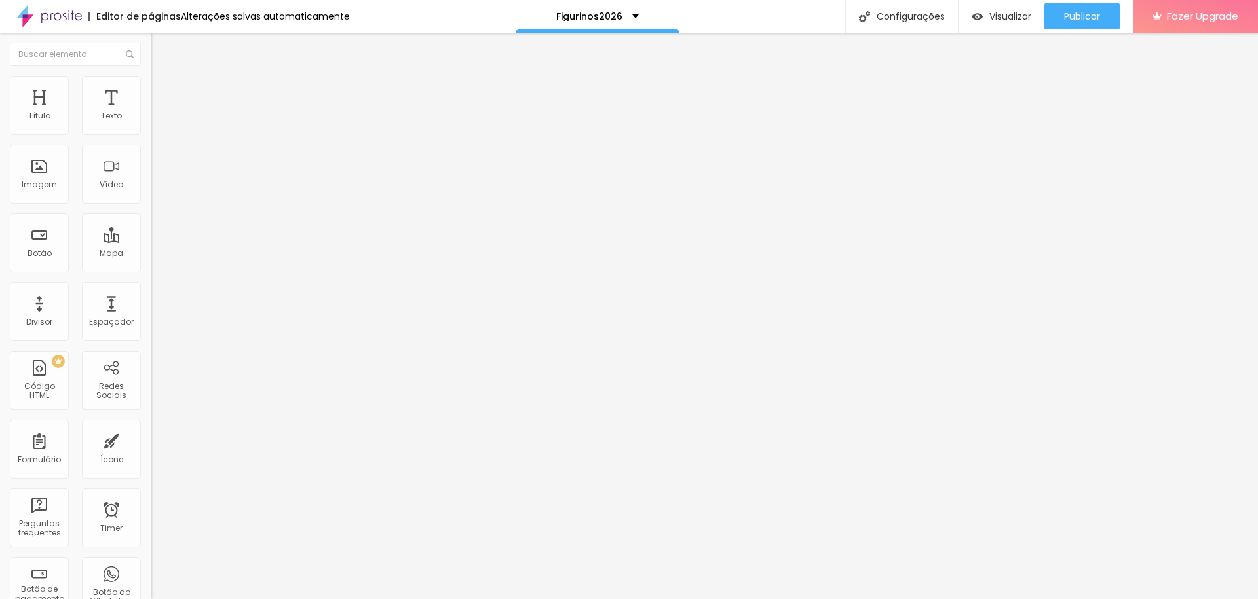
click at [157, 121] on icon "button" at bounding box center [159, 117] width 5 height 5
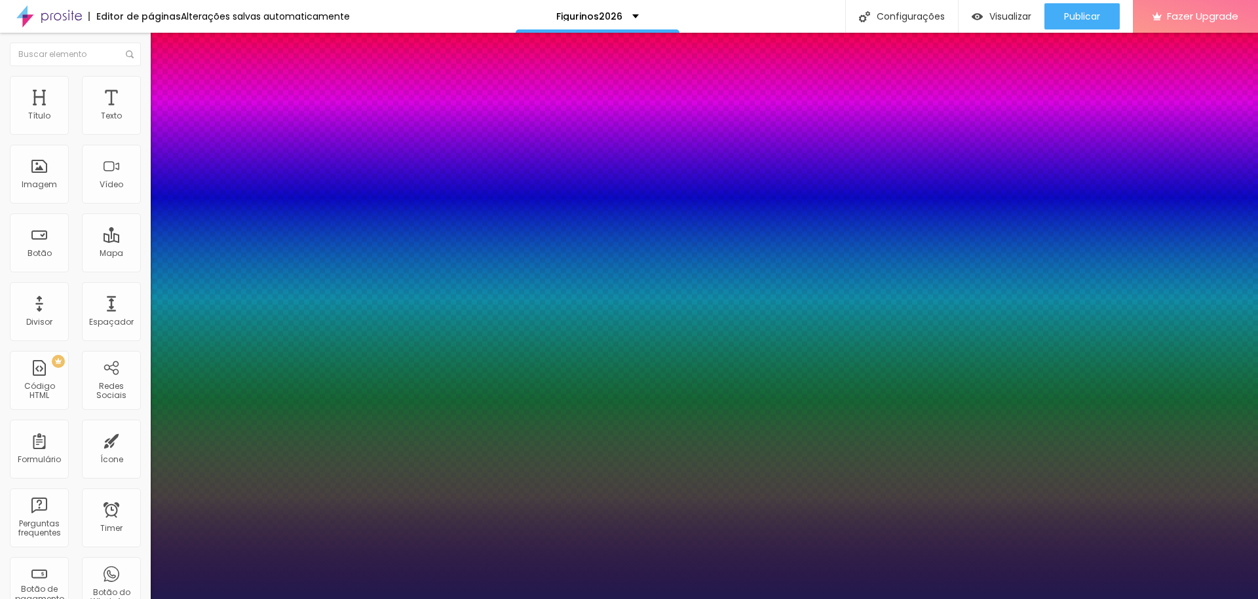
click at [411, 599] on div at bounding box center [629, 607] width 1258 height 0
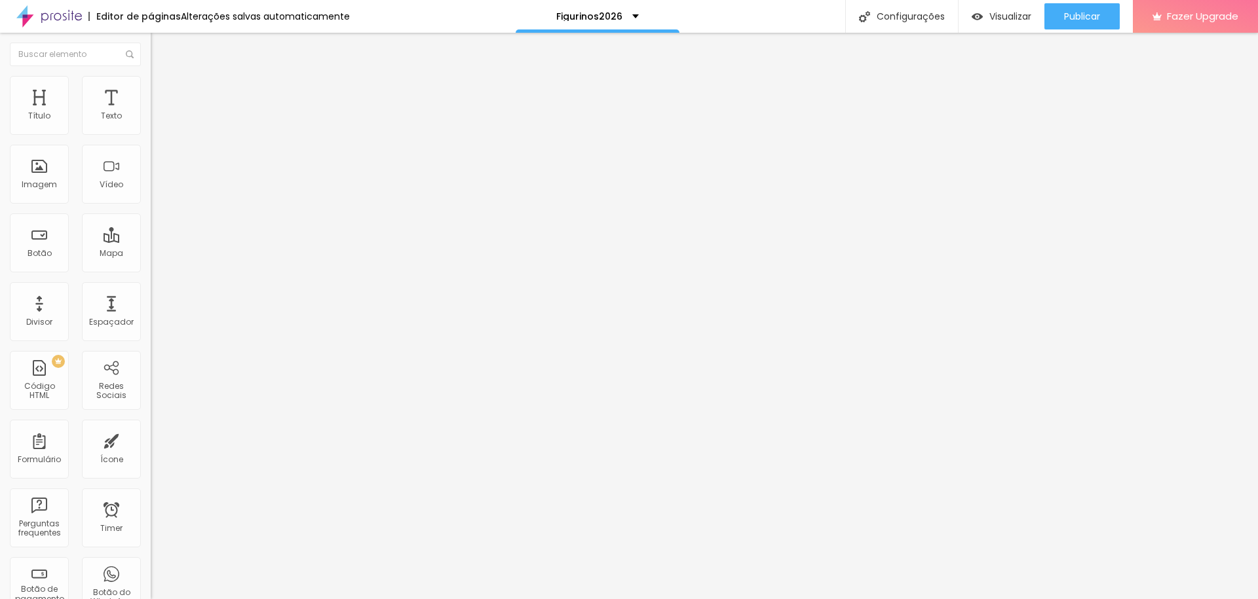
click at [157, 121] on icon "button" at bounding box center [159, 117] width 5 height 5
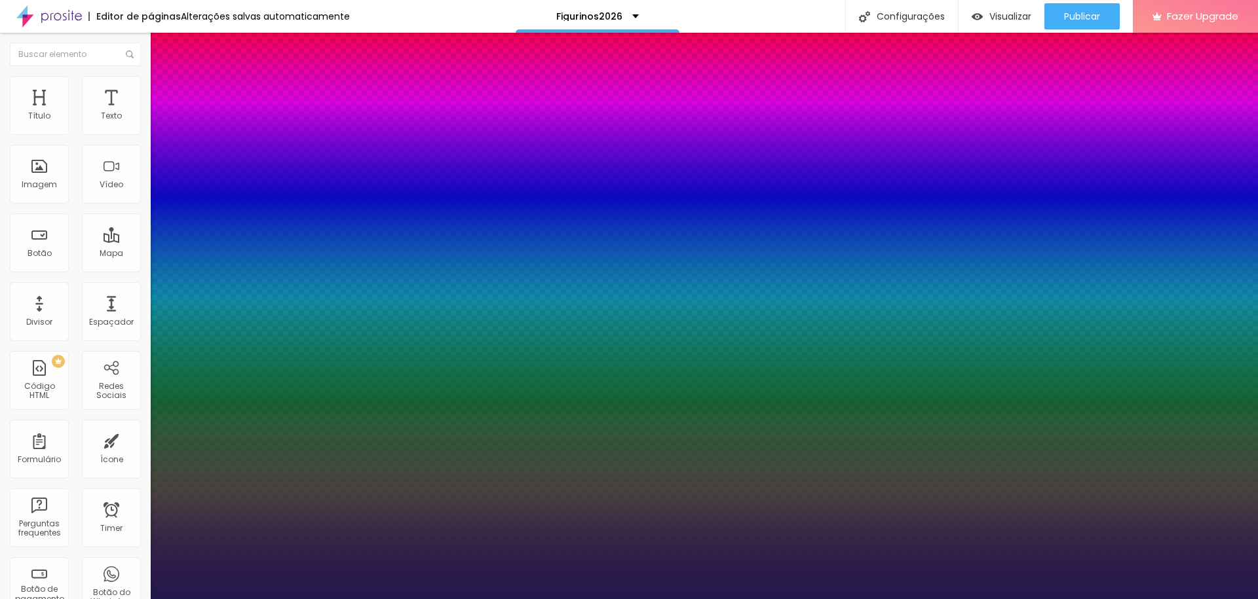
click at [504, 599] on div at bounding box center [629, 607] width 1258 height 0
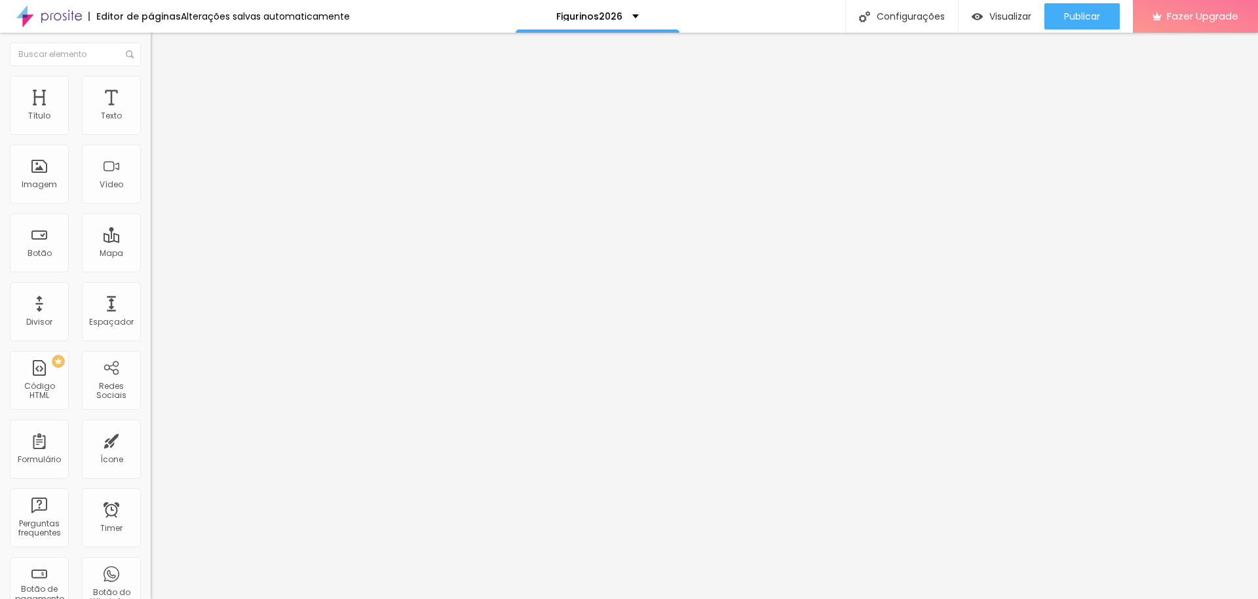
click at [151, 126] on button "button" at bounding box center [160, 119] width 18 height 14
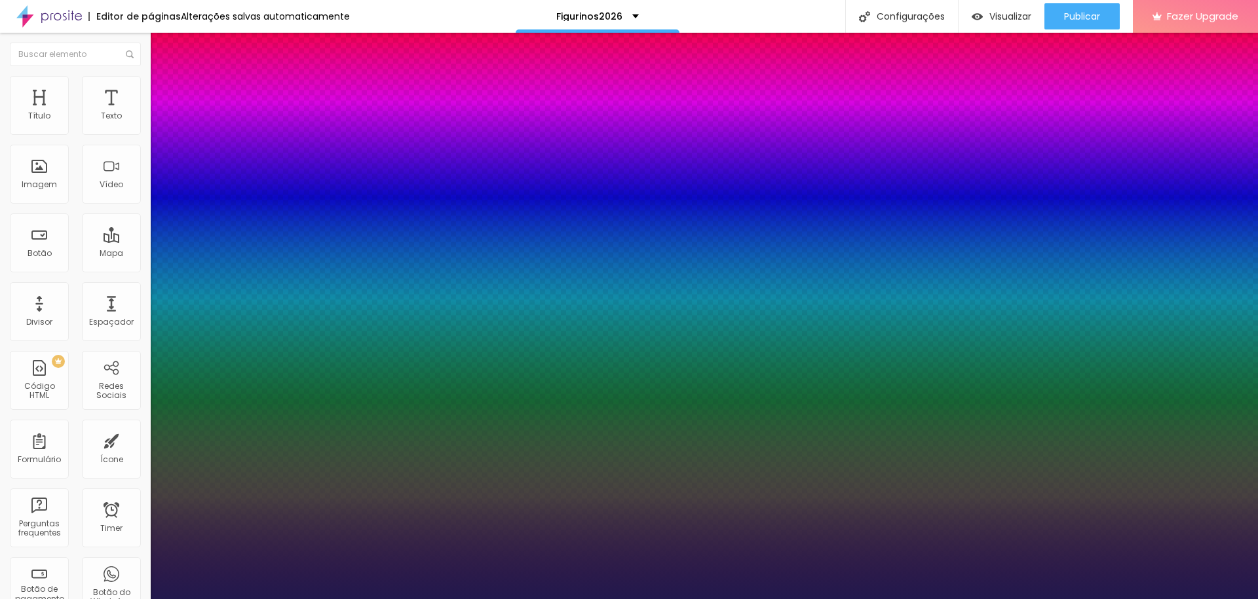
click at [324, 599] on div at bounding box center [629, 607] width 1258 height 0
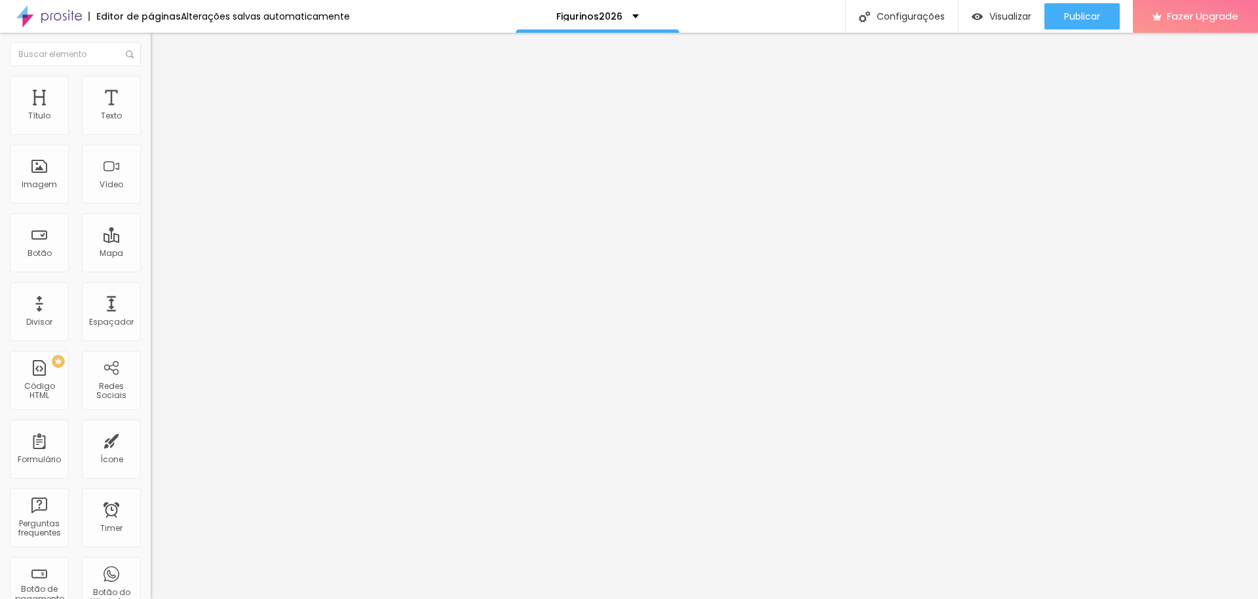
click at [156, 122] on icon "button" at bounding box center [160, 118] width 8 height 8
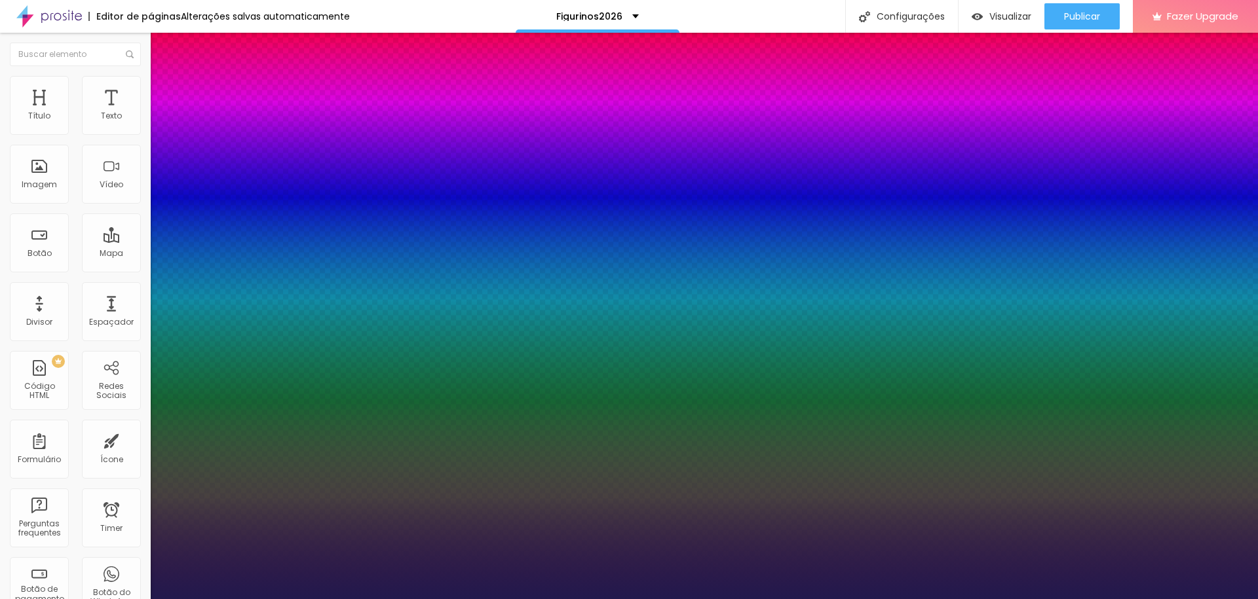
click at [393, 599] on div at bounding box center [629, 607] width 1258 height 0
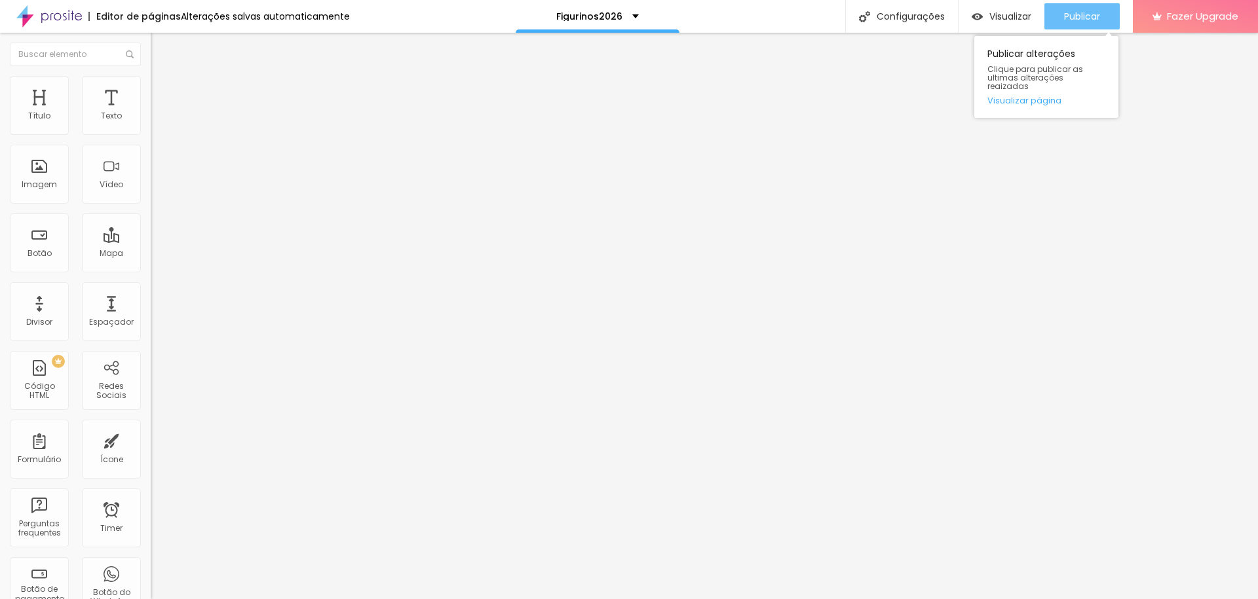
click at [1077, 16] on span "Publicar" at bounding box center [1082, 16] width 36 height 10
click at [1088, 18] on span "Publicar" at bounding box center [1082, 16] width 36 height 10
click at [1083, 16] on span "Publicar" at bounding box center [1082, 16] width 36 height 10
click at [1078, 18] on span "Publicar" at bounding box center [1082, 16] width 36 height 10
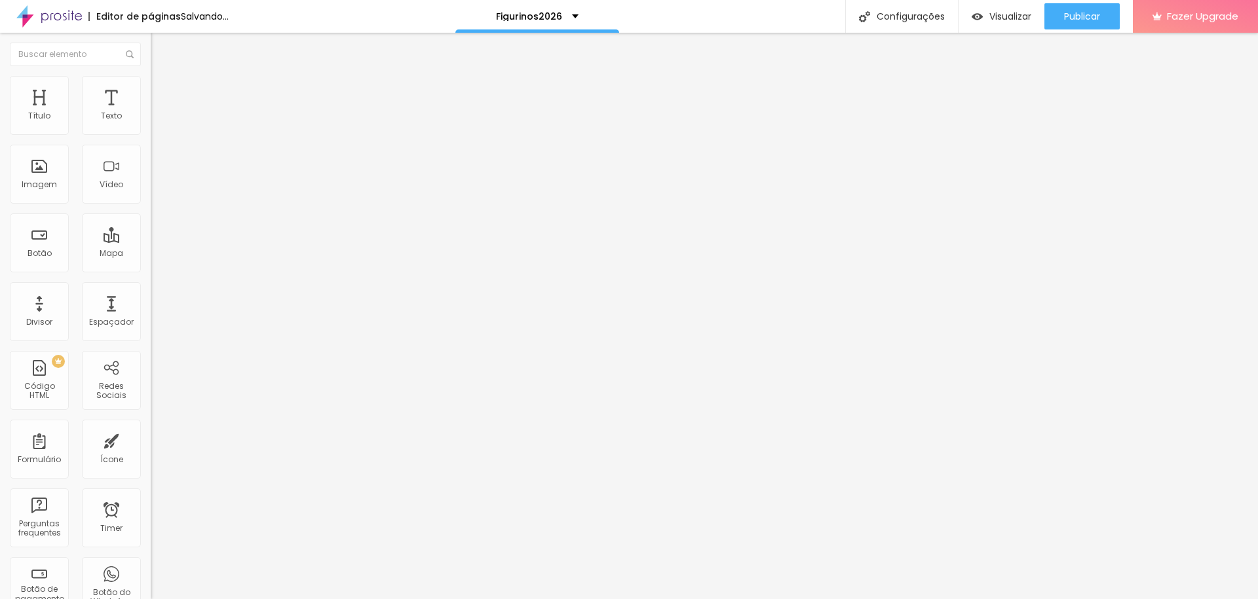
click at [151, 113] on span "Trocar imagem" at bounding box center [186, 107] width 71 height 11
click at [222, 110] on img at bounding box center [226, 106] width 8 height 8
click at [1068, 17] on span "Publicar" at bounding box center [1082, 16] width 36 height 10
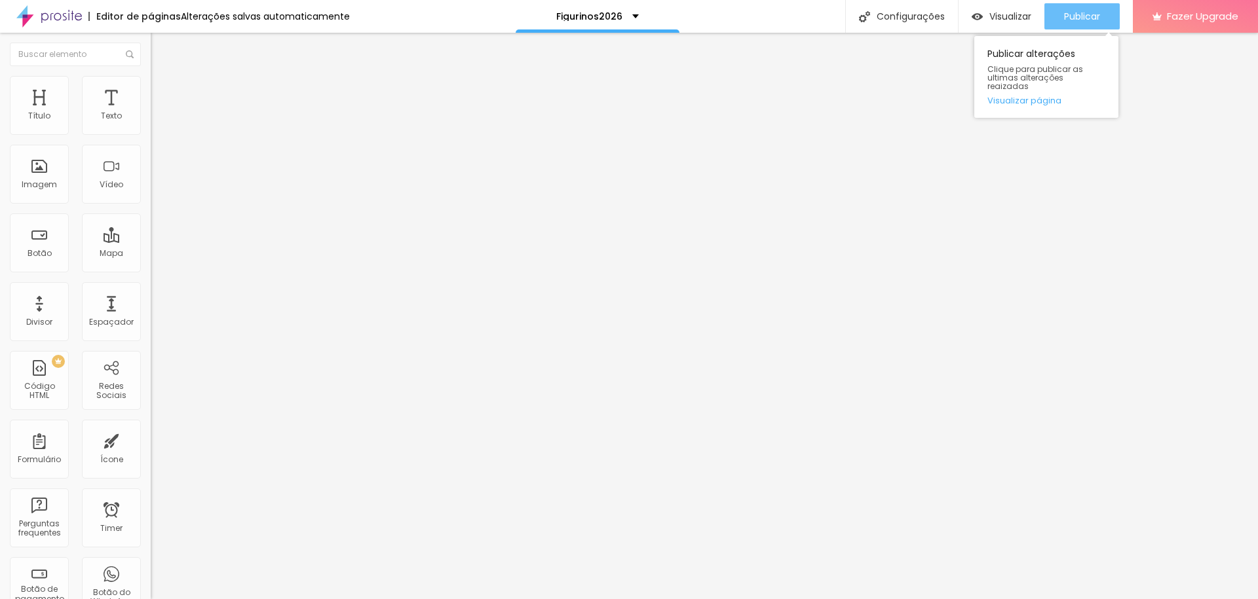
click at [1085, 16] on span "Publicar" at bounding box center [1082, 16] width 36 height 10
